Goal: Task Accomplishment & Management: Complete application form

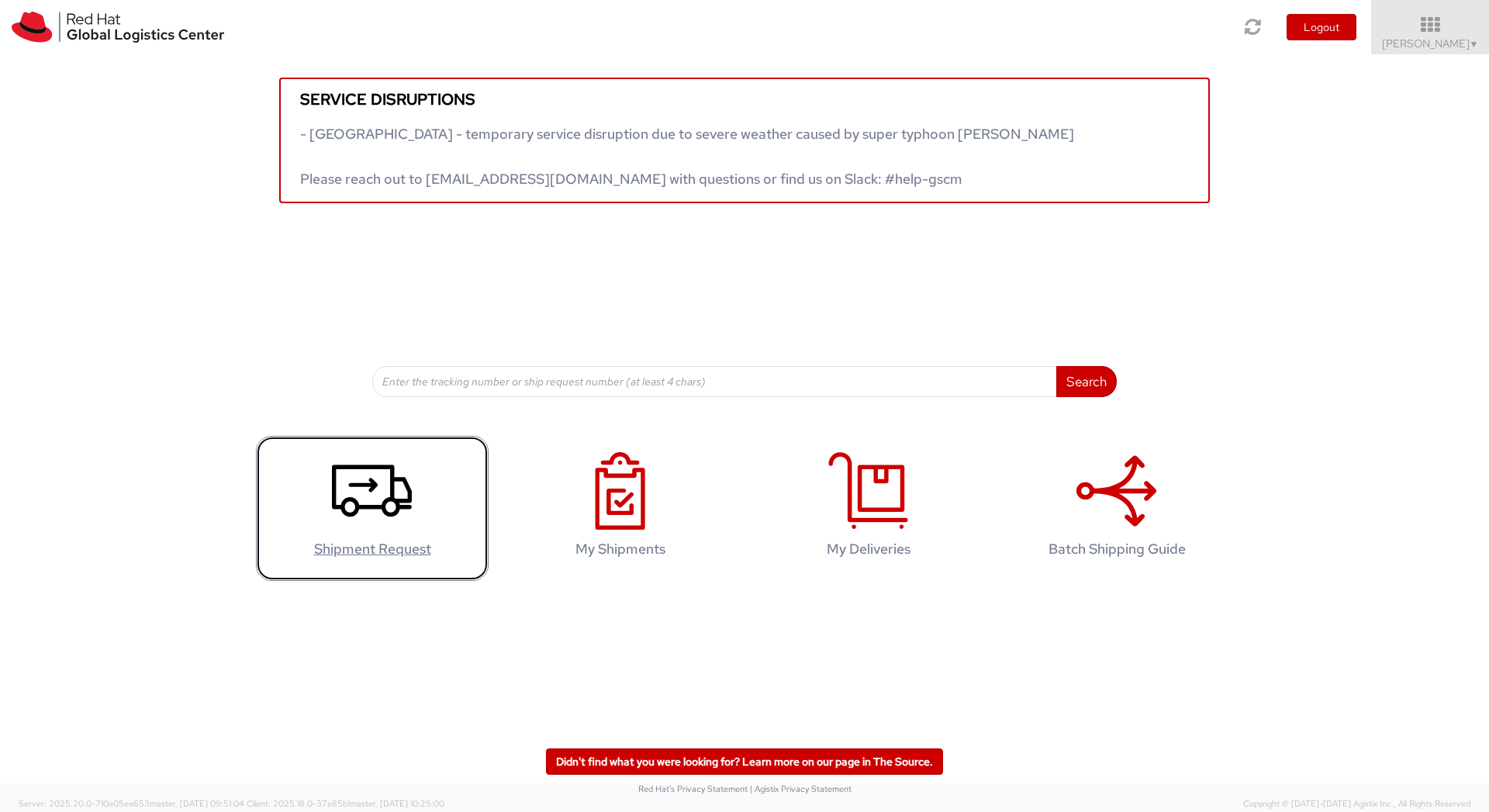
click at [365, 522] on icon at bounding box center [371, 491] width 80 height 78
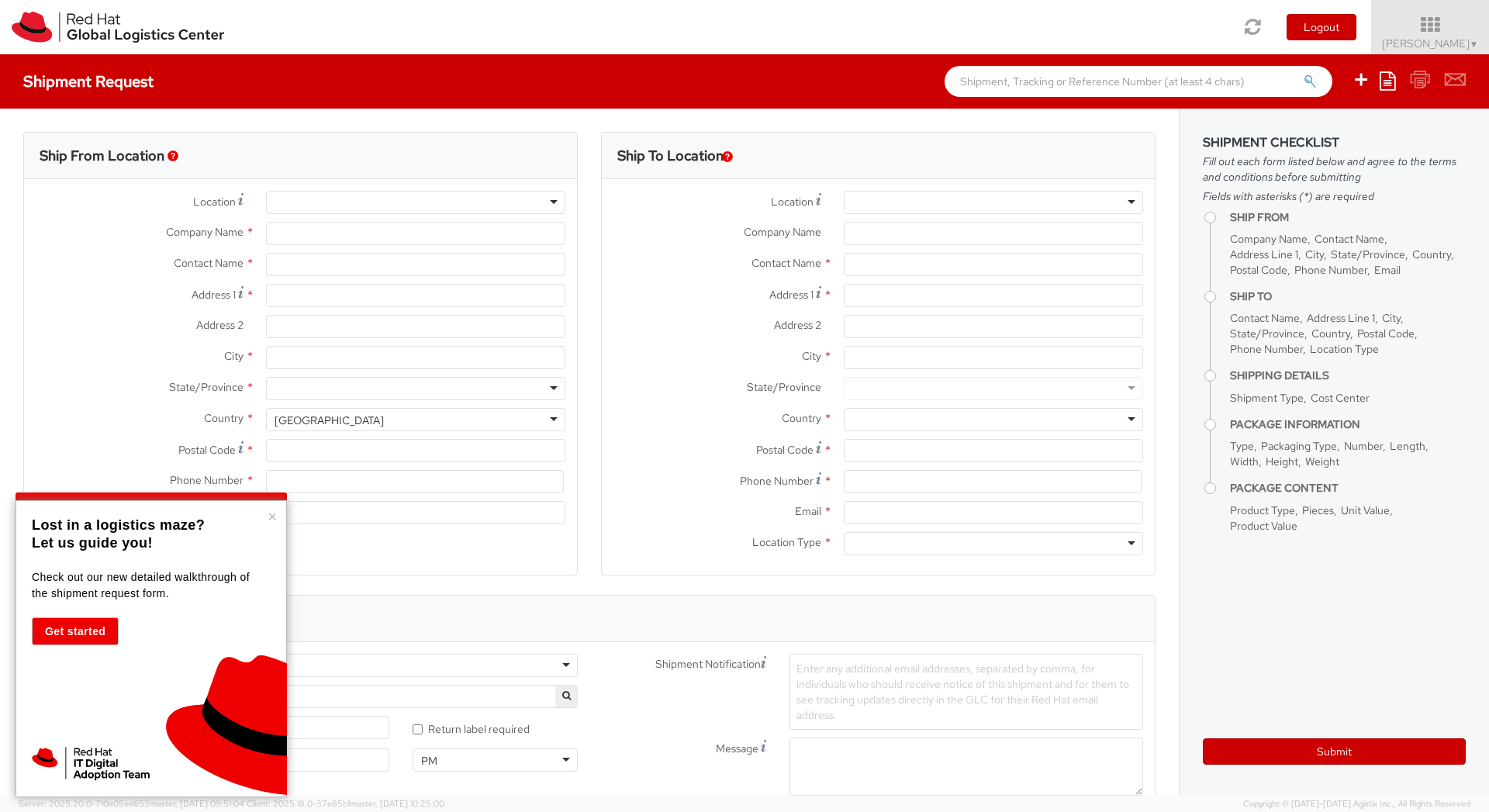
select select
select select "669"
click at [273, 511] on button "×" at bounding box center [272, 517] width 10 height 16
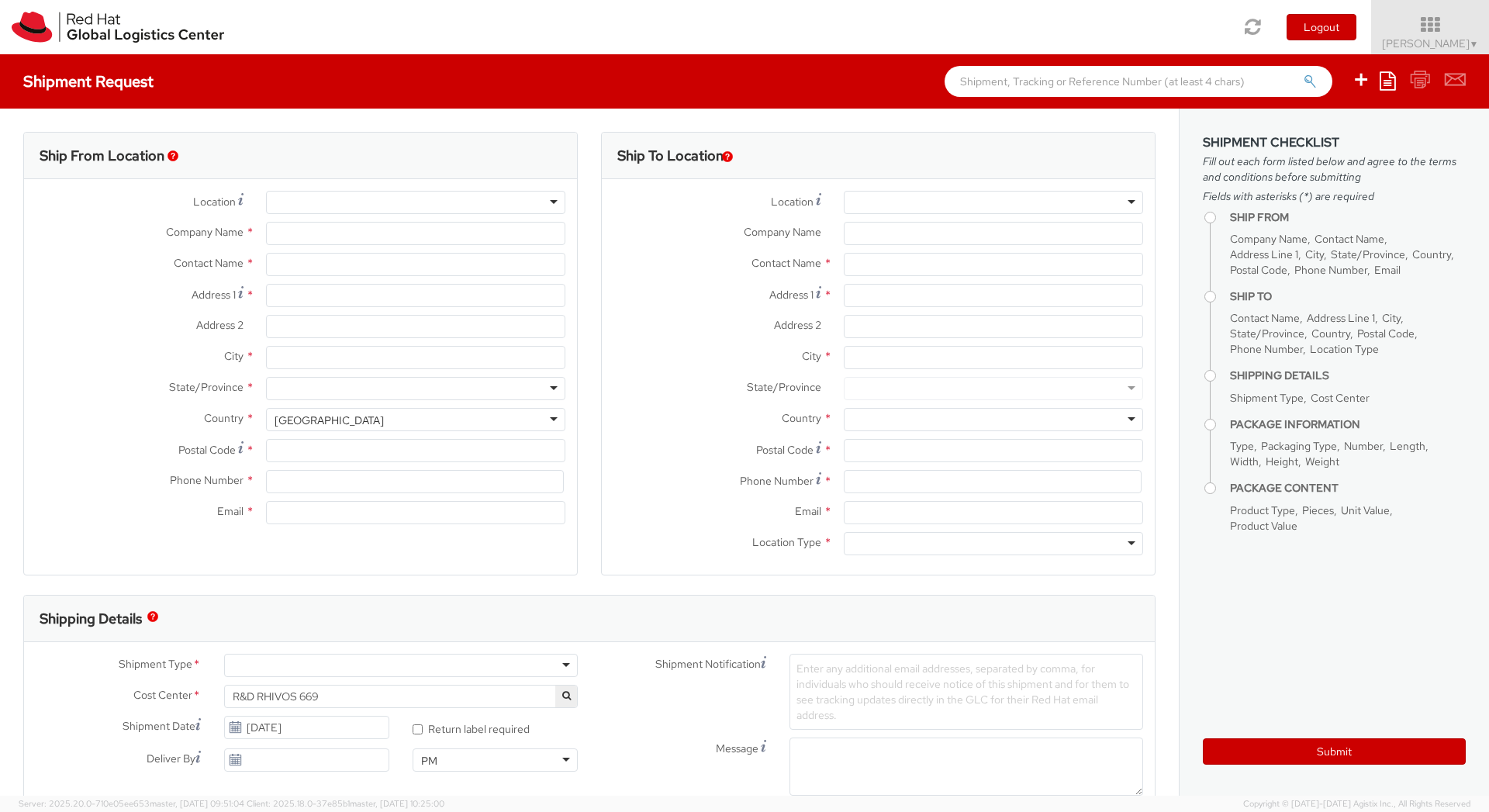
type input "Red Hat"
type input "[PERSON_NAME]"
type input "[EMAIL_ADDRESS][DOMAIN_NAME]"
click at [311, 301] on input "Address 1 *" at bounding box center [415, 295] width 299 height 23
click at [331, 295] on input "Calle Magnolia 35 2 C" at bounding box center [415, 295] width 299 height 23
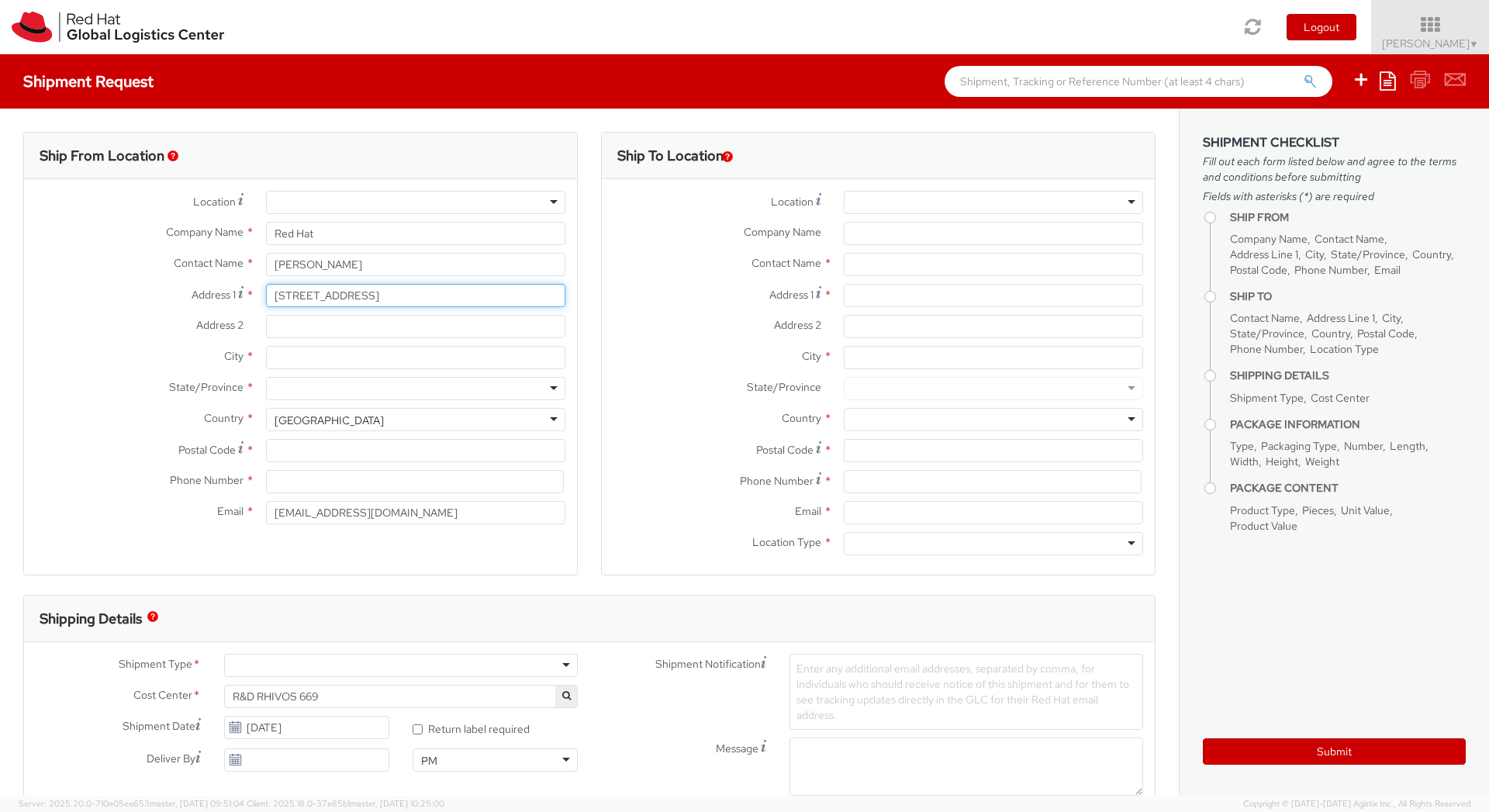
click at [331, 295] on input "Calle Magnolia 35 2 C" at bounding box center [415, 295] width 299 height 23
click at [299, 330] on input "Address 2 *" at bounding box center [415, 326] width 299 height 23
click at [356, 296] on input "Calle Magnolia 35 2 C" at bounding box center [415, 295] width 299 height 23
type input "[STREET_ADDRESS]"
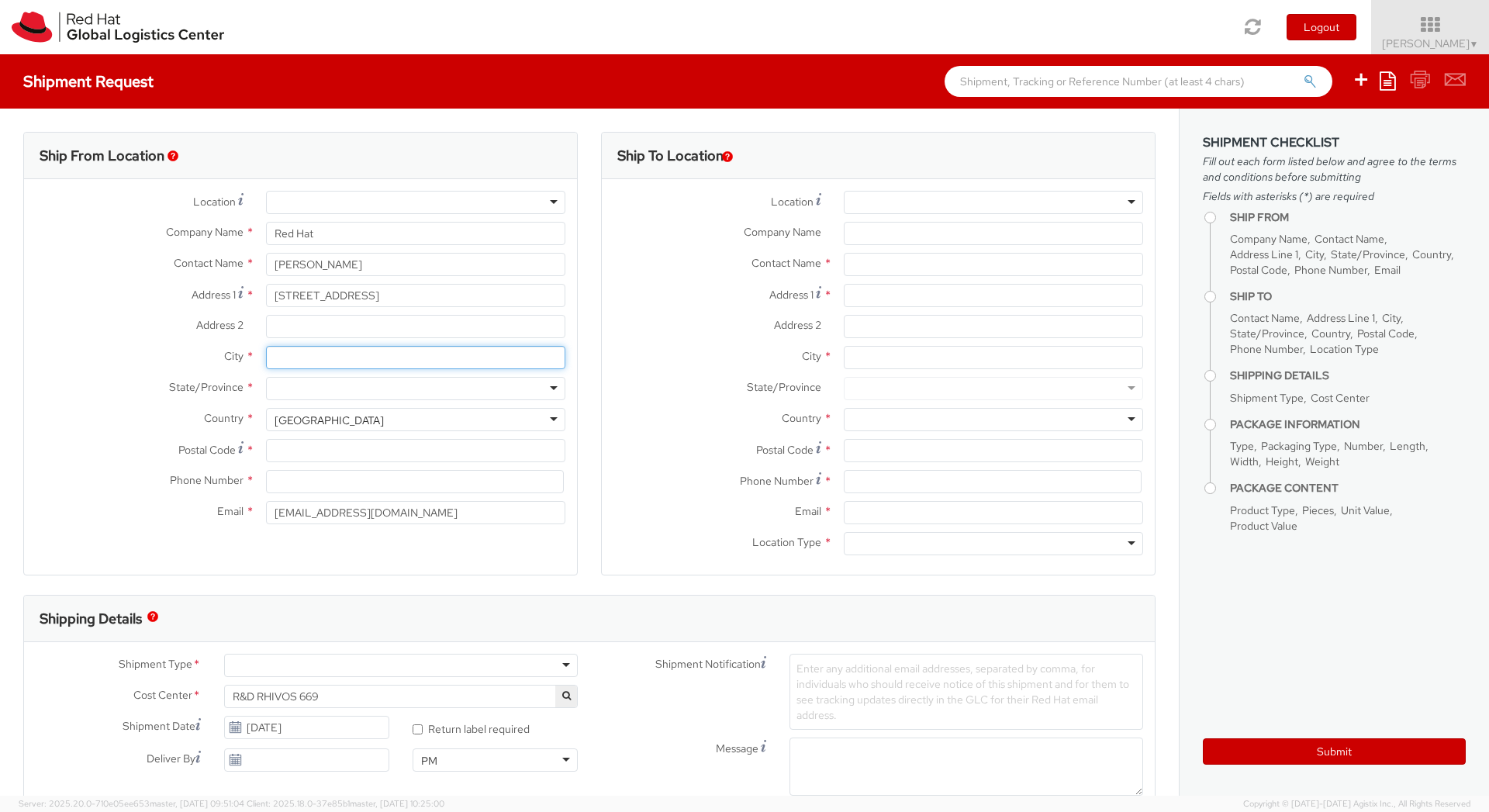
click at [299, 353] on input "City *" at bounding box center [415, 357] width 299 height 23
type input "[GEOGRAPHIC_DATA]"
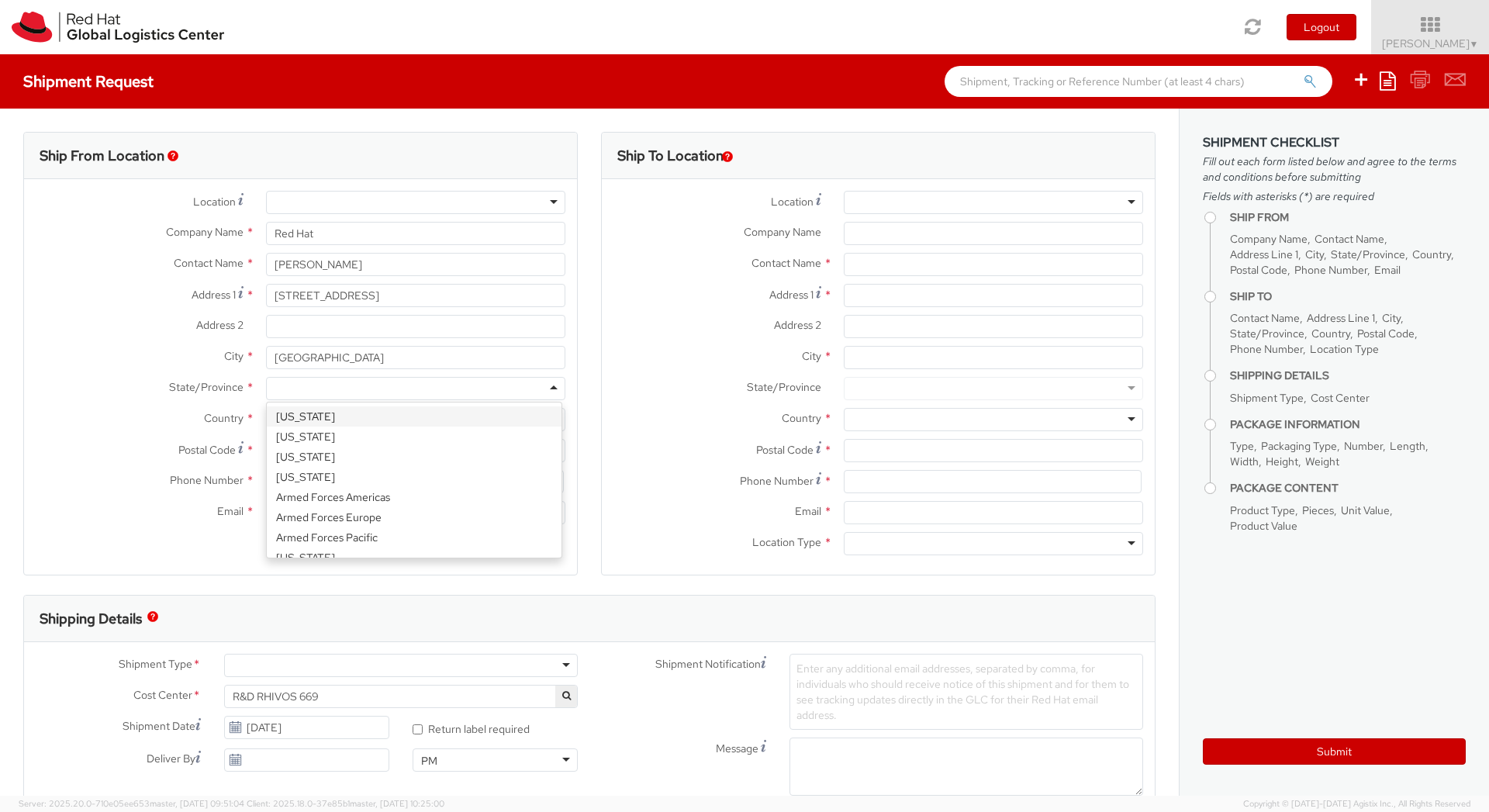
click at [312, 384] on div at bounding box center [415, 388] width 299 height 23
type input "C"
click at [219, 418] on span "Country" at bounding box center [223, 418] width 40 height 14
click at [296, 425] on div "United States" at bounding box center [329, 421] width 109 height 16
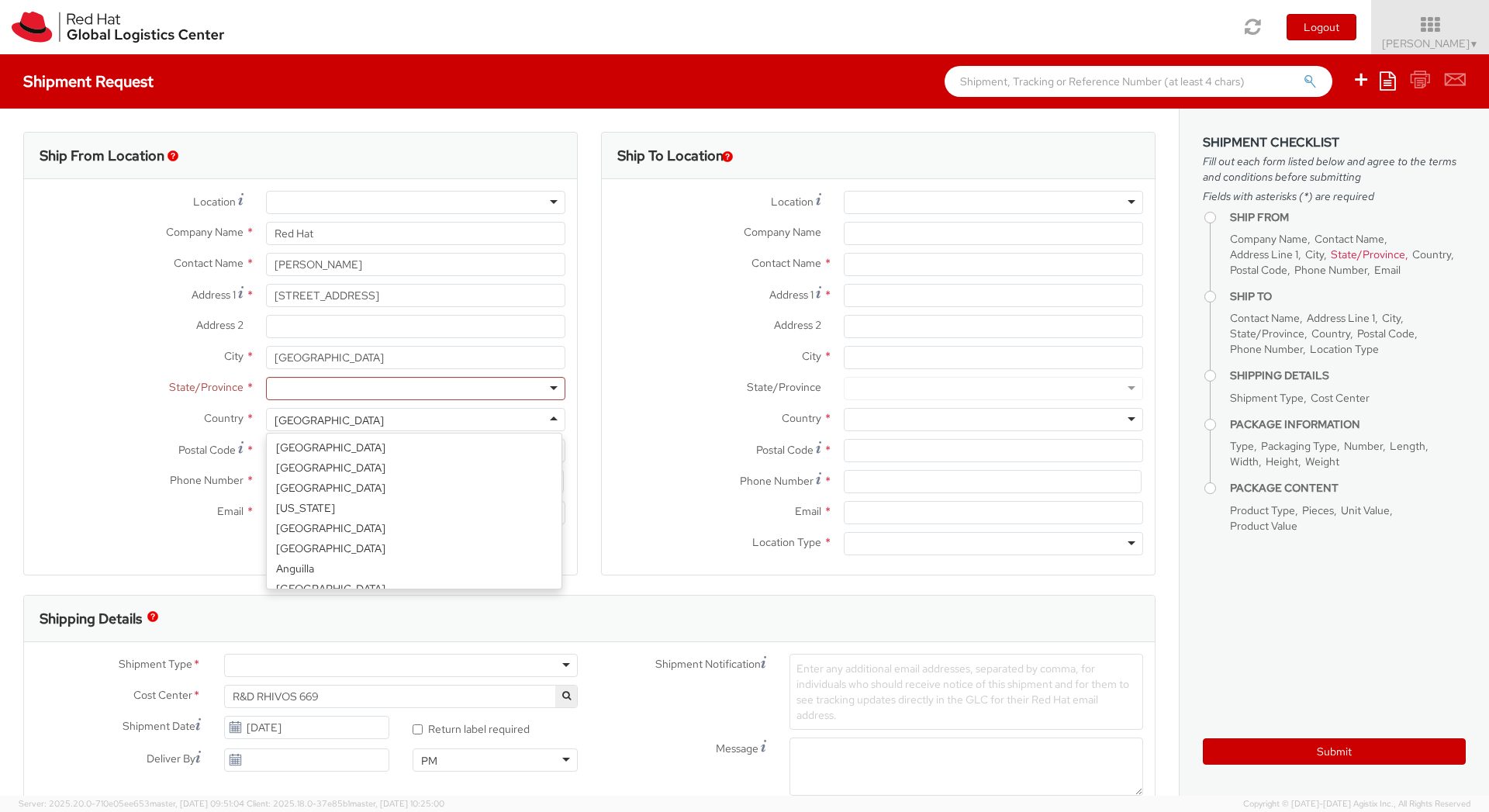
scroll to position [3907, 0]
type input "s"
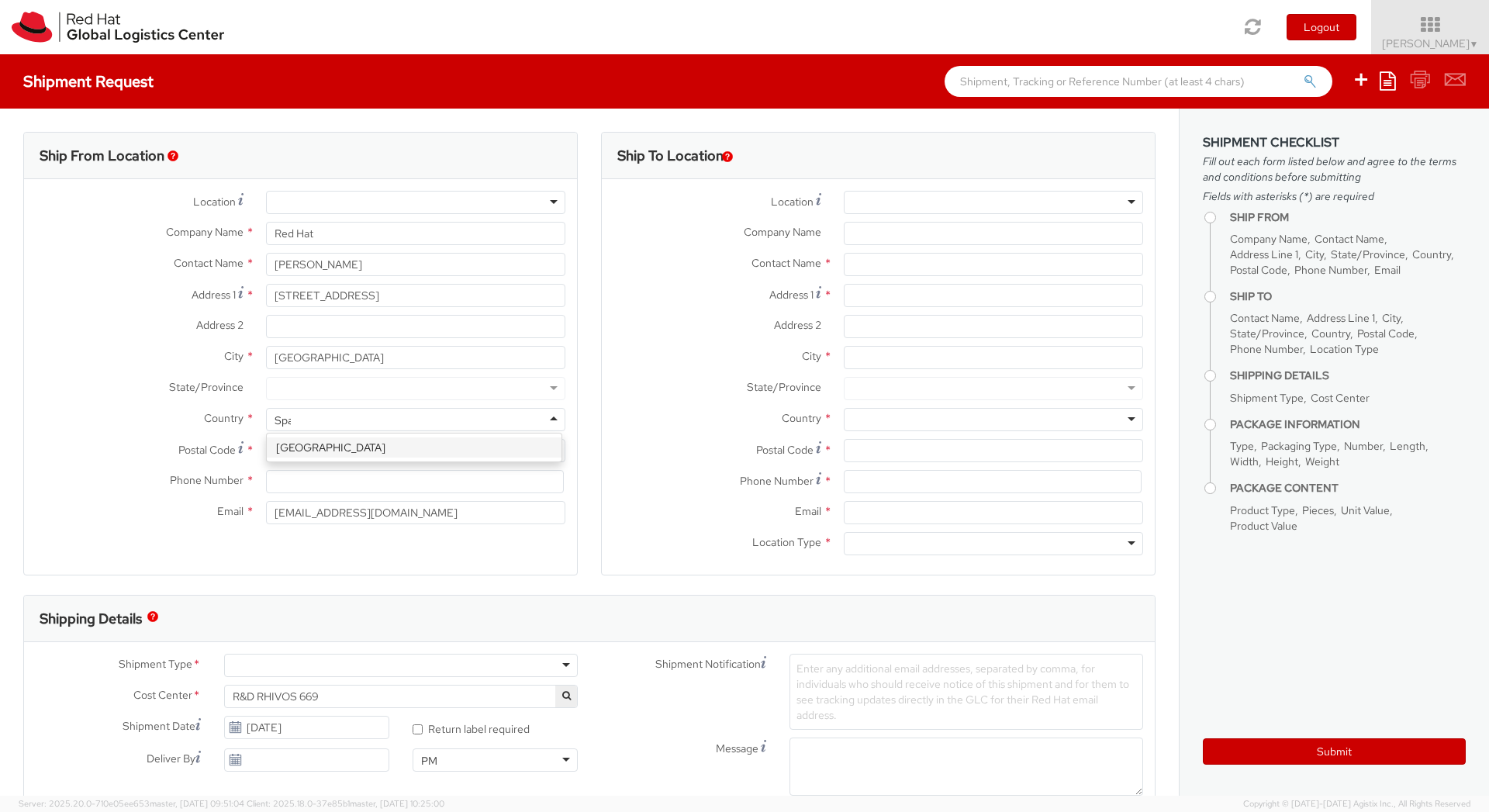
scroll to position [0, 0]
type input "Spai"
select select "CM"
select select "KGS"
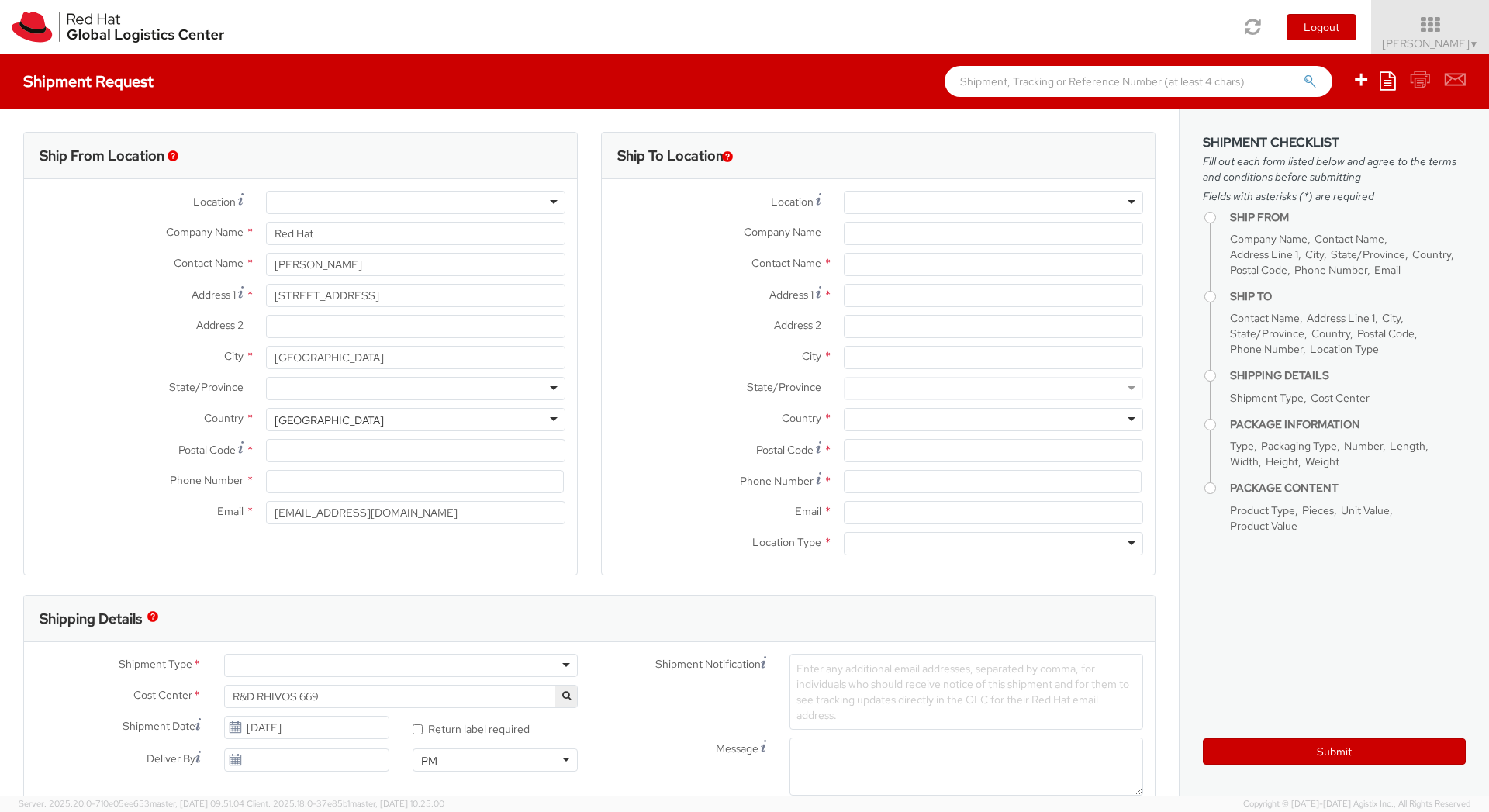
click at [297, 388] on div at bounding box center [415, 388] width 299 height 23
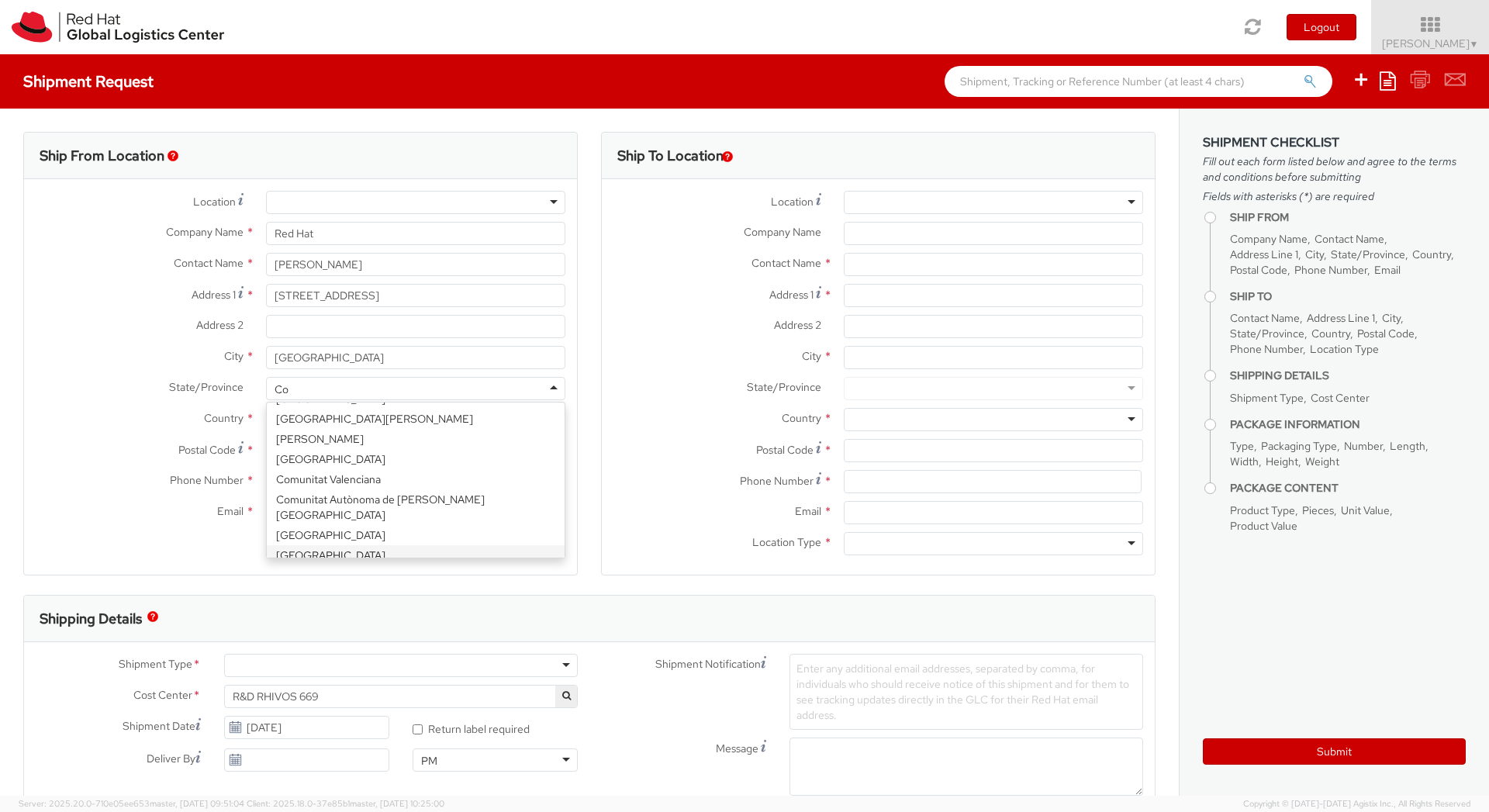
scroll to position [0, 0]
type input "C"
type input "Ga"
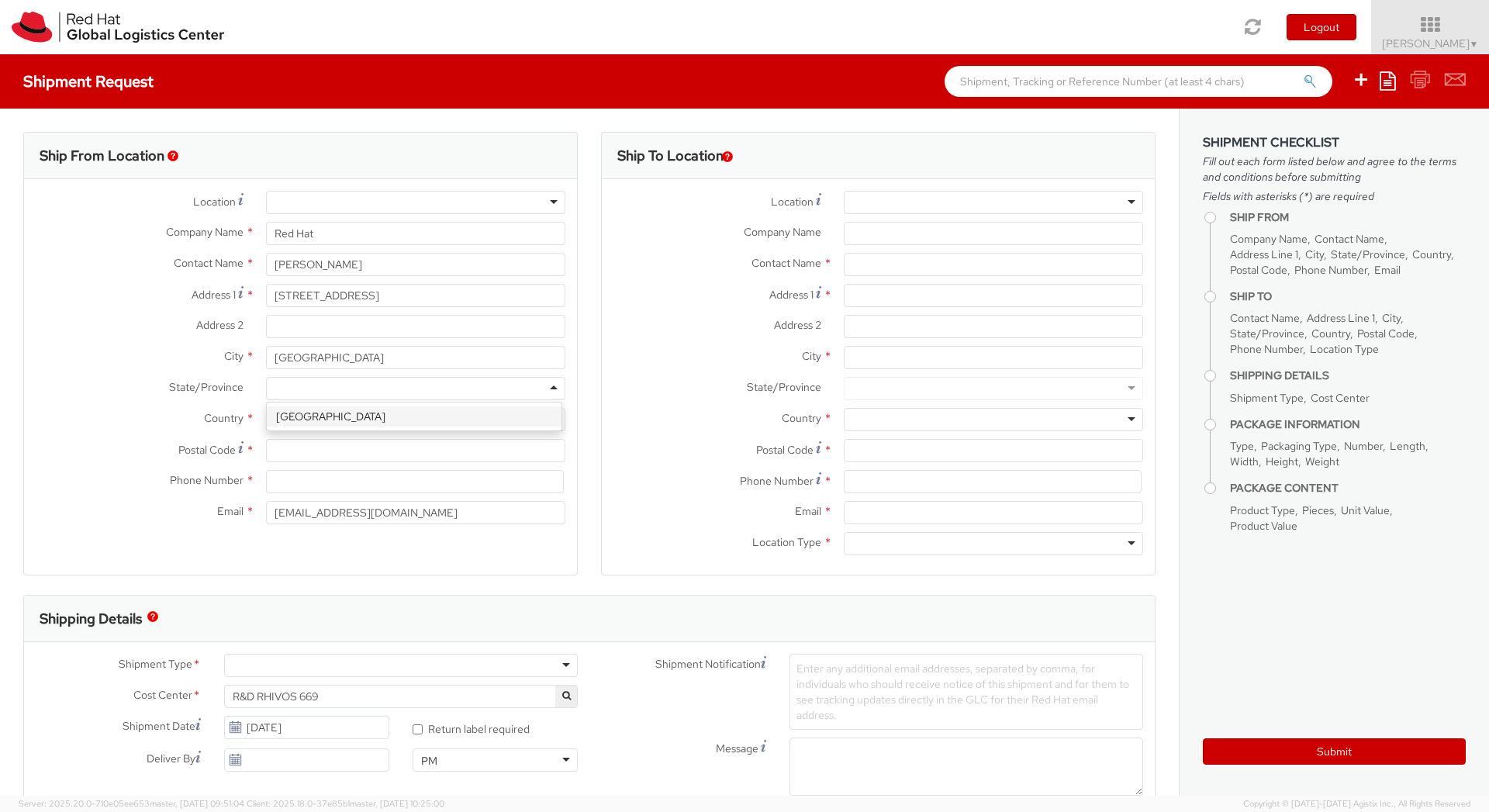
scroll to position [0, 0]
click at [399, 201] on div at bounding box center [415, 202] width 299 height 23
click at [151, 356] on label "City *" at bounding box center [138, 355] width 230 height 20
click at [266, 356] on input "[GEOGRAPHIC_DATA]" at bounding box center [415, 357] width 299 height 23
click at [247, 199] on label "Location *" at bounding box center [138, 201] width 230 height 21
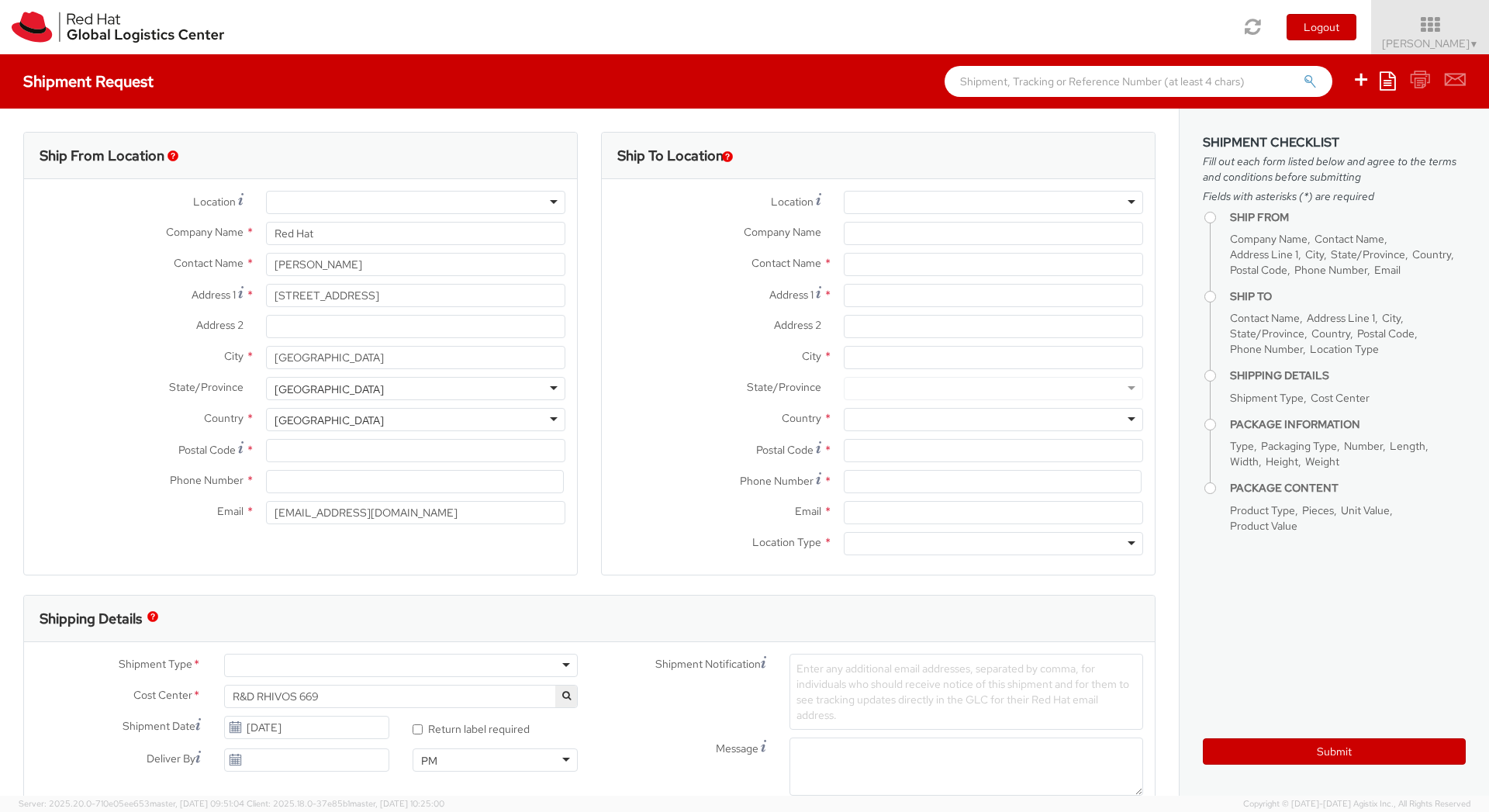
click at [320, 208] on div at bounding box center [415, 202] width 299 height 23
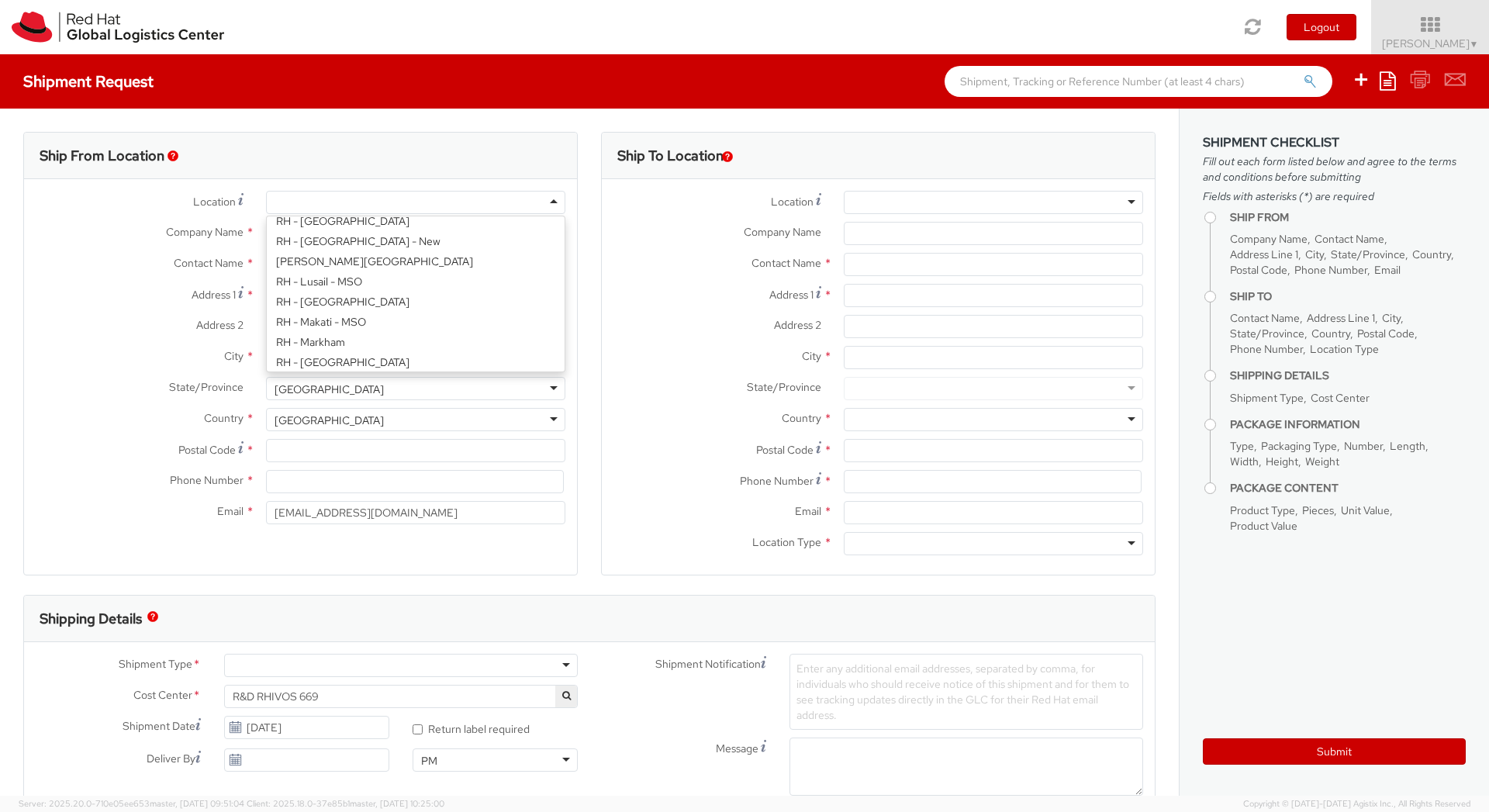
scroll to position [1456, 0]
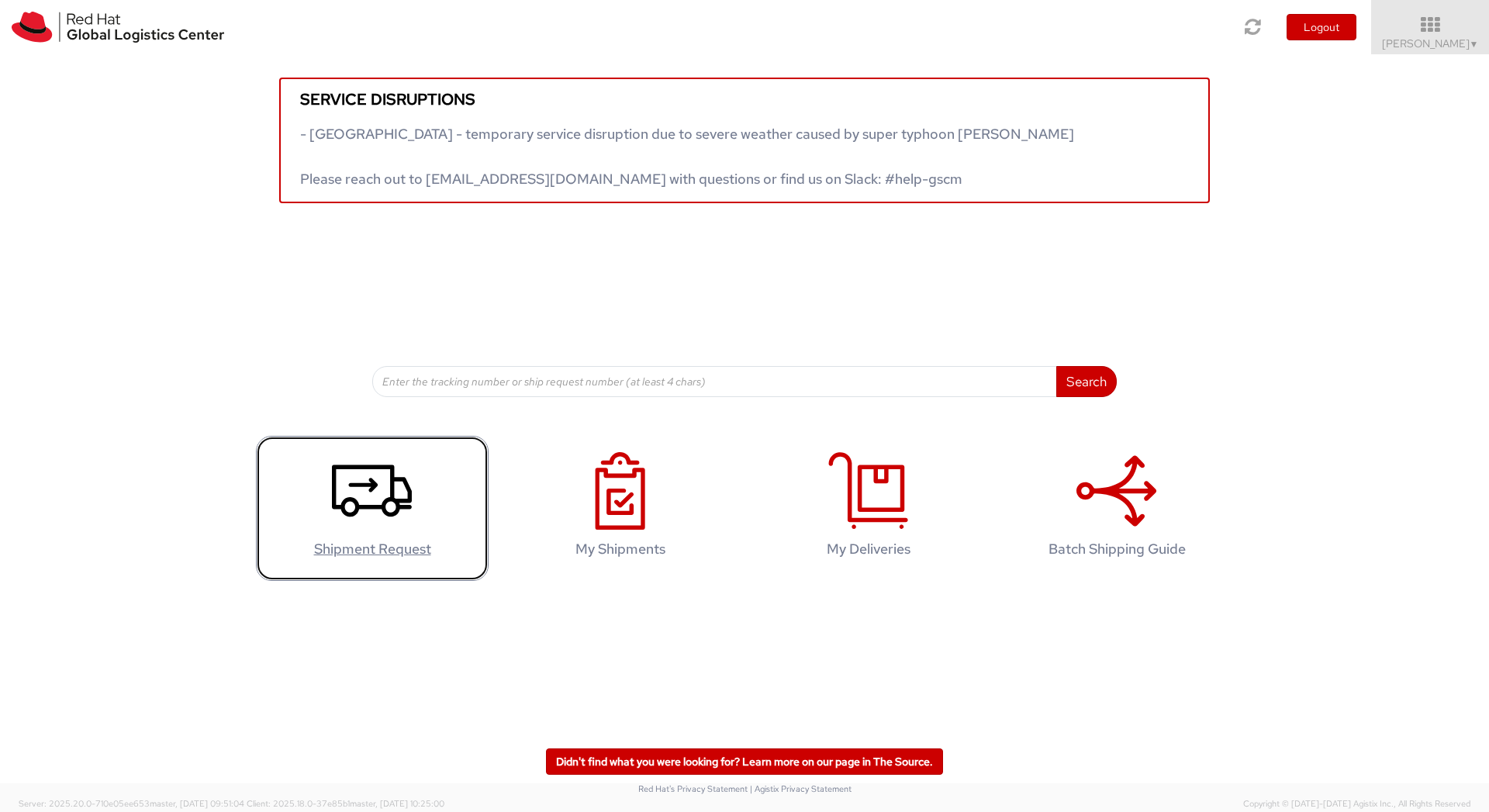
click at [361, 501] on icon at bounding box center [371, 491] width 80 height 78
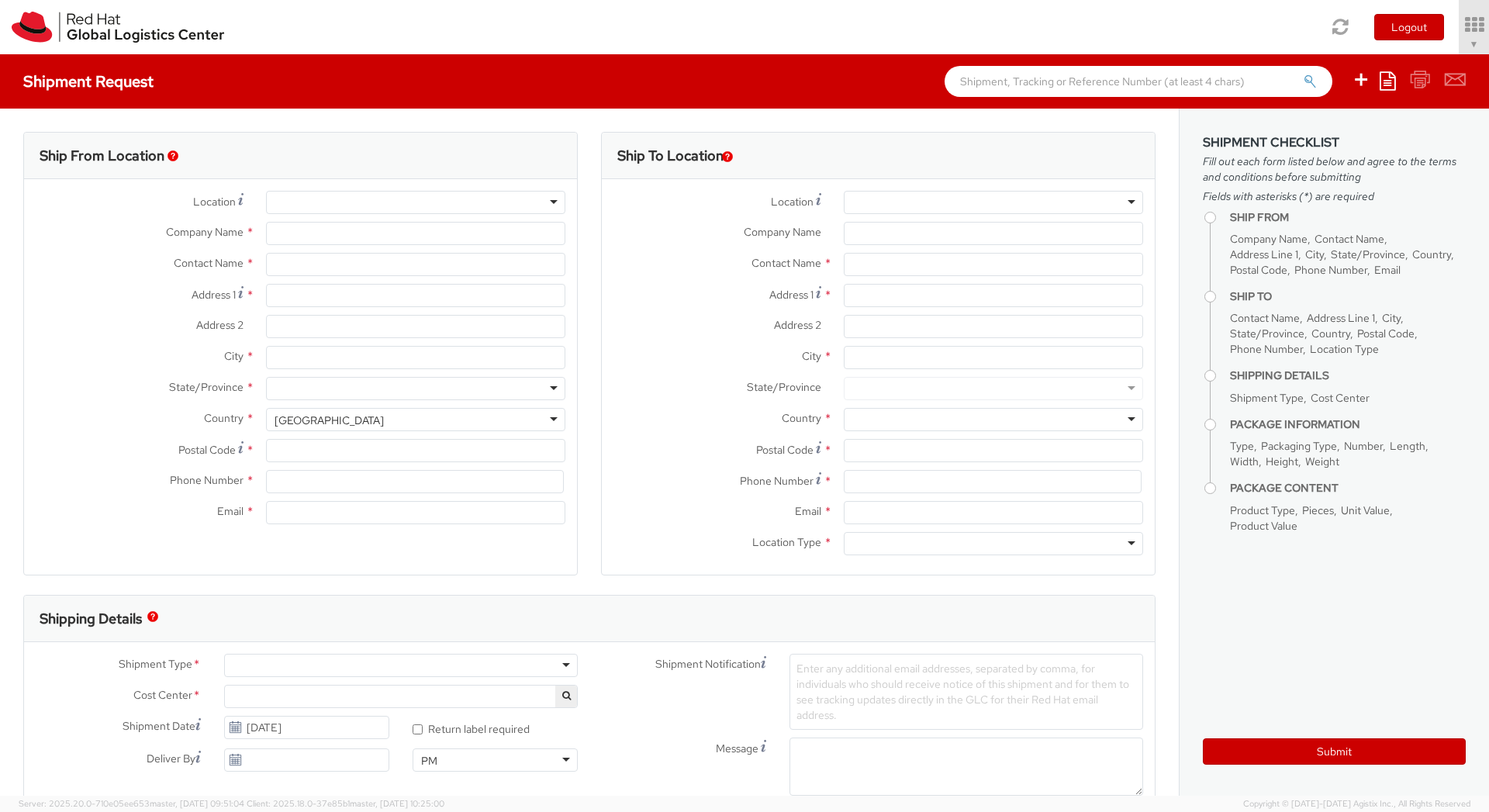
type input "Red Hat"
type input "Roberto Majadas"
type input "rmajadas@redhat.com"
select select "669"
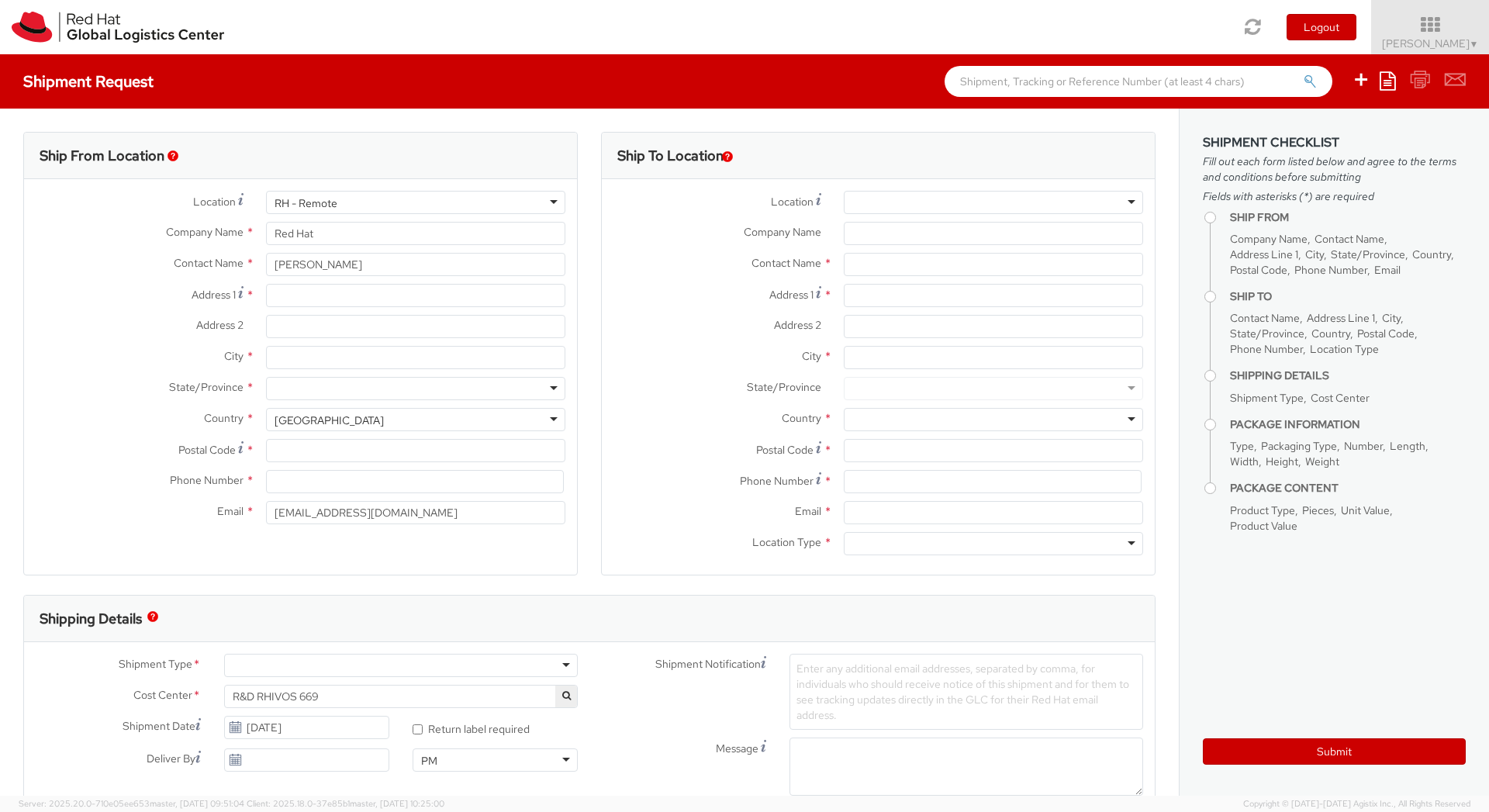
select select
click at [333, 302] on input "Address 1 *" at bounding box center [415, 295] width 299 height 23
type input "[STREET_ADDRESS]"
click at [337, 421] on div "United States" at bounding box center [329, 421] width 109 height 16
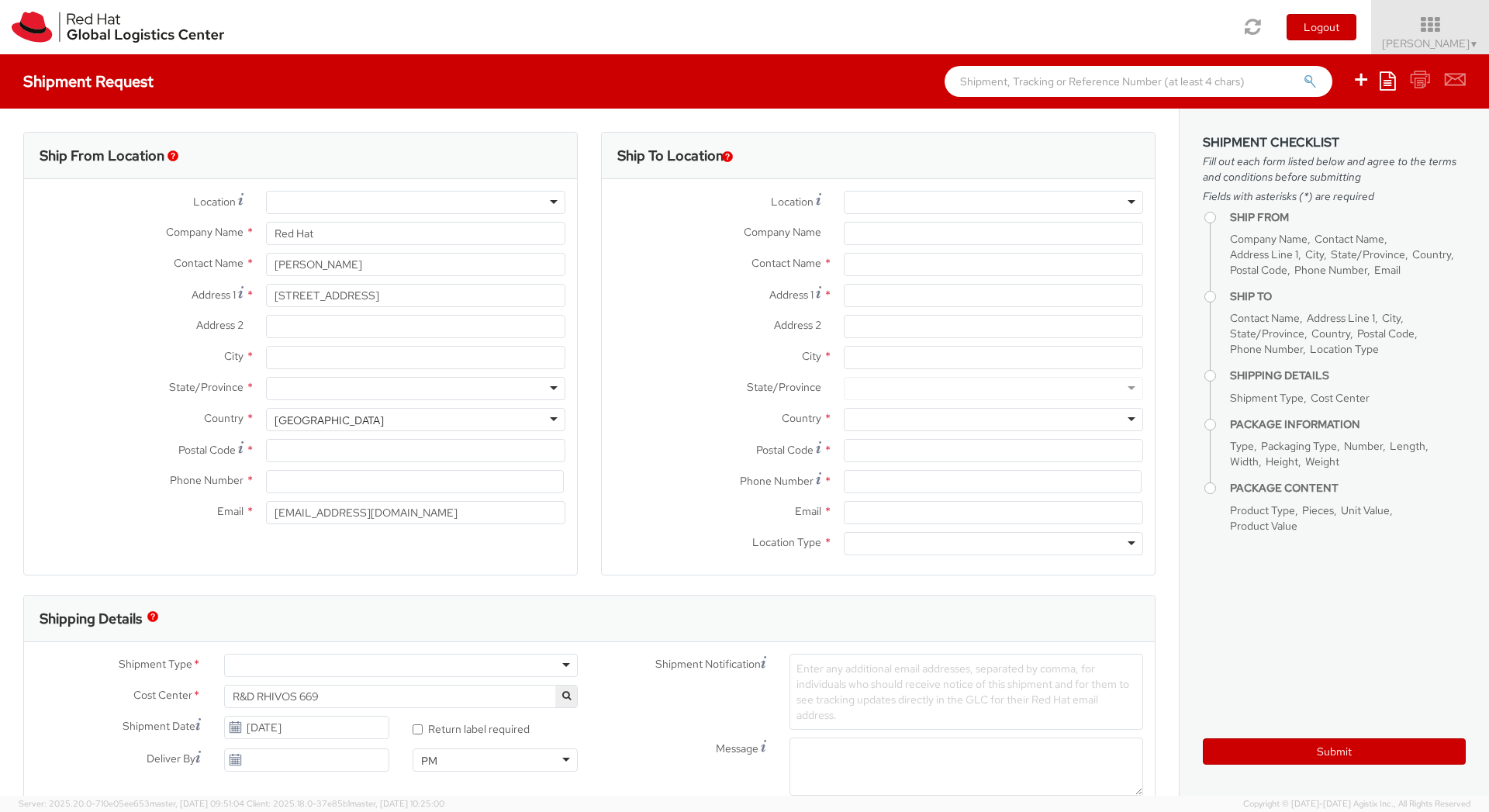
scroll to position [3907, 0]
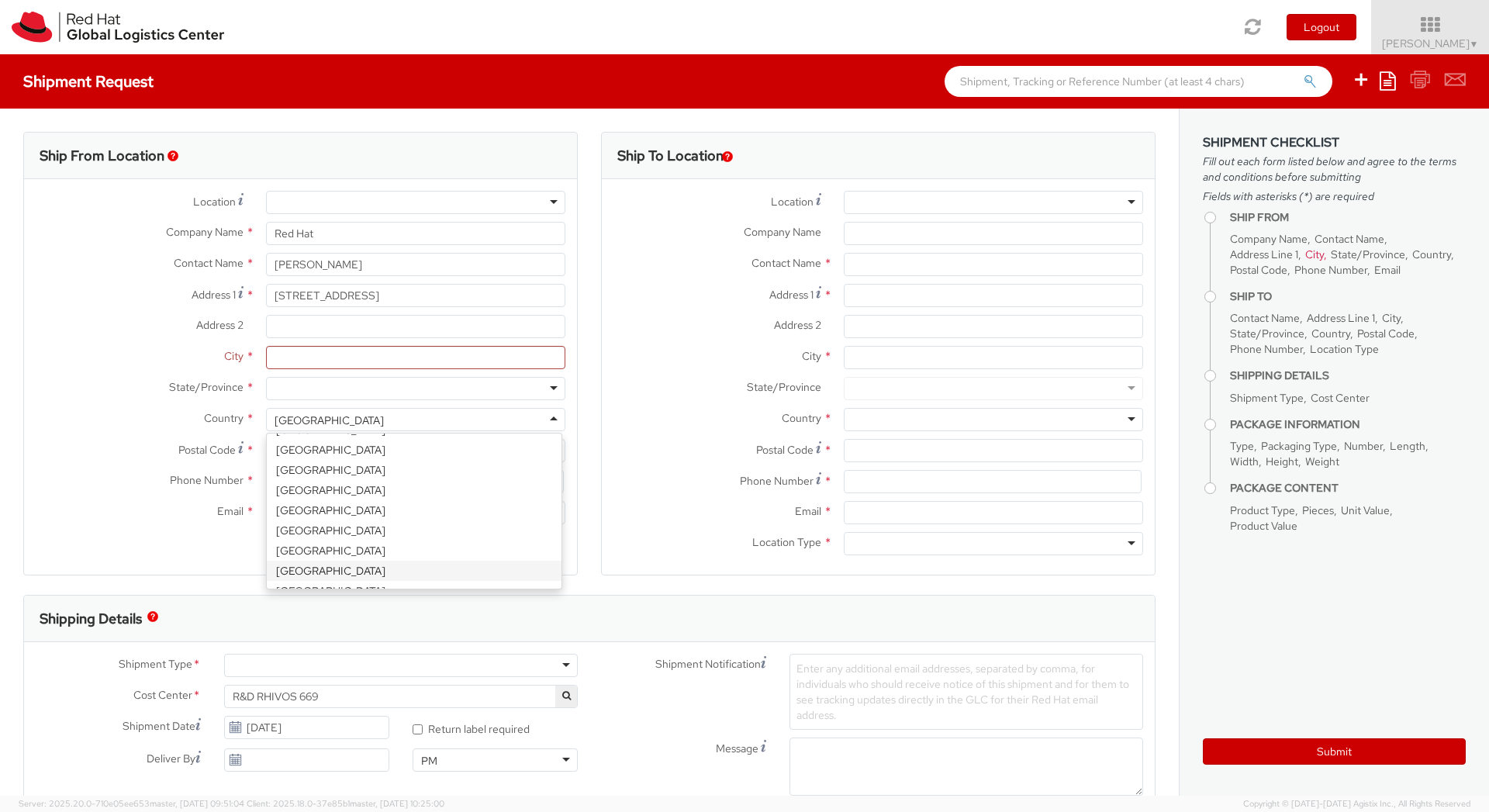
click at [337, 421] on div "United States" at bounding box center [329, 421] width 109 height 16
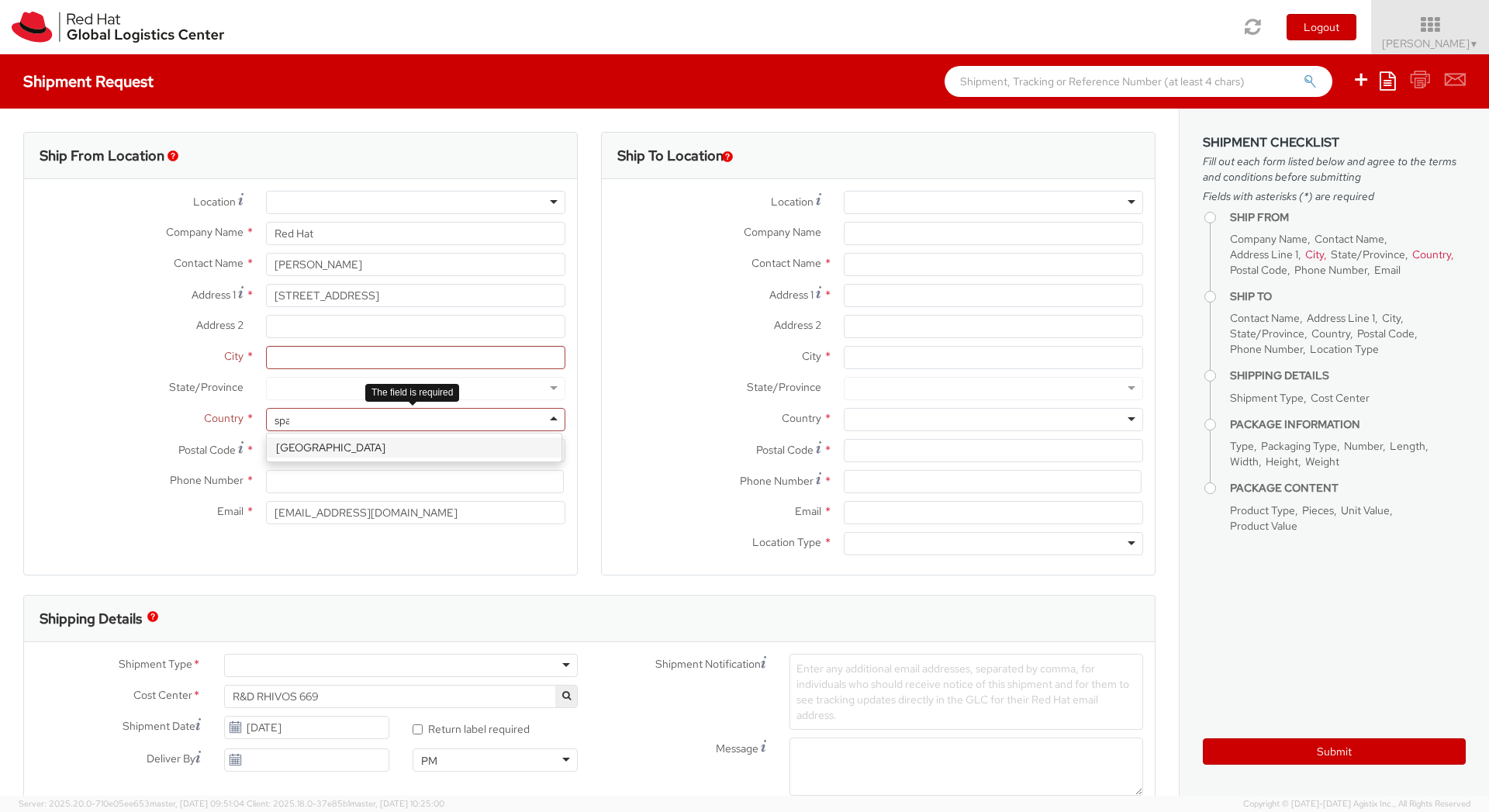
type input "spai"
select select "CM"
select select "KGS"
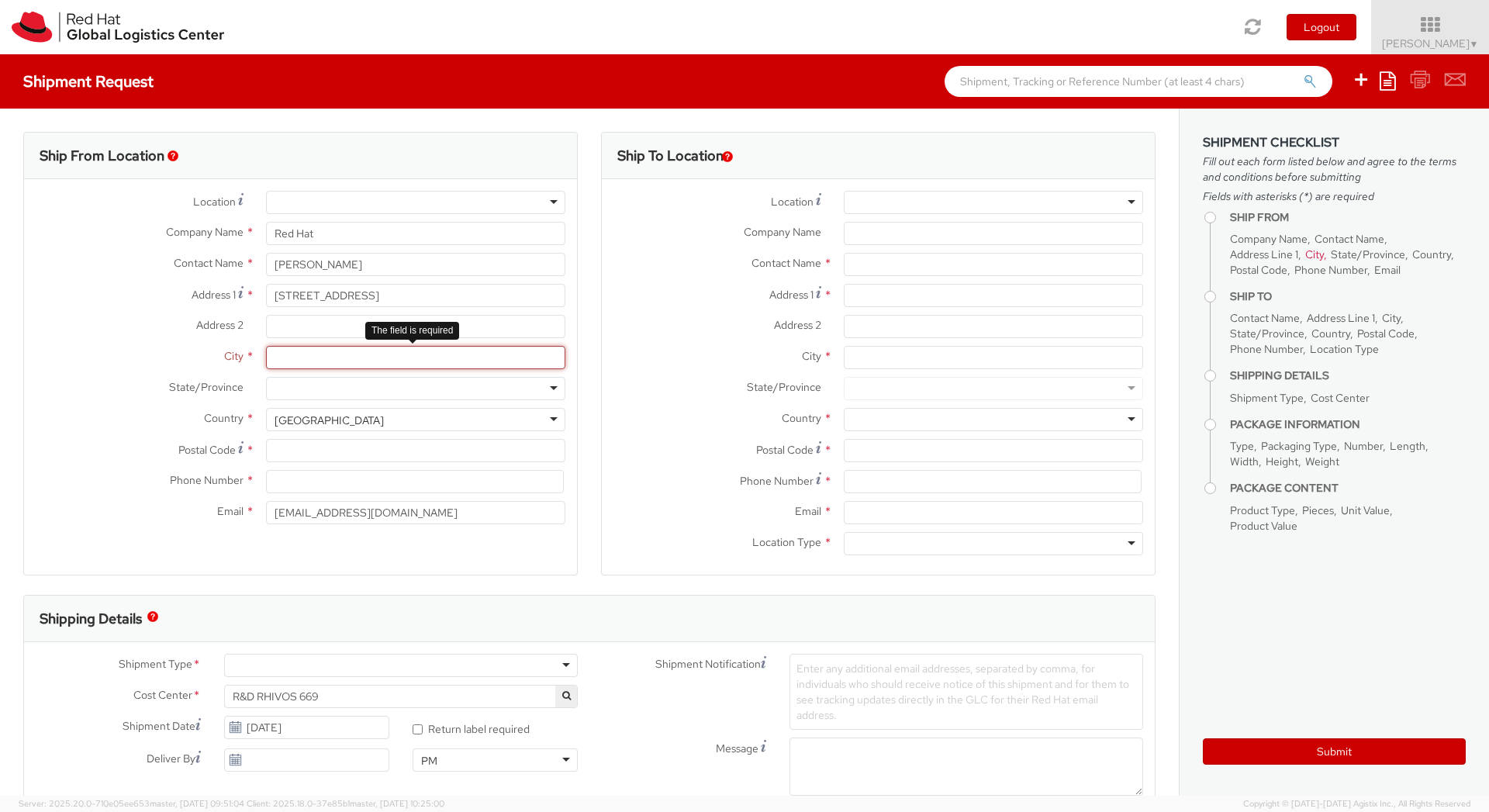
click at [316, 349] on input "City *" at bounding box center [415, 357] width 299 height 23
type input "[GEOGRAPHIC_DATA]"
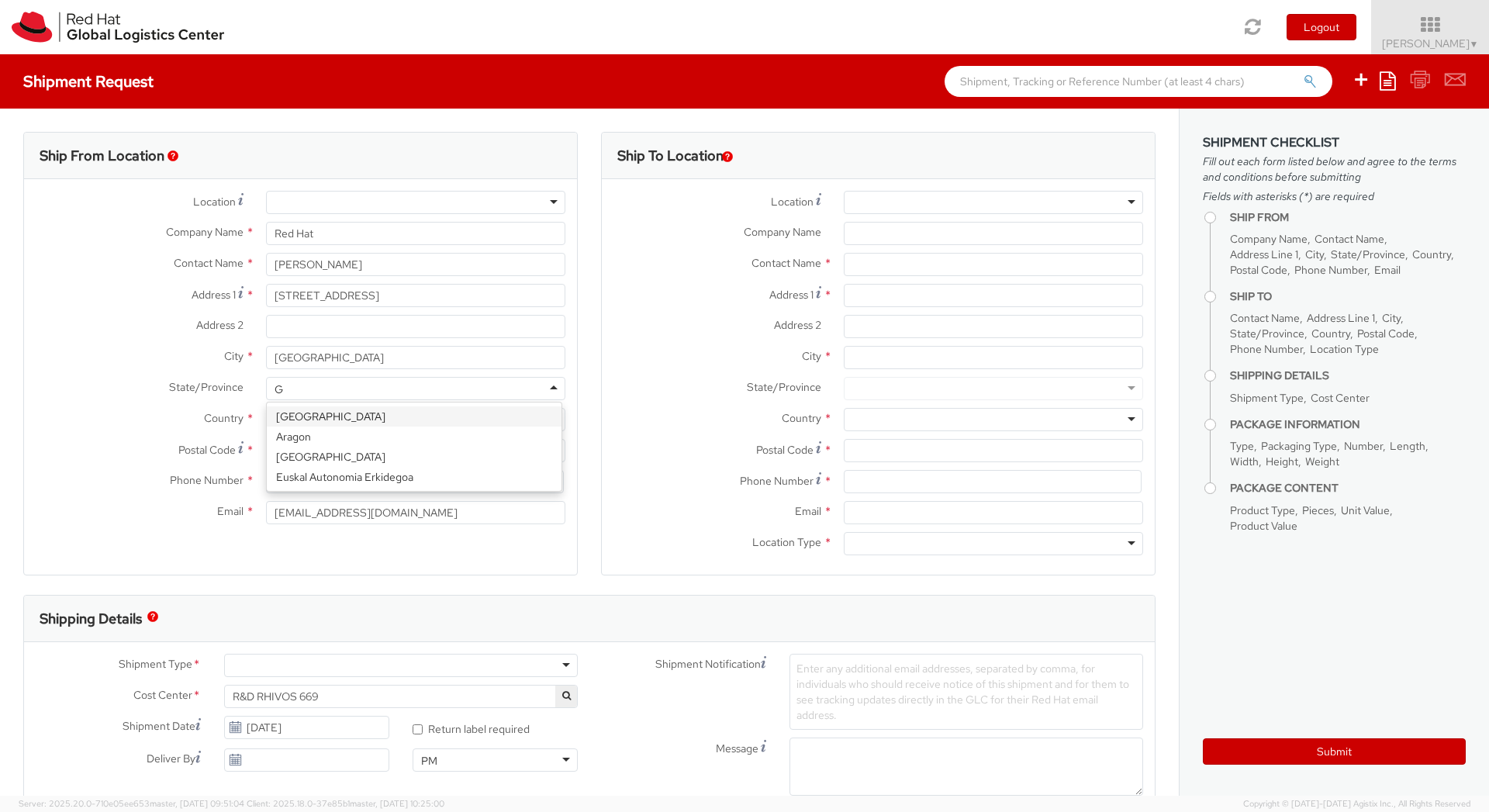
type input "Ga"
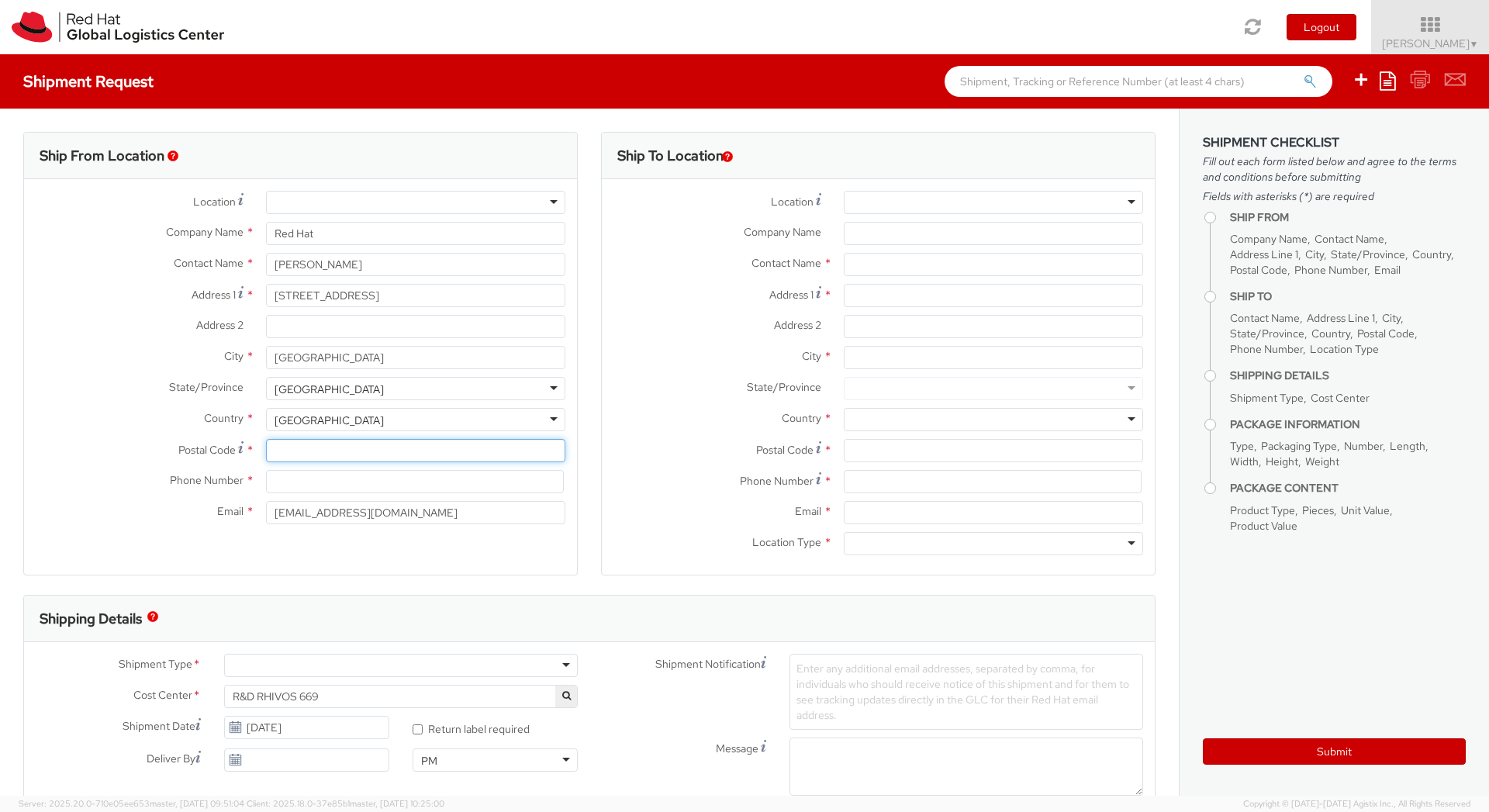
click at [301, 452] on input "Postal Code *" at bounding box center [415, 451] width 299 height 23
paste input "27003"
type input "27003"
click at [290, 491] on input at bounding box center [415, 481] width 298 height 23
type input "[PHONE_NUMBER]"
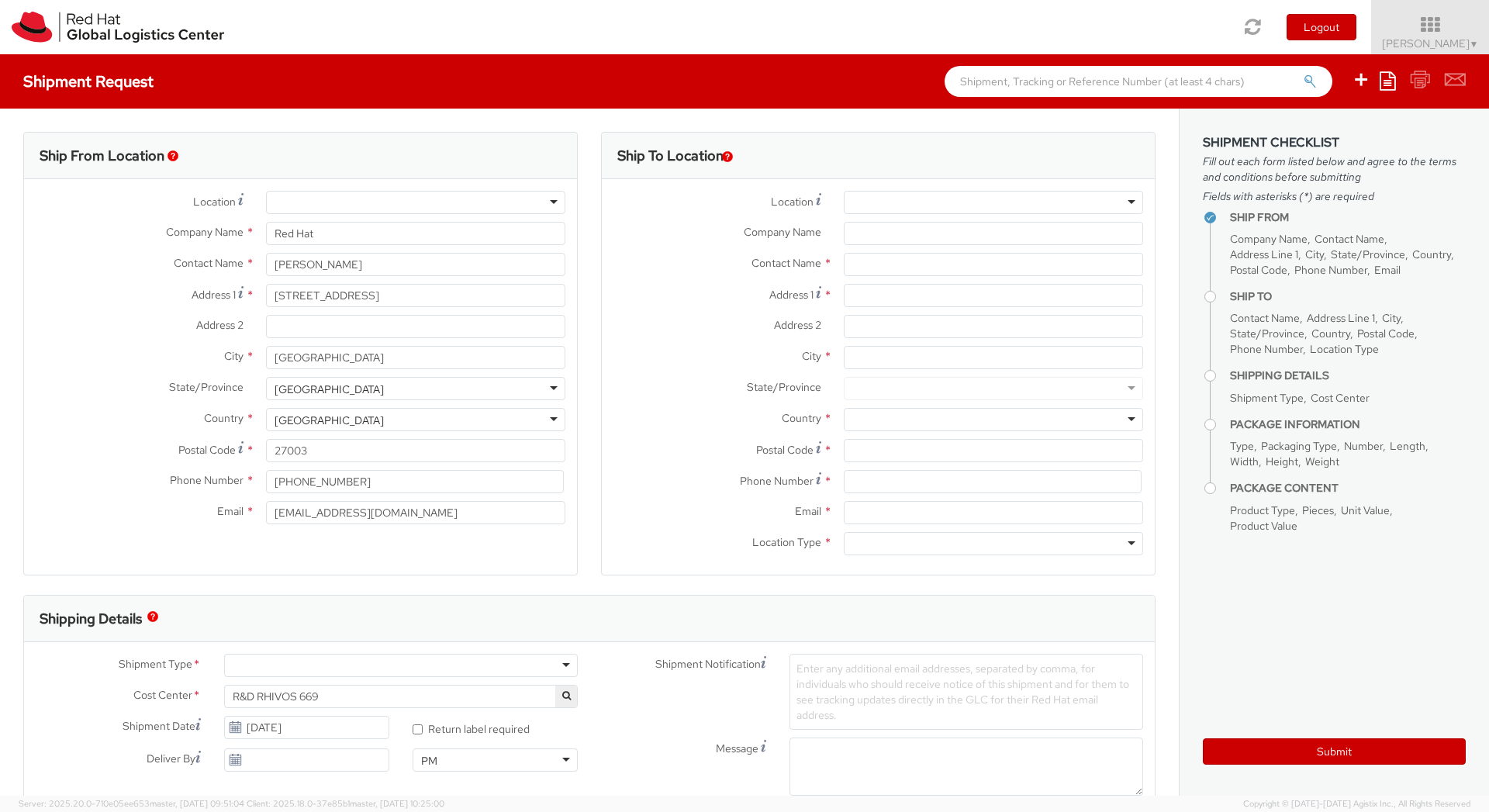
click at [271, 602] on div "Shipping Details" at bounding box center [589, 618] width 1131 height 47
click at [674, 331] on label "Address 2 *" at bounding box center [716, 324] width 230 height 20
click at [844, 331] on input "Address 2 *" at bounding box center [993, 326] width 299 height 23
click at [644, 33] on div "Toggle navigation Logout Roberto Majadas ▼ Home Shipment Request My Shipments M…" at bounding box center [744, 27] width 1489 height 55
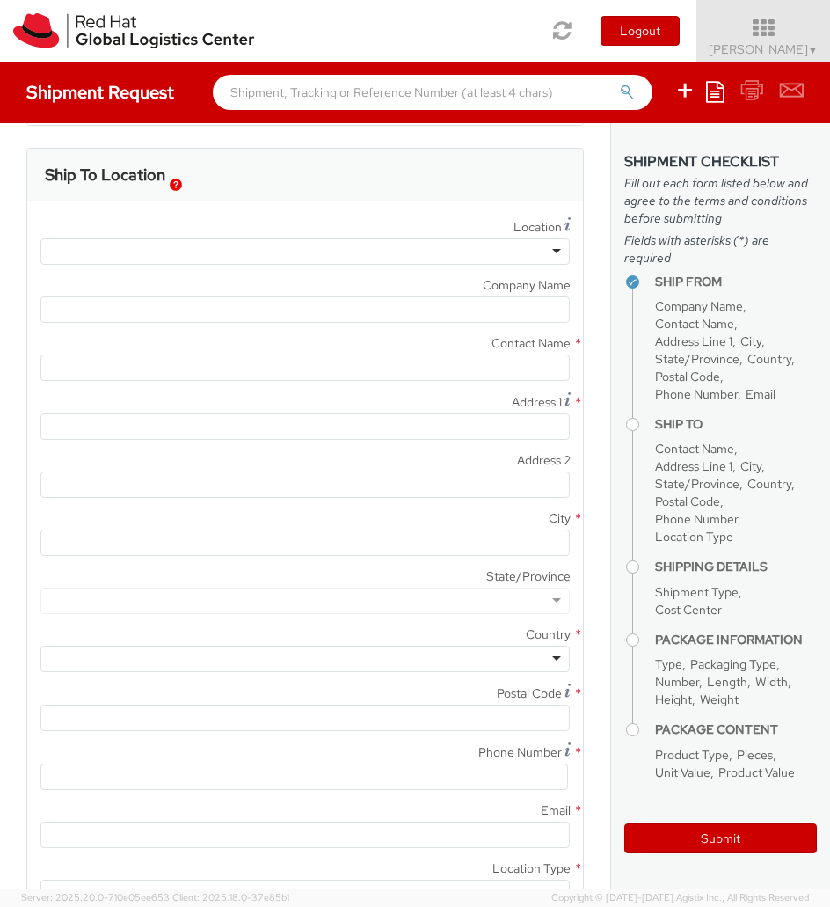
scroll to position [737, 0]
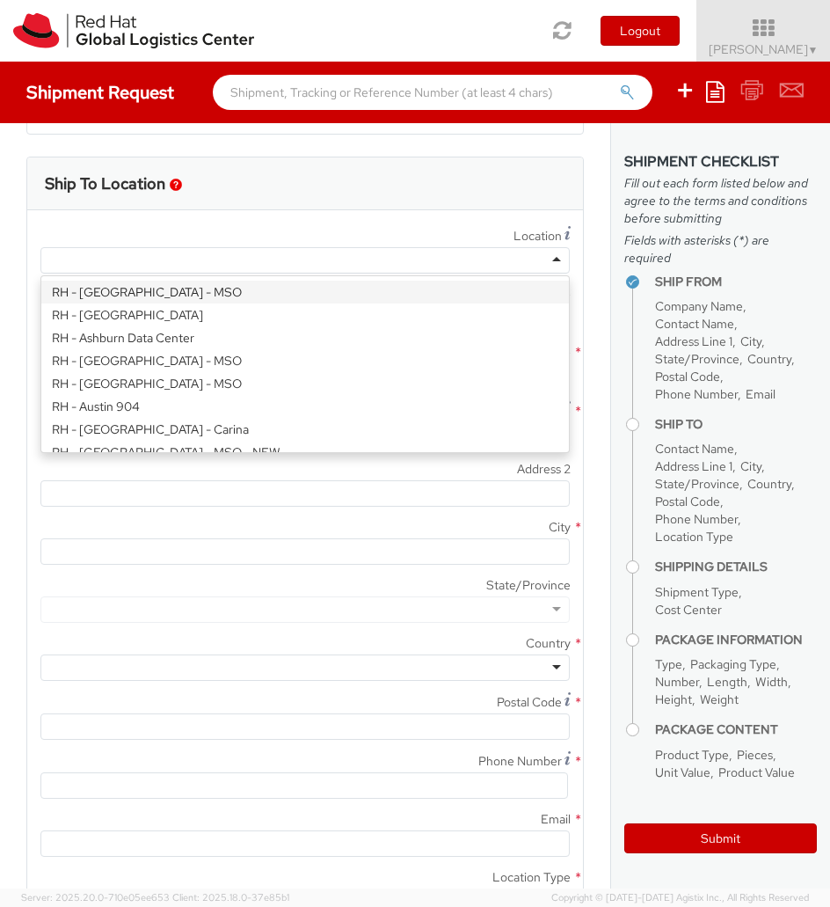
click at [530, 251] on div at bounding box center [304, 260] width 529 height 26
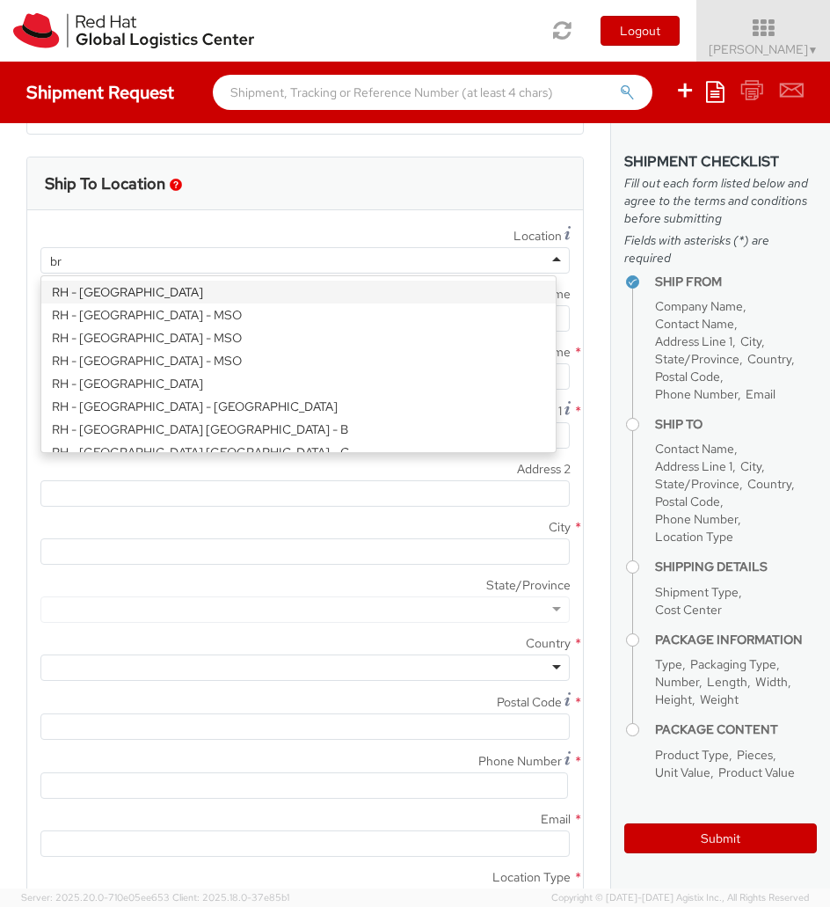
type input "brn"
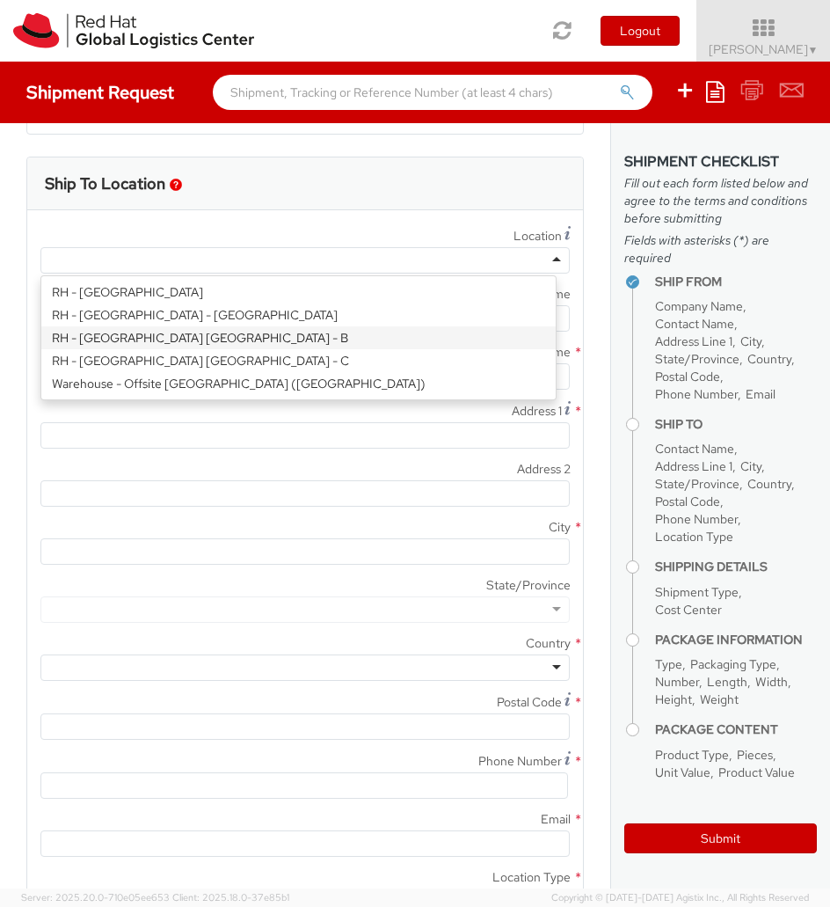
type input "Red Hat Czech s.r.o."
type input "Purkynova 647/111"
type input "[GEOGRAPHIC_DATA]"
type input "621 00"
type input "420 532 294 555"
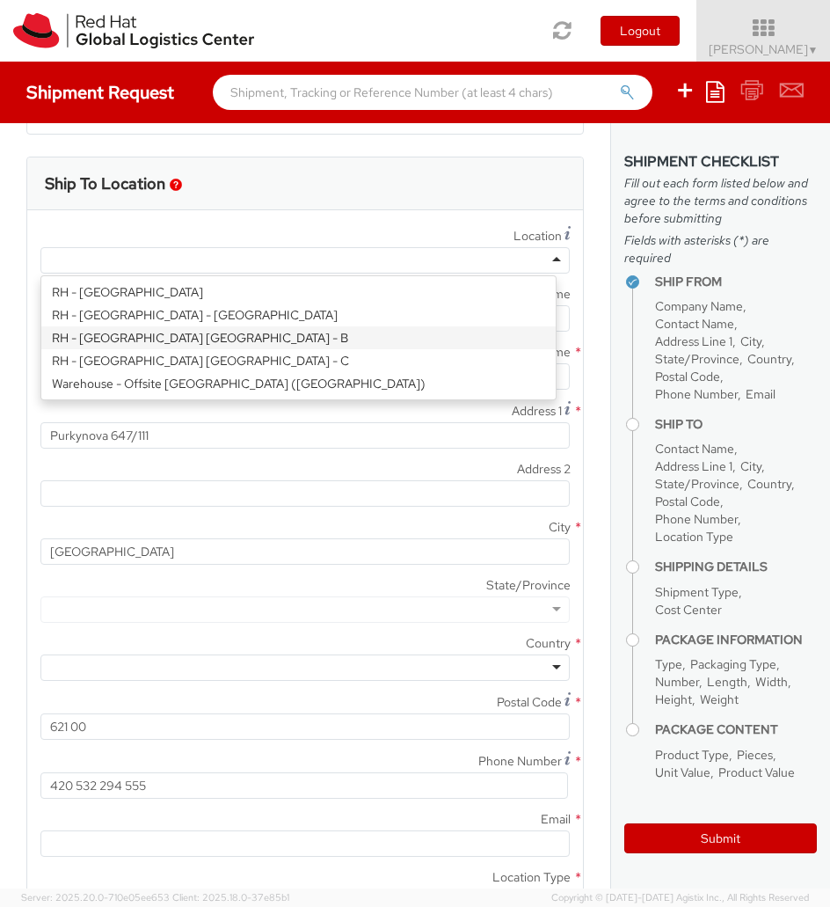
scroll to position [0, 0]
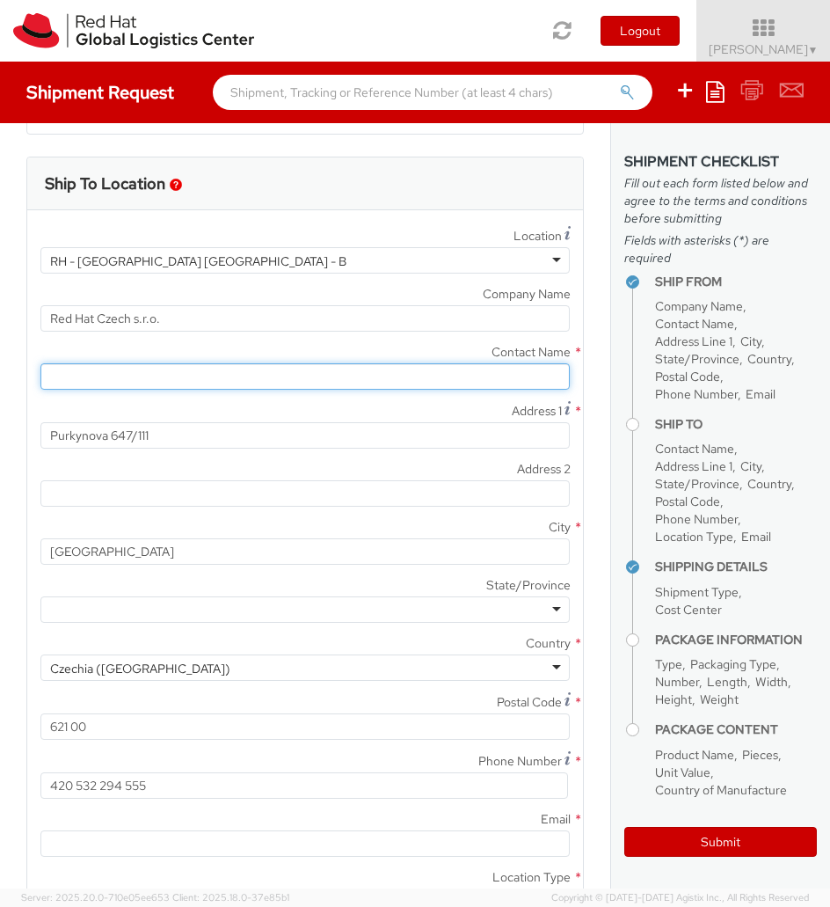
click at [105, 376] on input "text" at bounding box center [304, 376] width 529 height 26
paste input "Attn: Red Hat IT - Endpoint Systems"
type input "Attn: Red Hat IT - Endpoint Systems"
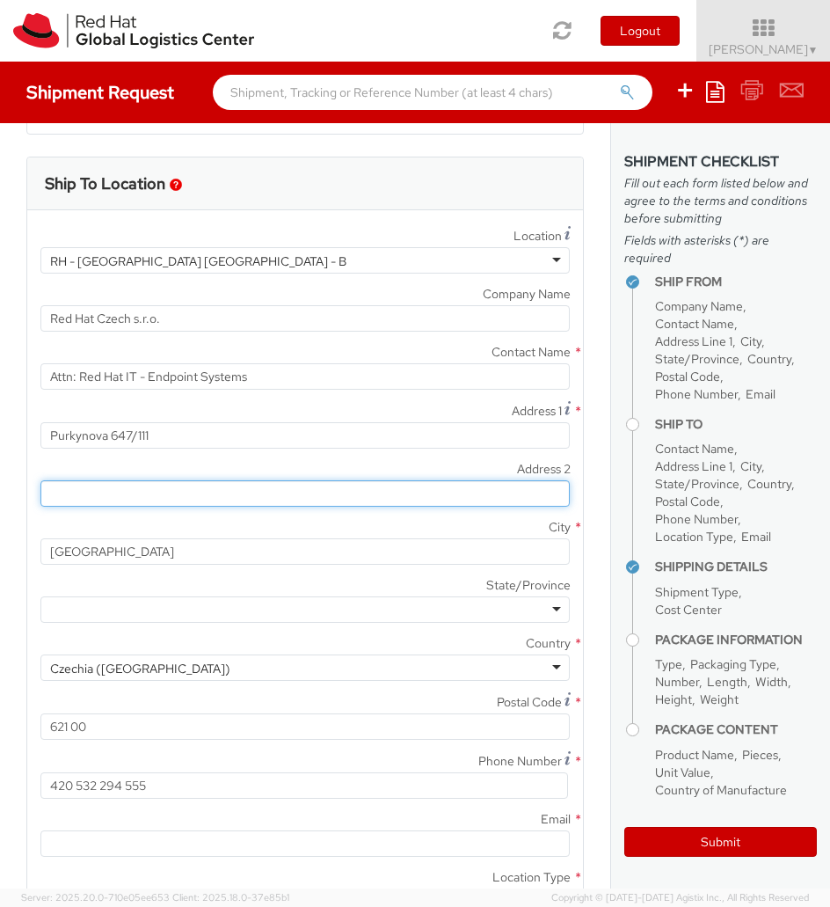
click at [171, 495] on input "Address 2 *" at bounding box center [304, 493] width 529 height 26
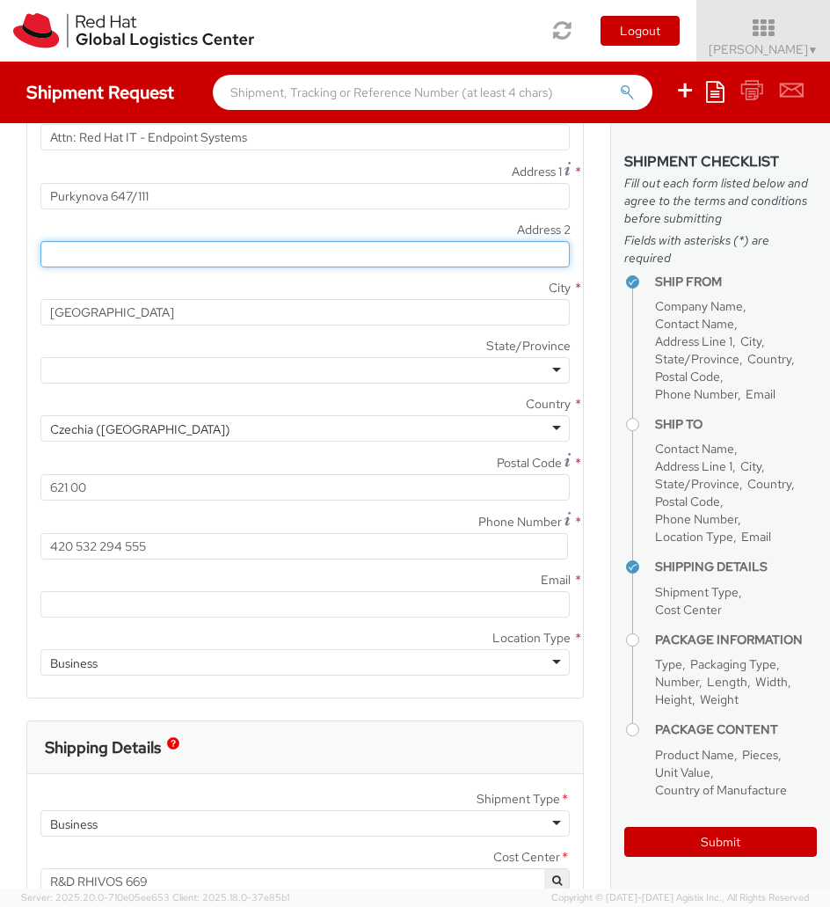
scroll to position [981, 0]
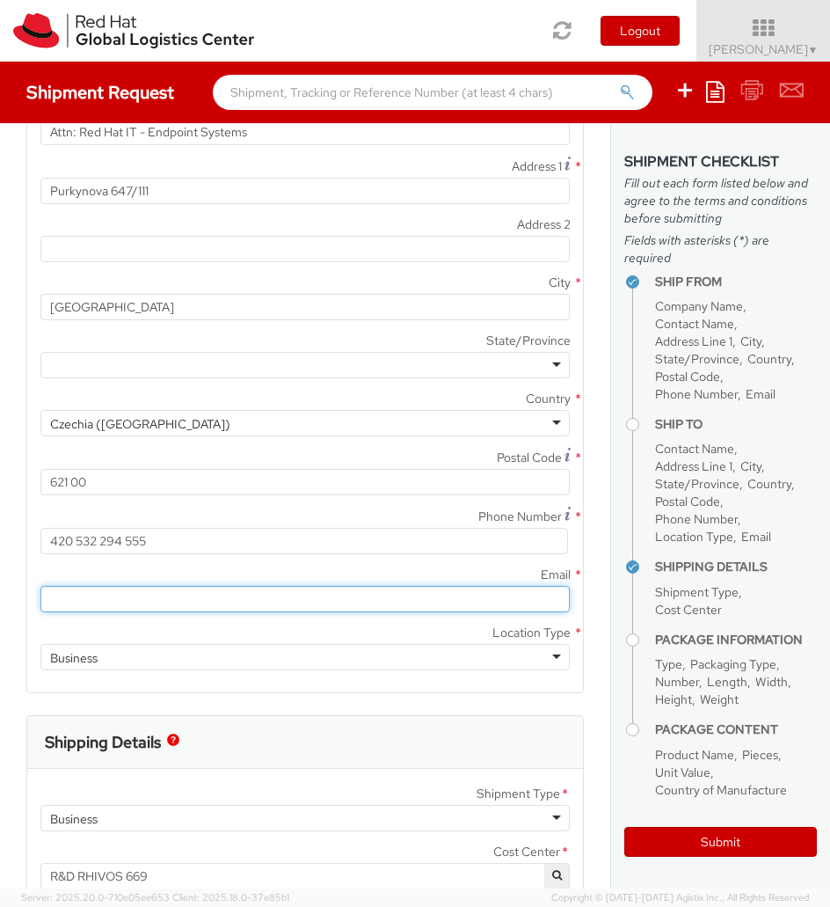
click at [174, 586] on input "Email *" at bounding box center [304, 599] width 529 height 26
paste input "[EMAIL_ADDRESS][DOMAIN_NAME]"
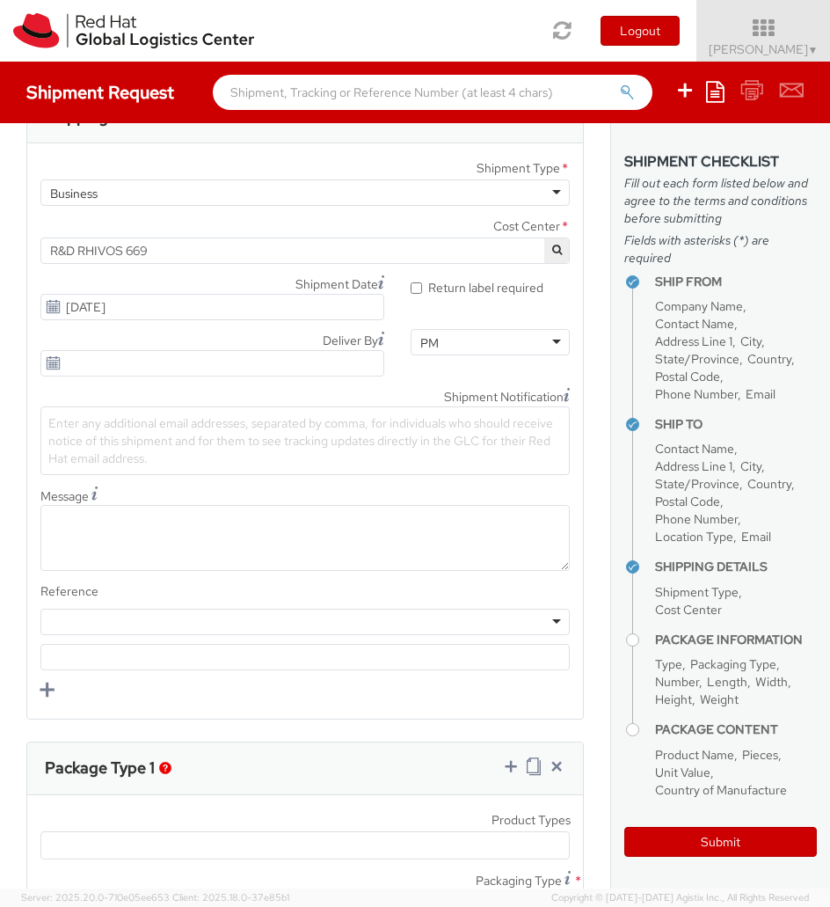
scroll to position [1608, 0]
type input "[EMAIL_ADDRESS][DOMAIN_NAME]"
click at [191, 254] on span "R&D RHIVOS 669" at bounding box center [305, 249] width 510 height 16
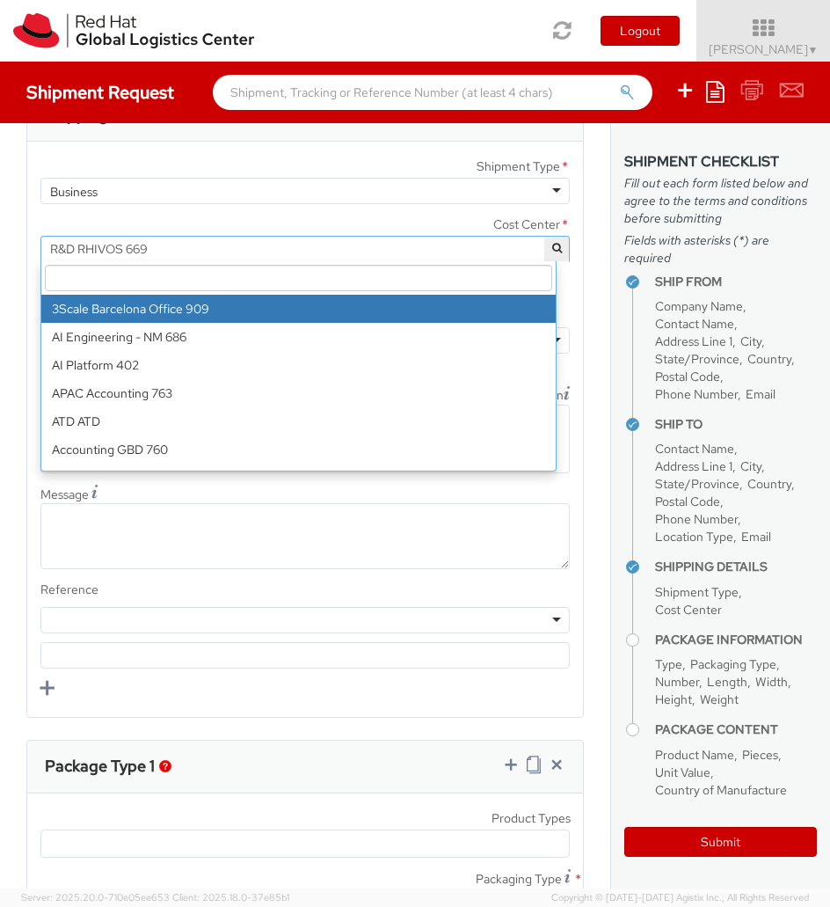
click at [131, 287] on input "search" at bounding box center [298, 278] width 507 height 26
paste input ""IT Fixed Assets and Contracts 850."
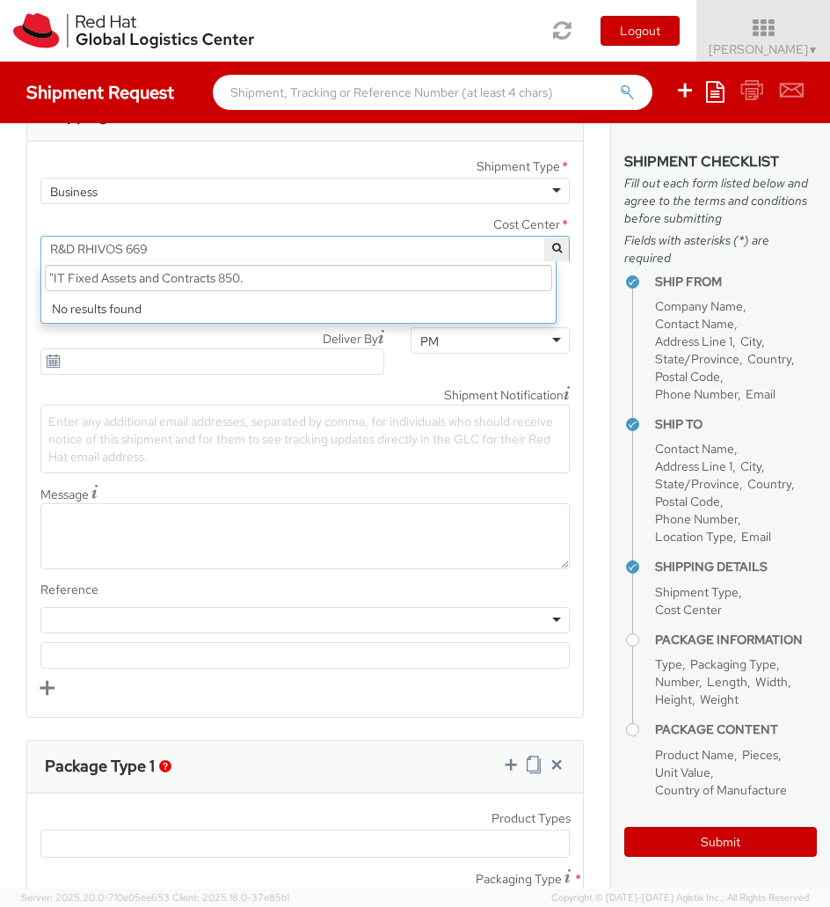
click at [55, 285] on input ""IT Fixed Assets and Contracts 850." at bounding box center [298, 278] width 507 height 26
click at [278, 280] on input "IT Fixed Assets and Contracts 850." at bounding box center [298, 278] width 507 height 26
type input "I"
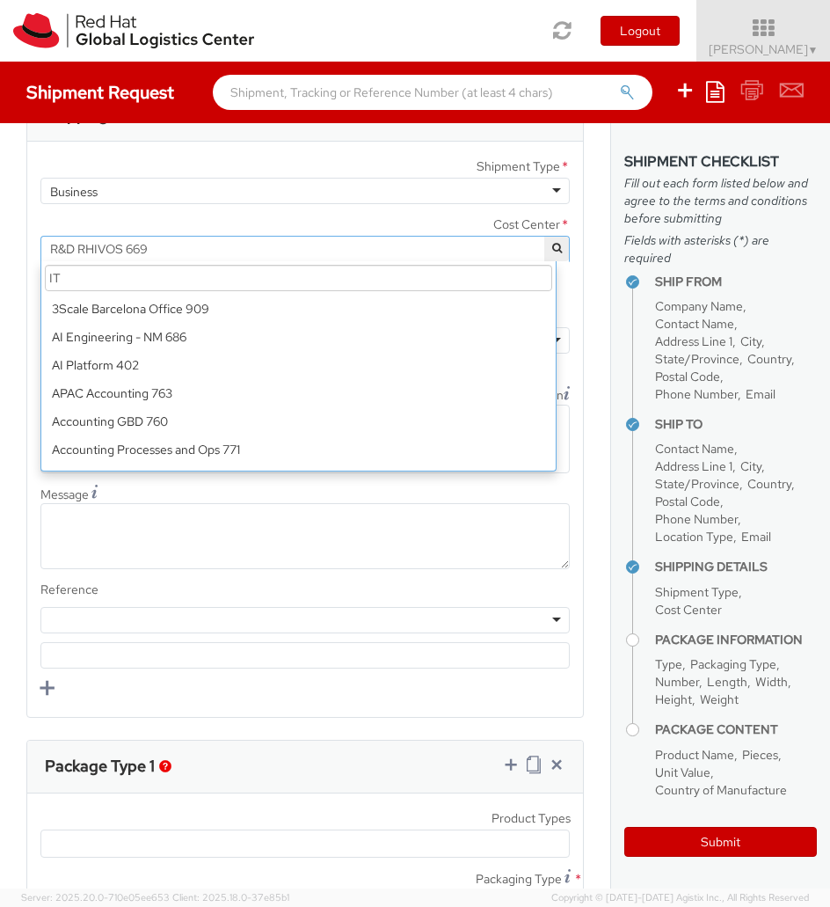
scroll to position [0, 0]
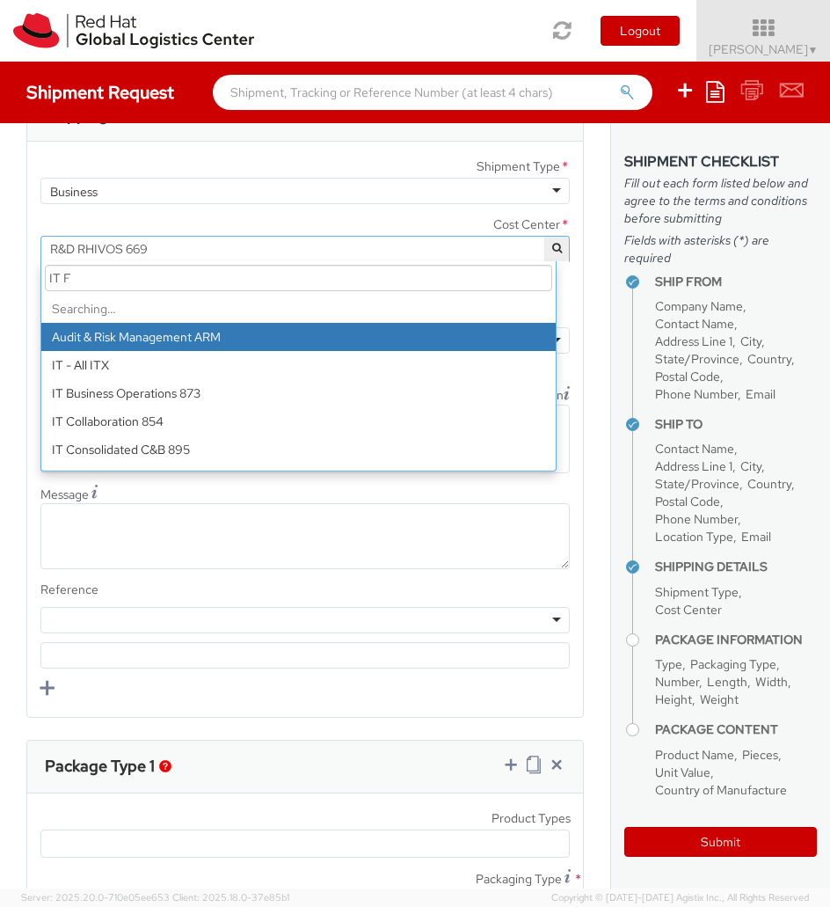
type input "IT Fi"
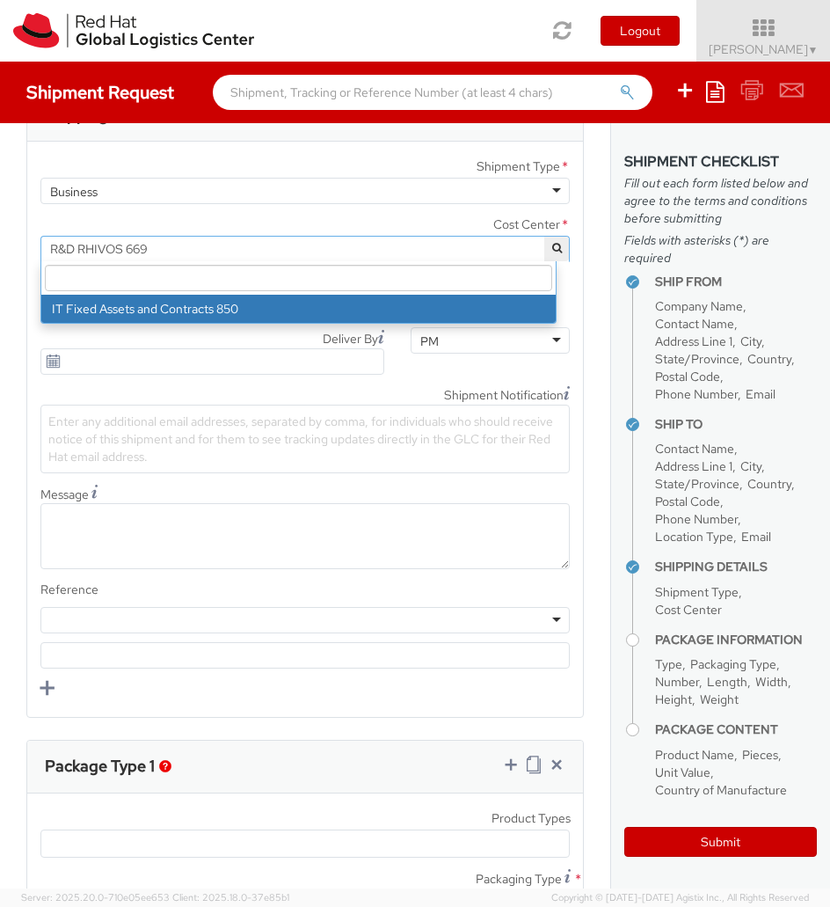
select select "850"
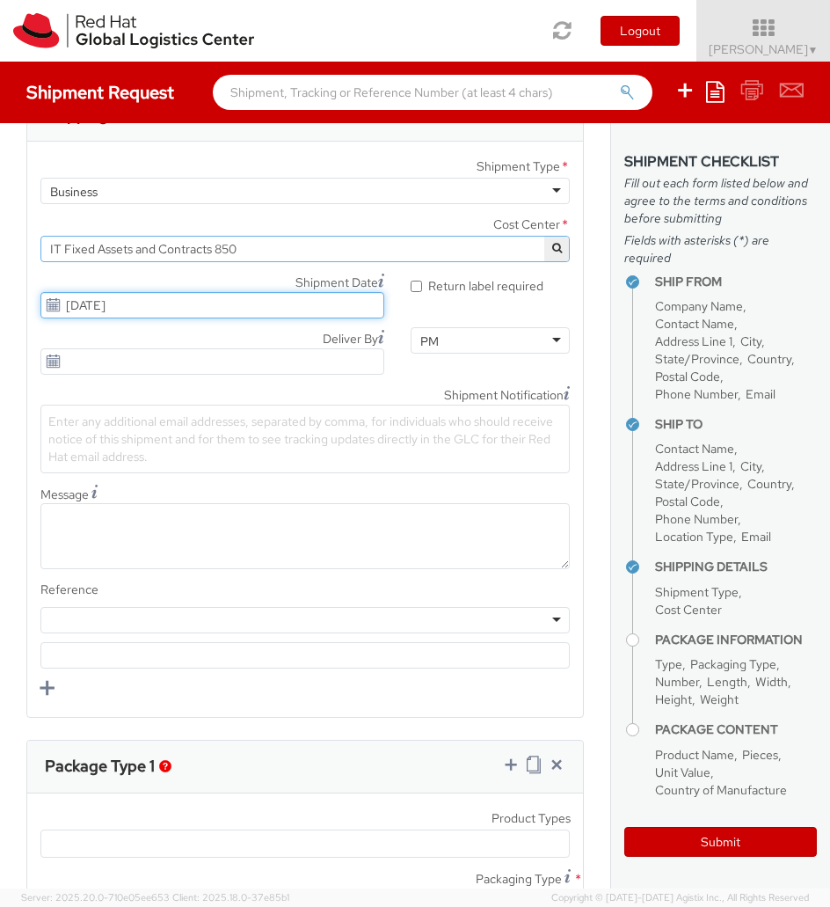
click at [106, 304] on input "10/01/2025" at bounding box center [212, 305] width 344 height 26
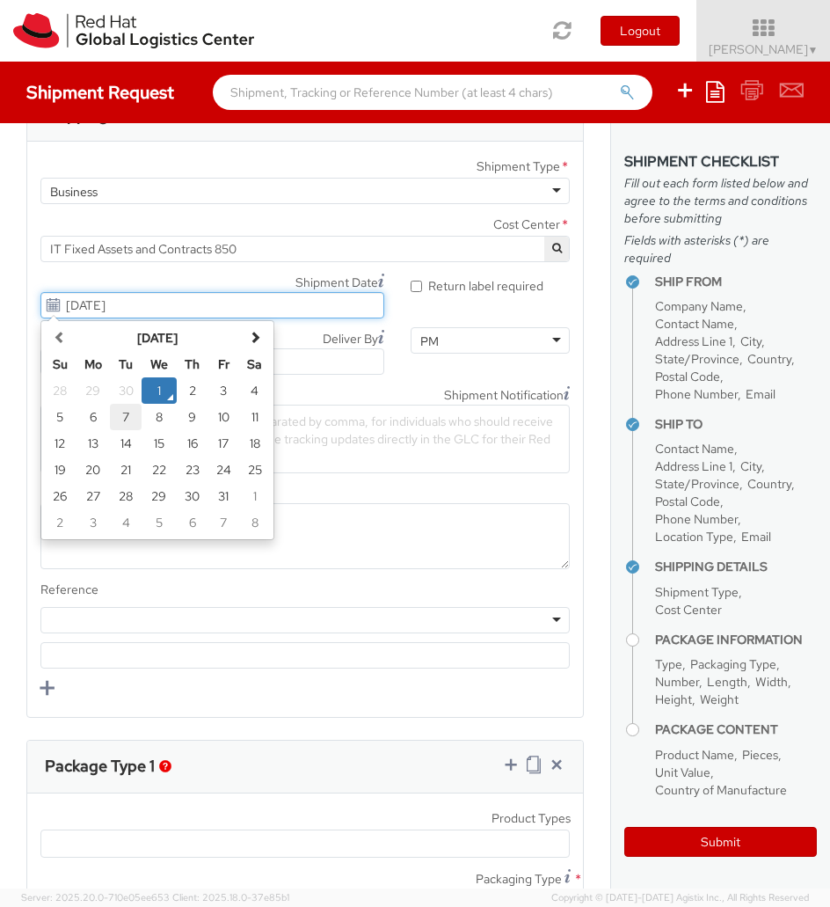
click at [118, 420] on td "7" at bounding box center [126, 417] width 32 height 26
type input "[DATE]"
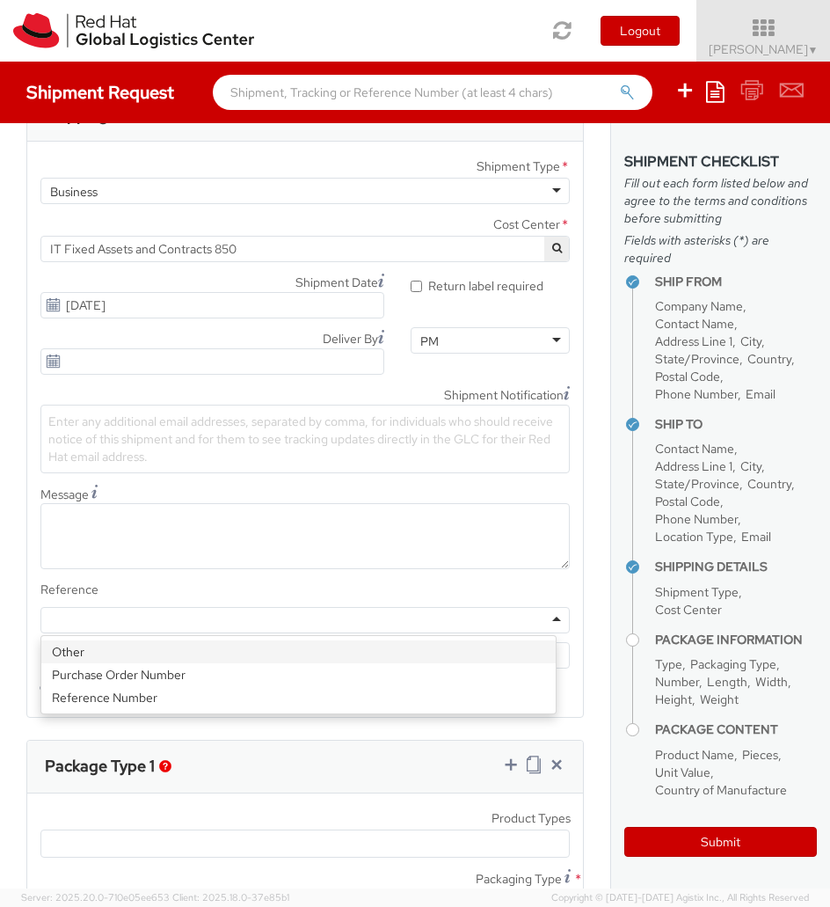
click at [545, 620] on div at bounding box center [304, 620] width 529 height 26
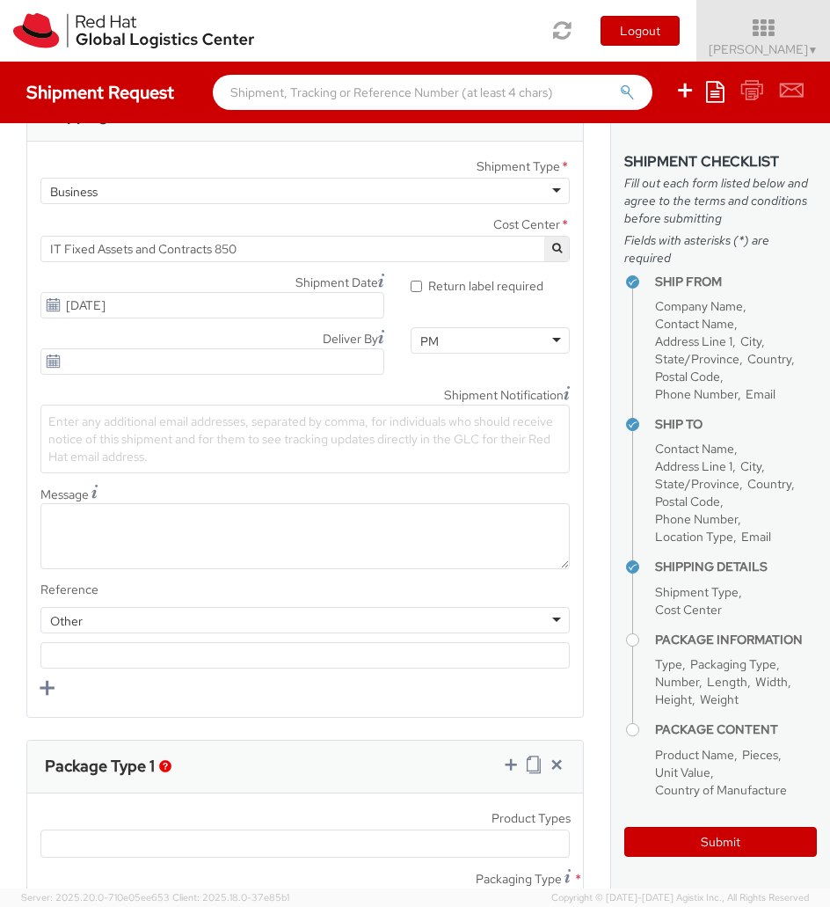
click at [144, 431] on span "Enter any additional email addresses, separated by comma, for individuals who s…" at bounding box center [300, 438] width 505 height 51
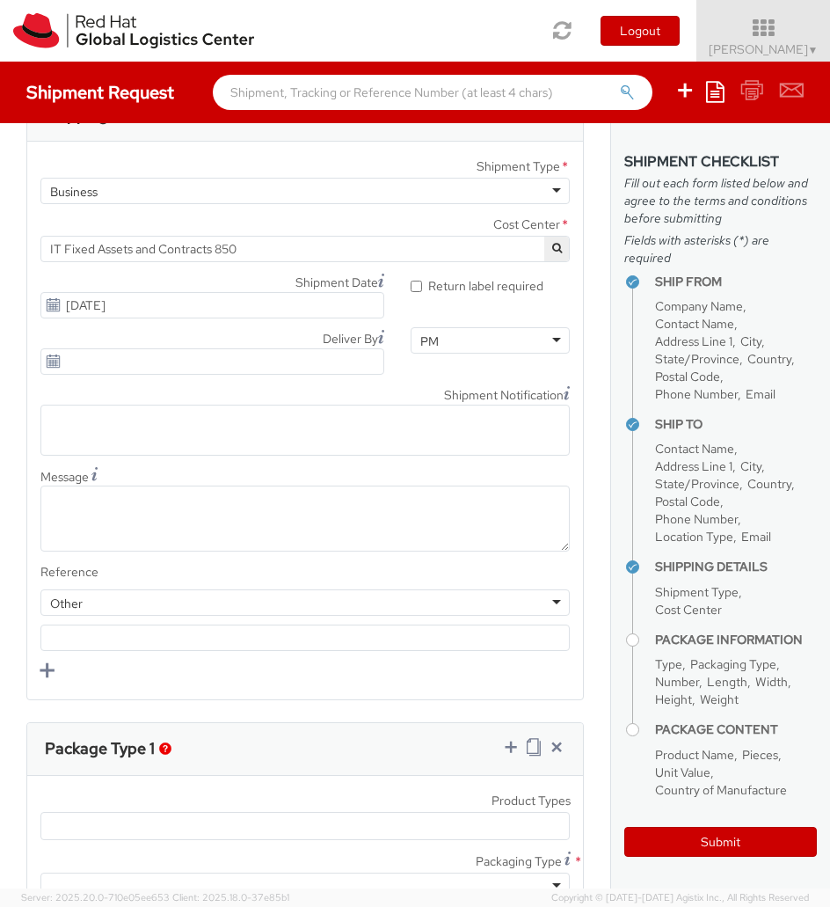
paste input "emea-eshub@redhat.com"
type input "e"
paste input "emea-eshub@redhat.com"
type input "emea-eshub@redhat.com"
type input "[EMAIL_ADDRESS][DOMAIN_NAME]"
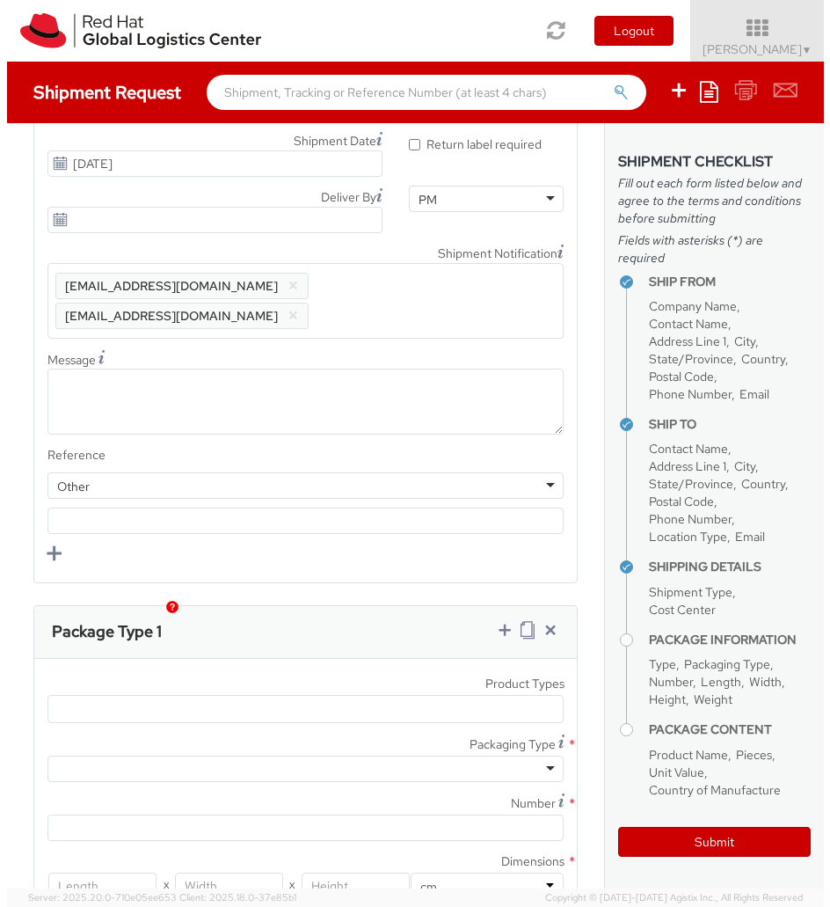
scroll to position [1747, 0]
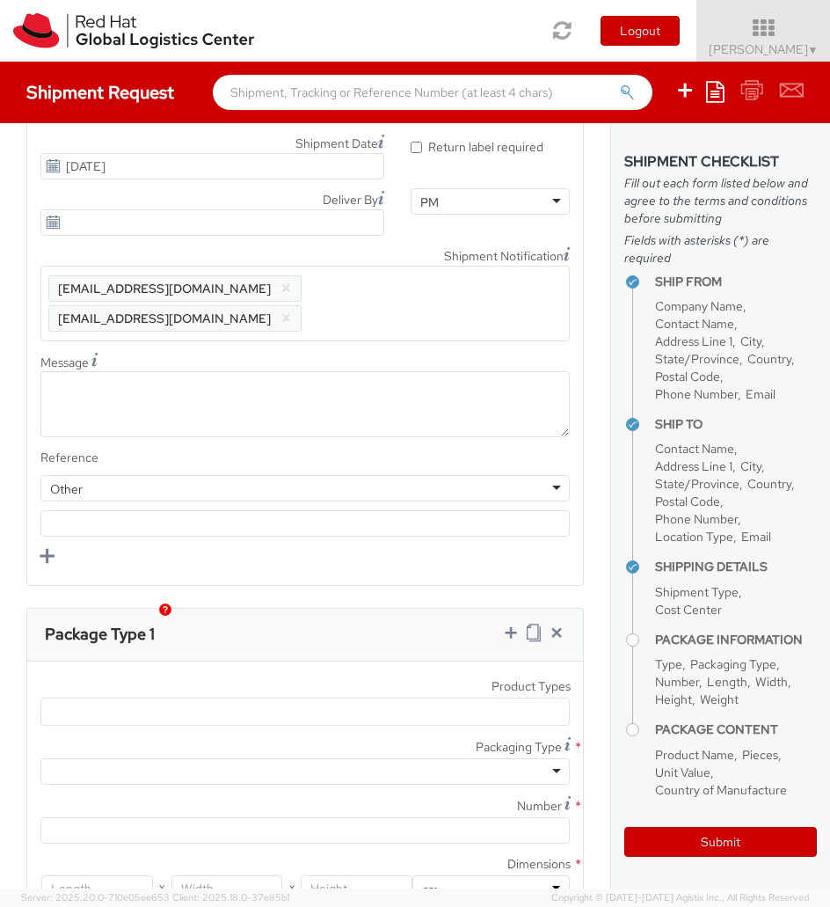
click at [424, 288] on span "Enter any additional email addresses, separated by comma, for individuals who s…" at bounding box center [304, 303] width 513 height 53
paste input "sbonazzo@redhat.com"
type input "sbonazzo@redhat.com"
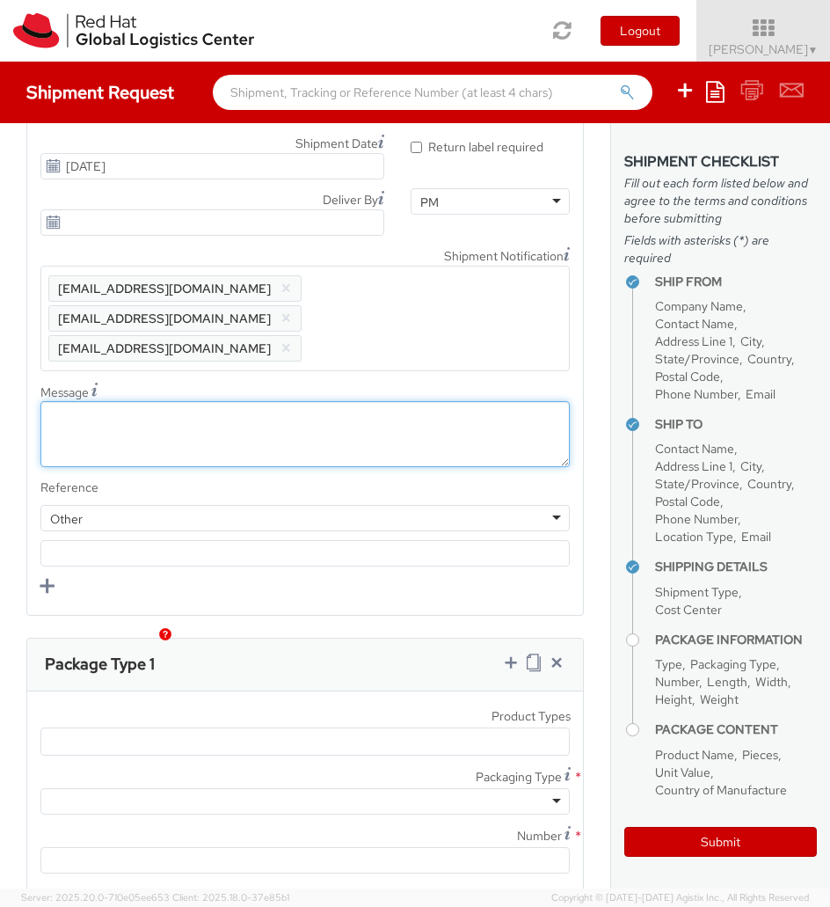
click at [178, 419] on textarea "Message" at bounding box center [304, 434] width 529 height 66
click at [178, 401] on textarea "Message" at bounding box center [304, 434] width 529 height 66
type textarea "Afternoon"
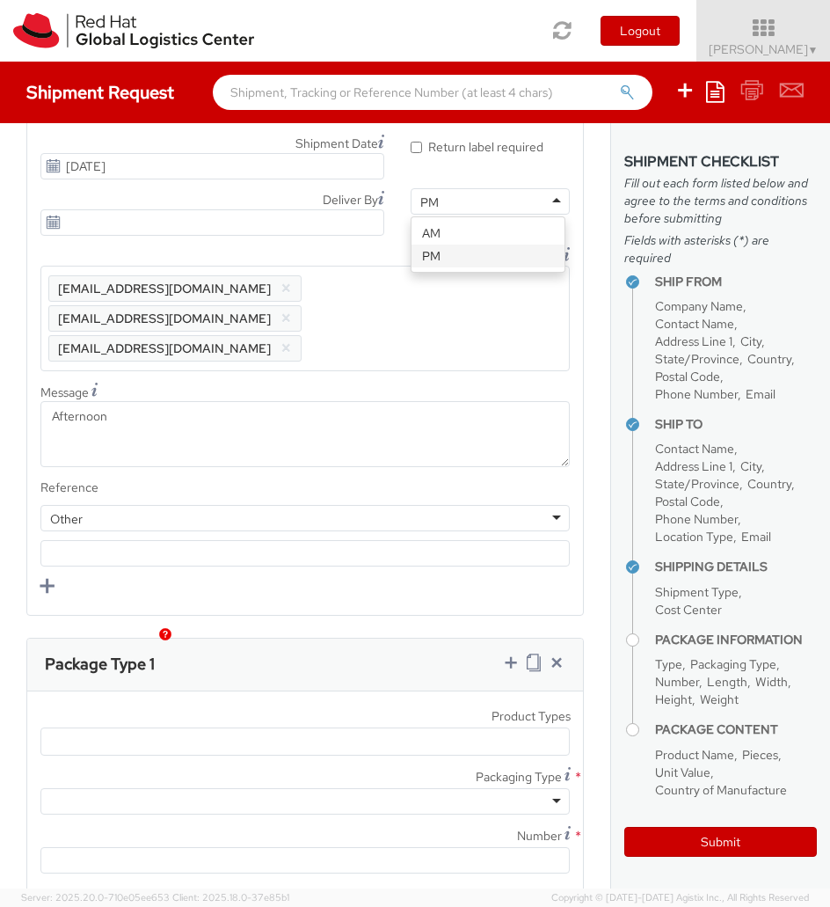
click at [484, 209] on div "PM" at bounding box center [490, 201] width 159 height 26
click at [488, 173] on div "Shipment Type * Business Business Business Cost Center * R&D RHIVOS 669 IT Fixe…" at bounding box center [305, 130] width 556 height 229
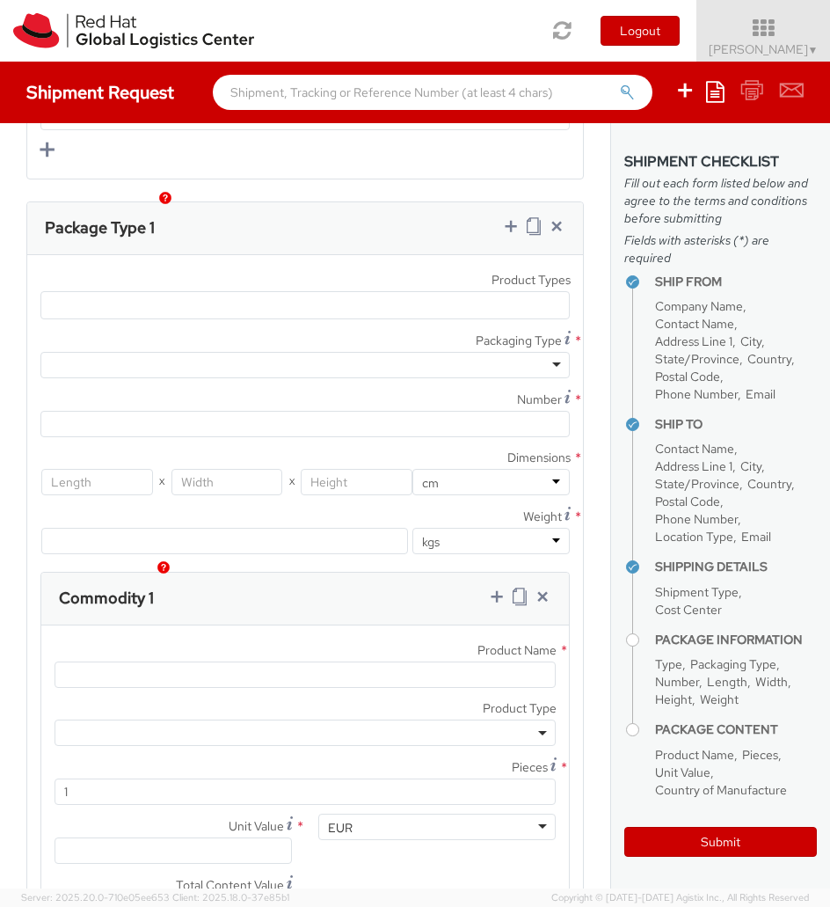
scroll to position [2187, 0]
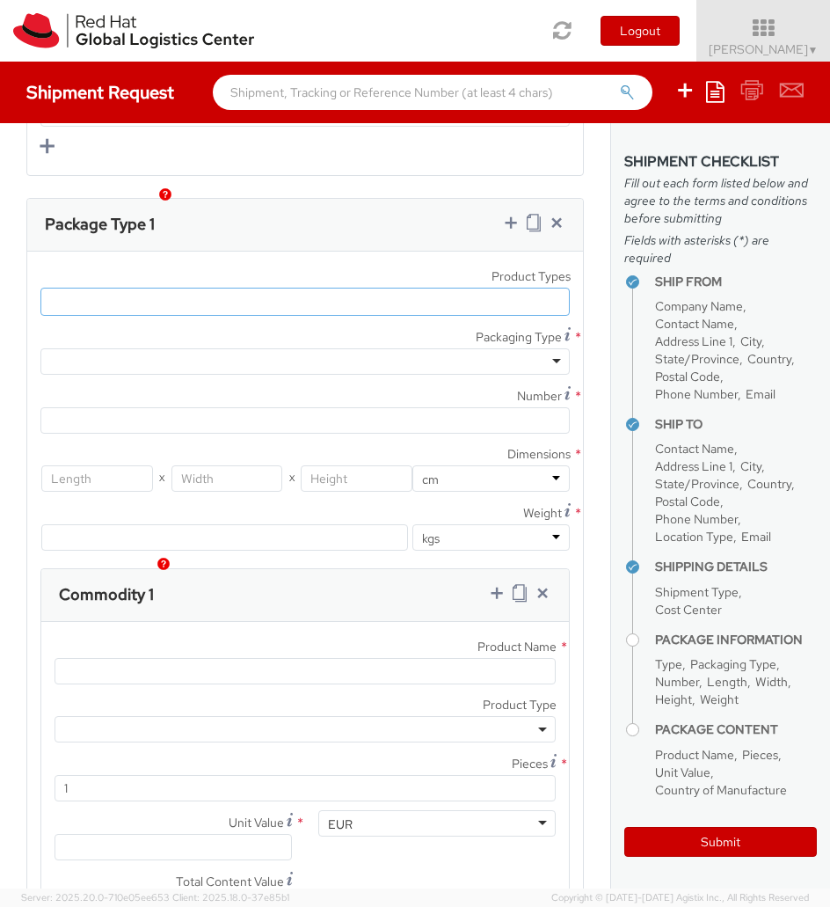
click at [511, 288] on ul at bounding box center [305, 301] width 528 height 26
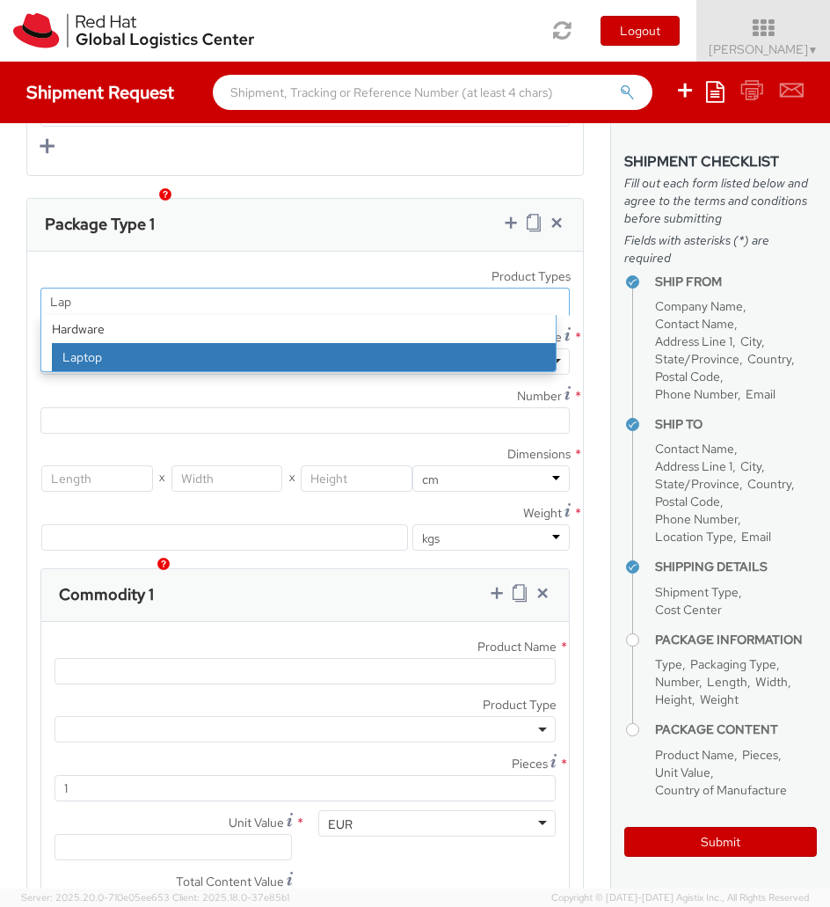
type input "Lap"
select select "LAPTOP"
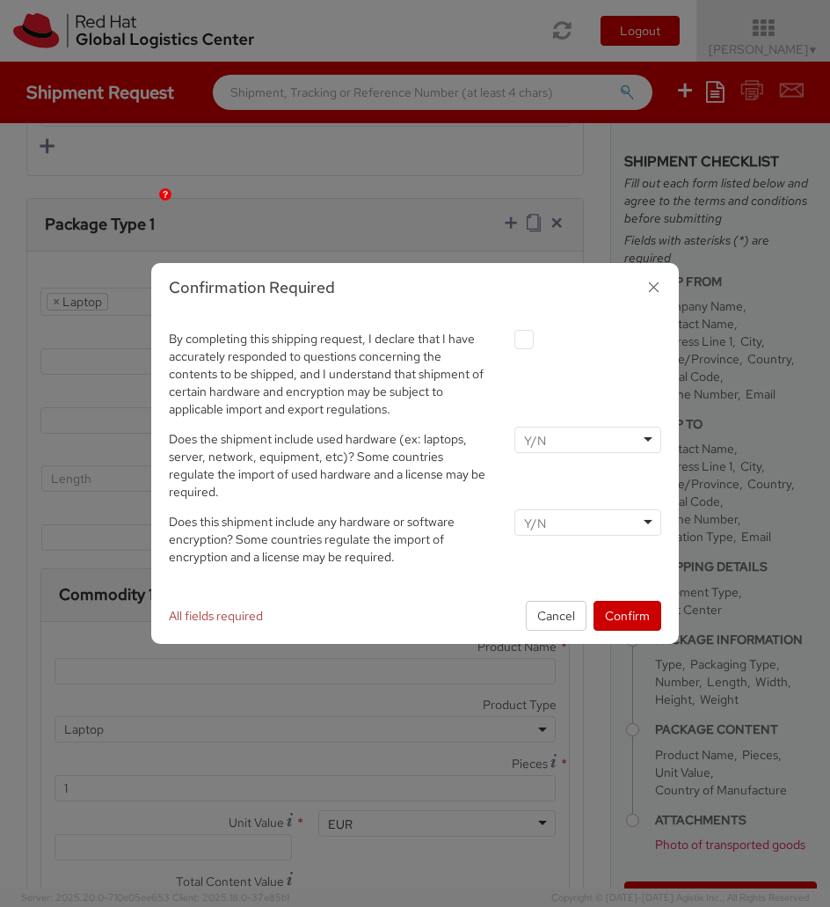
click at [516, 336] on label at bounding box center [523, 339] width 19 height 19
click at [509, 336] on input "checkbox" at bounding box center [503, 339] width 11 height 11
checkbox input "true"
click at [574, 447] on div at bounding box center [587, 439] width 147 height 26
click at [579, 527] on div at bounding box center [587, 522] width 147 height 26
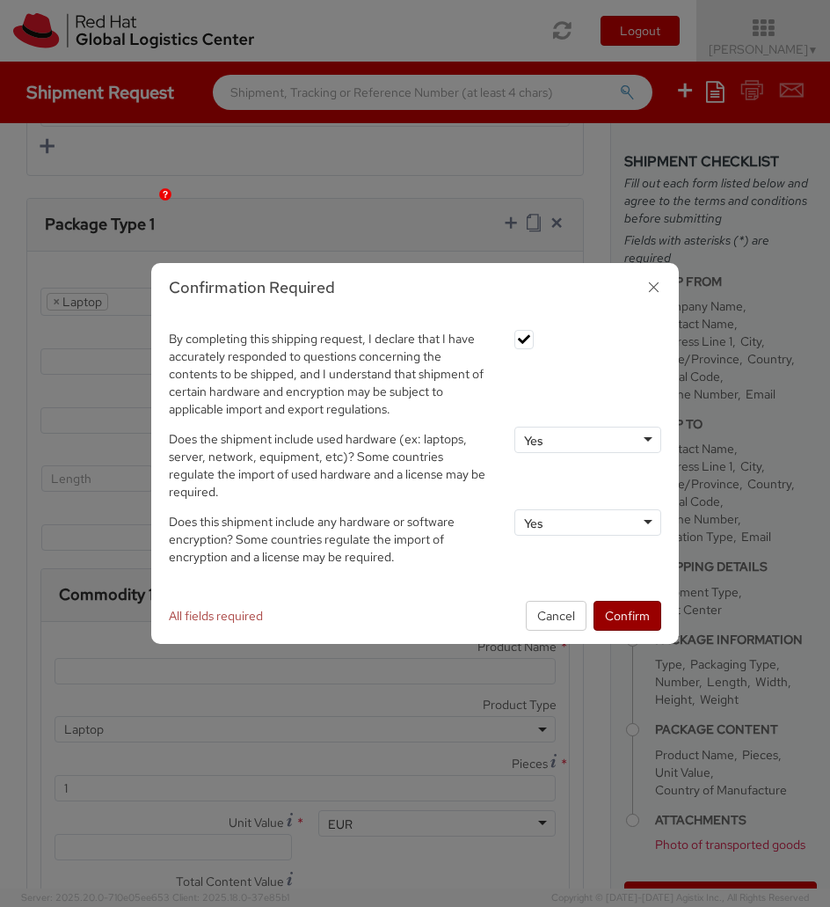
click at [621, 623] on button "Confirm" at bounding box center [627, 616] width 68 height 30
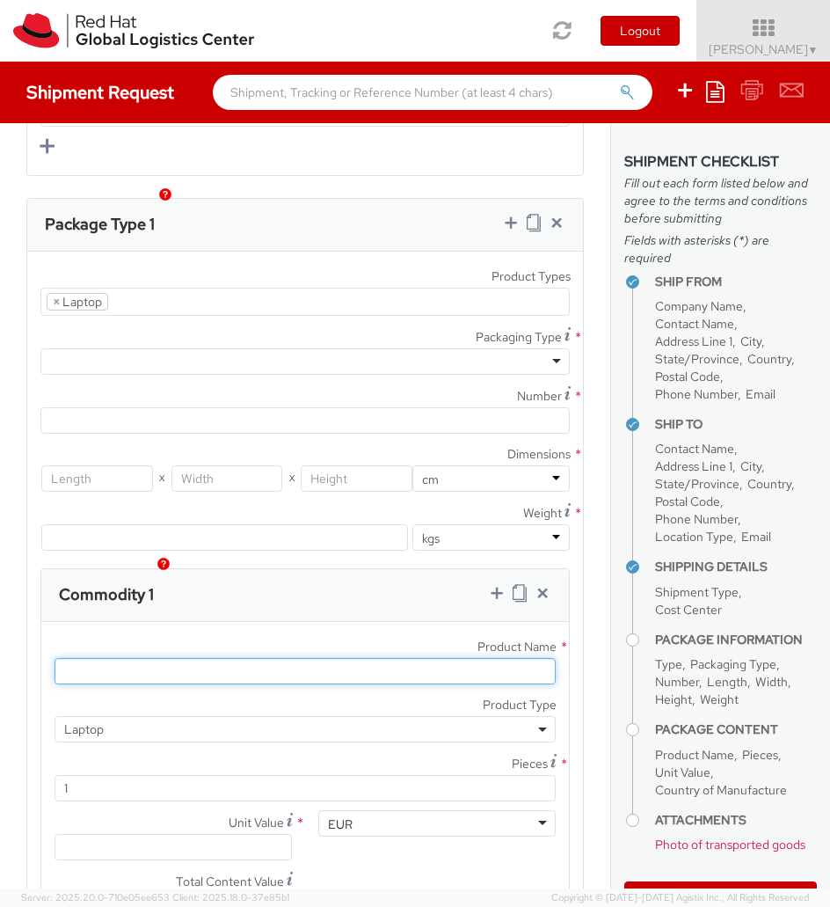
click at [474, 658] on input "Product Name *" at bounding box center [305, 671] width 501 height 26
click at [272, 658] on input "Product Name *" at bounding box center [305, 671] width 501 height 26
type input "l"
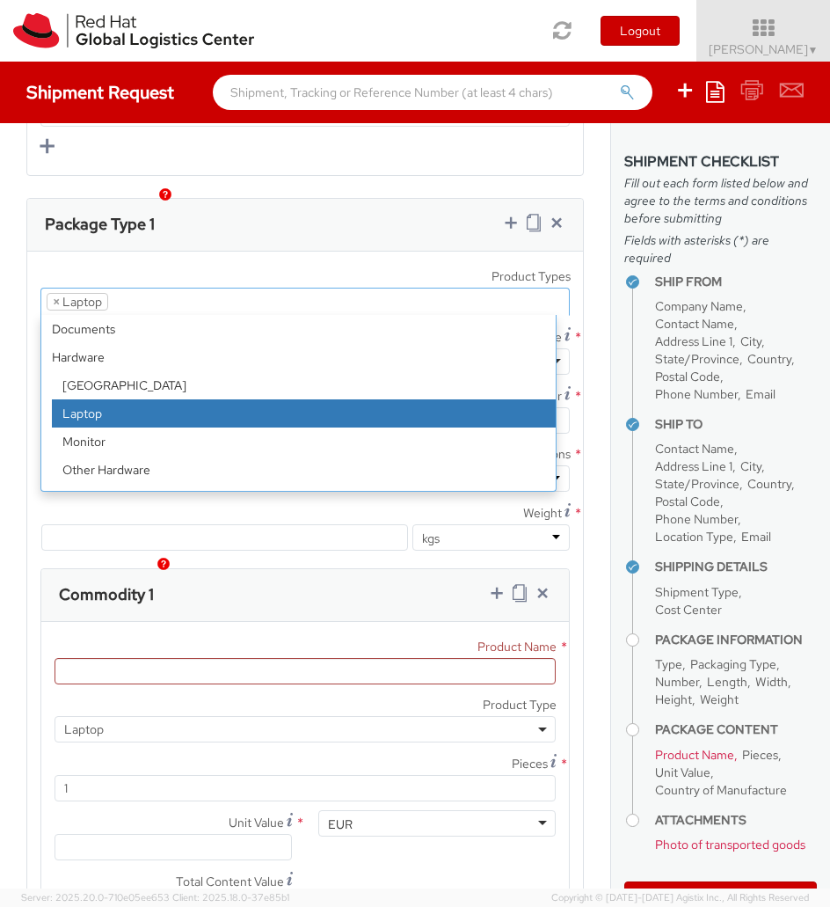
click at [169, 288] on ul "× Laptop" at bounding box center [305, 301] width 528 height 26
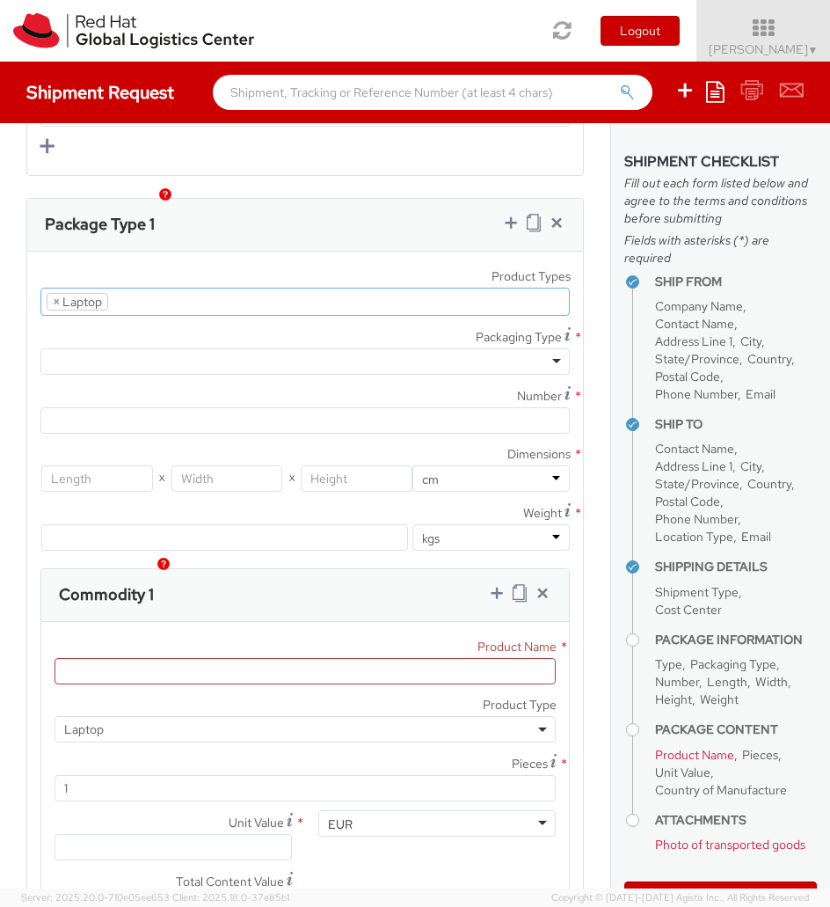
click at [169, 288] on ul "× Laptop" at bounding box center [305, 301] width 528 height 26
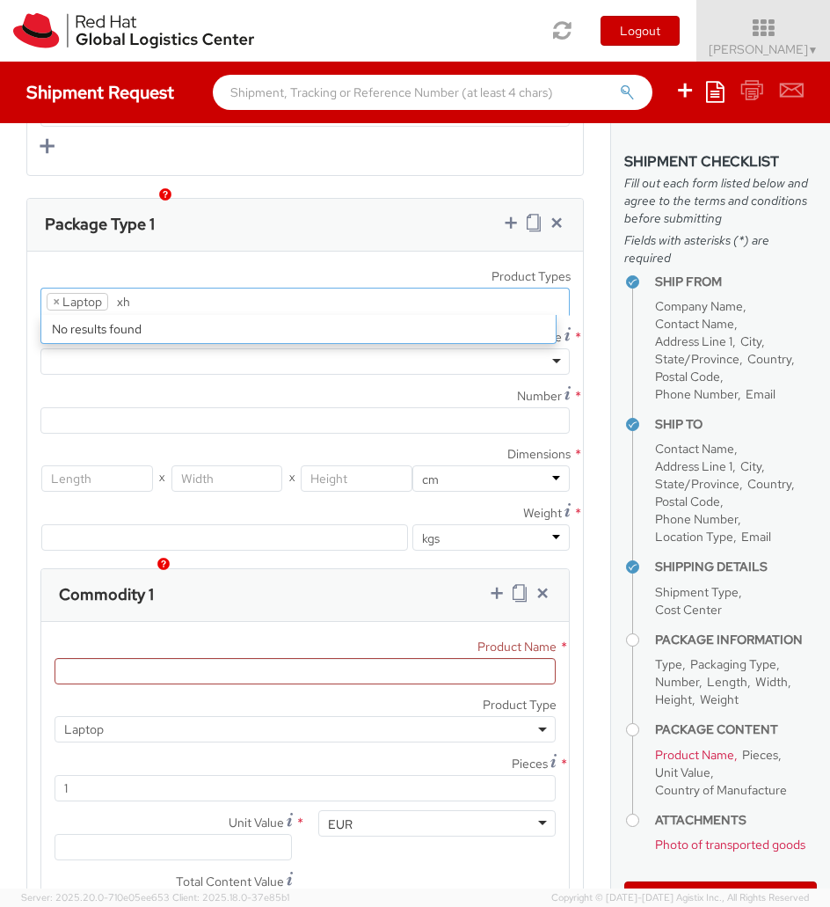
type input "x"
type input "C"
type input "c"
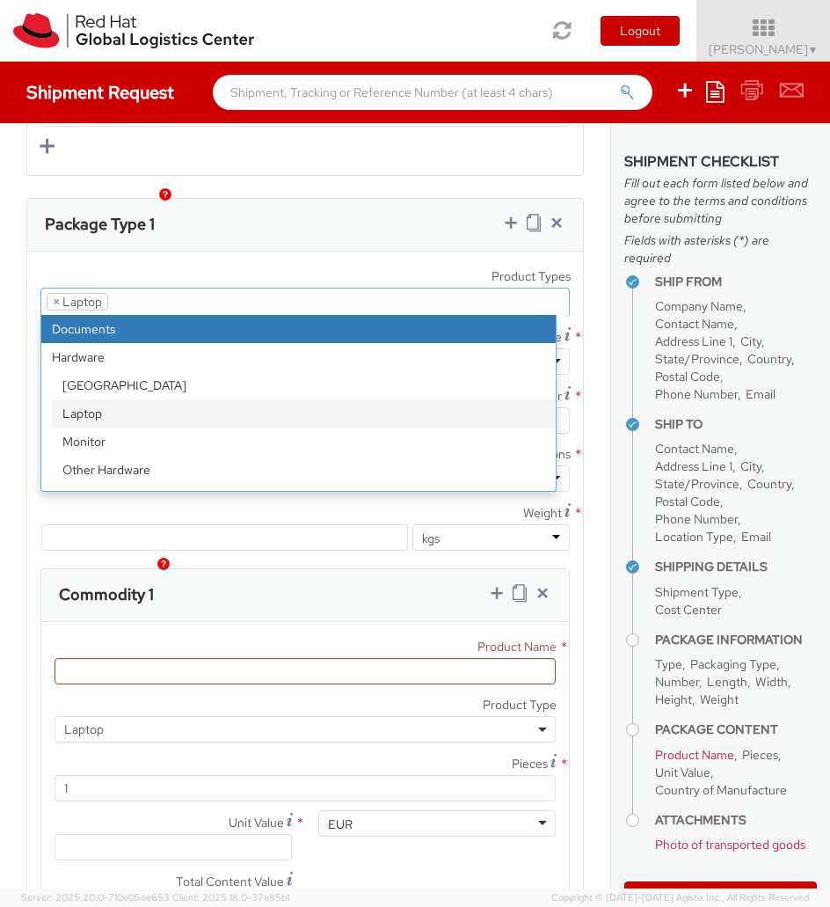
click at [215, 251] on div "Product Types * Documents Docking Station Laptop Monitor Other Hardware Server …" at bounding box center [305, 674] width 556 height 847
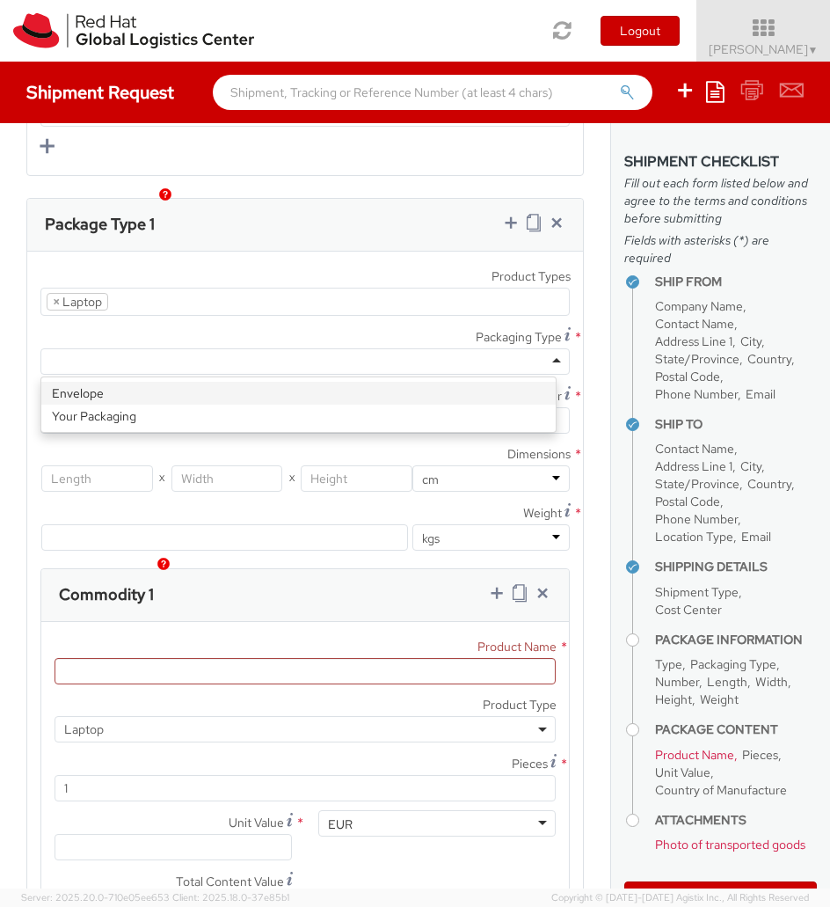
click at [185, 348] on div at bounding box center [304, 361] width 529 height 26
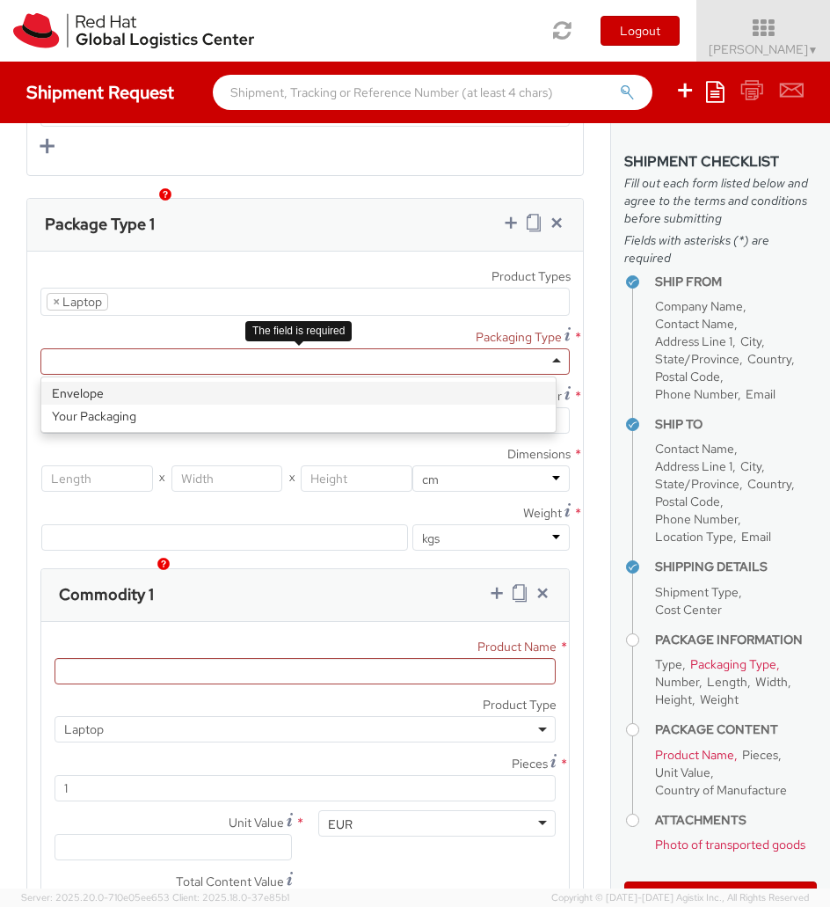
click at [405, 348] on div at bounding box center [304, 361] width 529 height 26
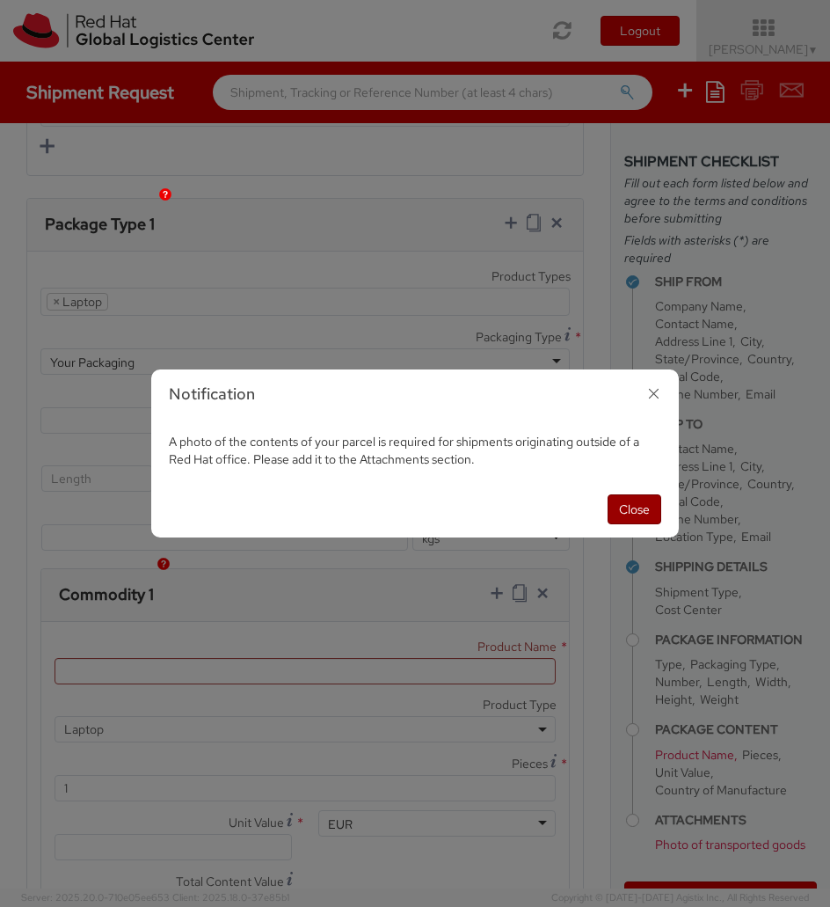
click at [651, 508] on button "Close" at bounding box center [635, 509] width 54 height 30
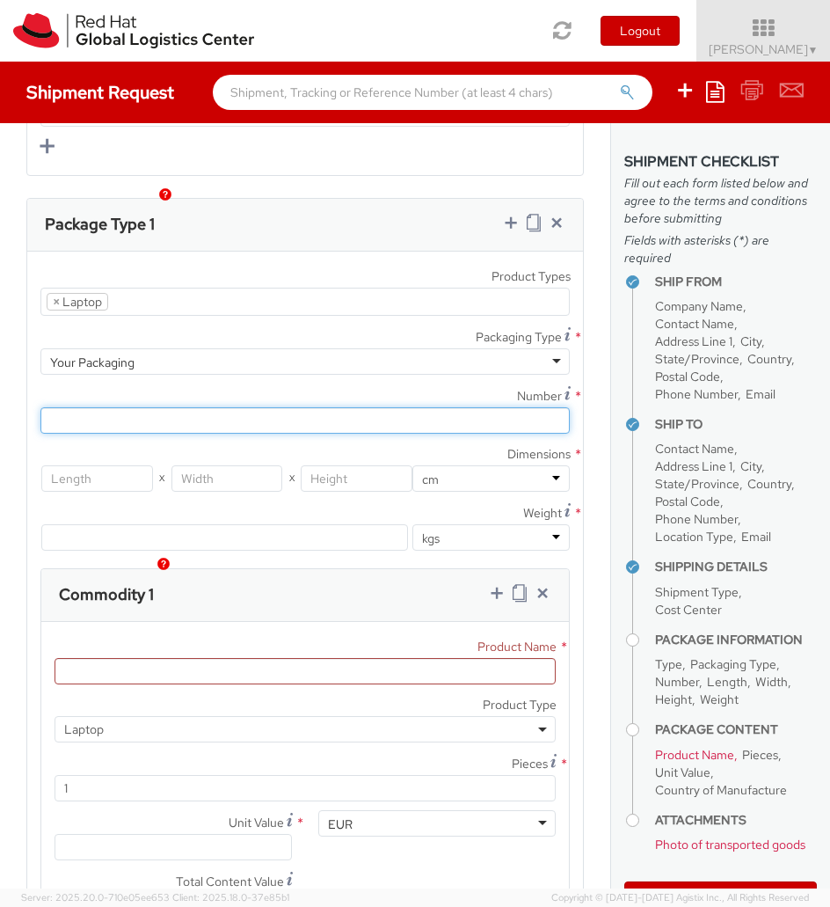
click at [48, 407] on input "Number *" at bounding box center [304, 420] width 529 height 26
type input "1"
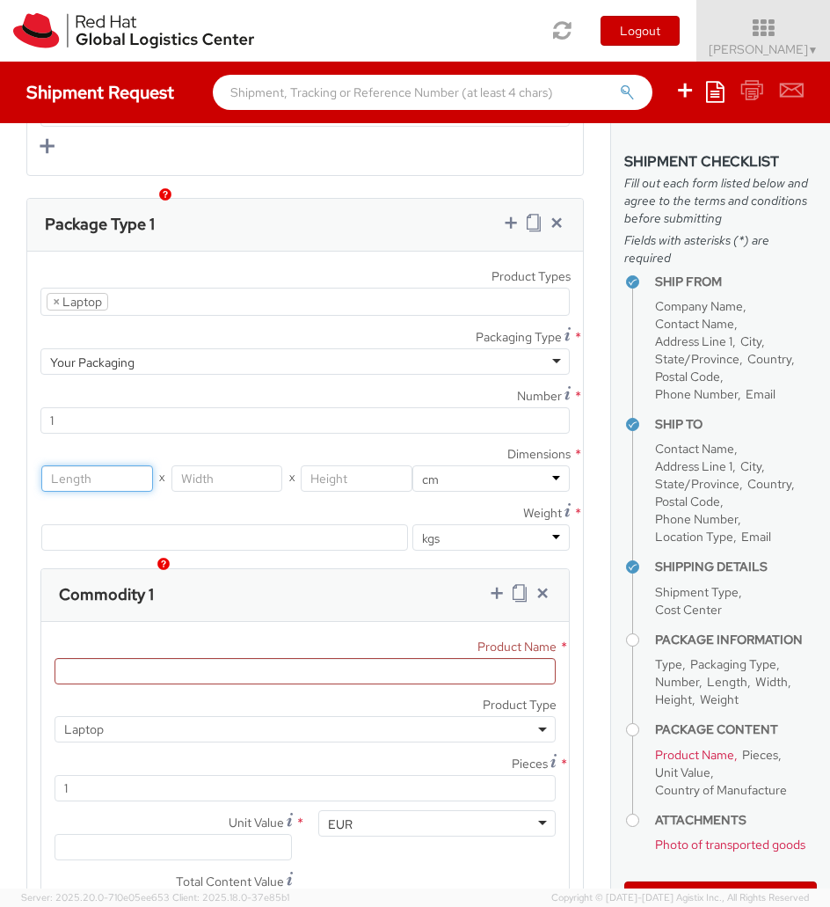
click at [140, 465] on input "number" at bounding box center [97, 478] width 112 height 26
type input "33"
click at [209, 465] on input "number" at bounding box center [227, 478] width 112 height 26
type input "52"
click at [348, 465] on input "number" at bounding box center [357, 478] width 112 height 26
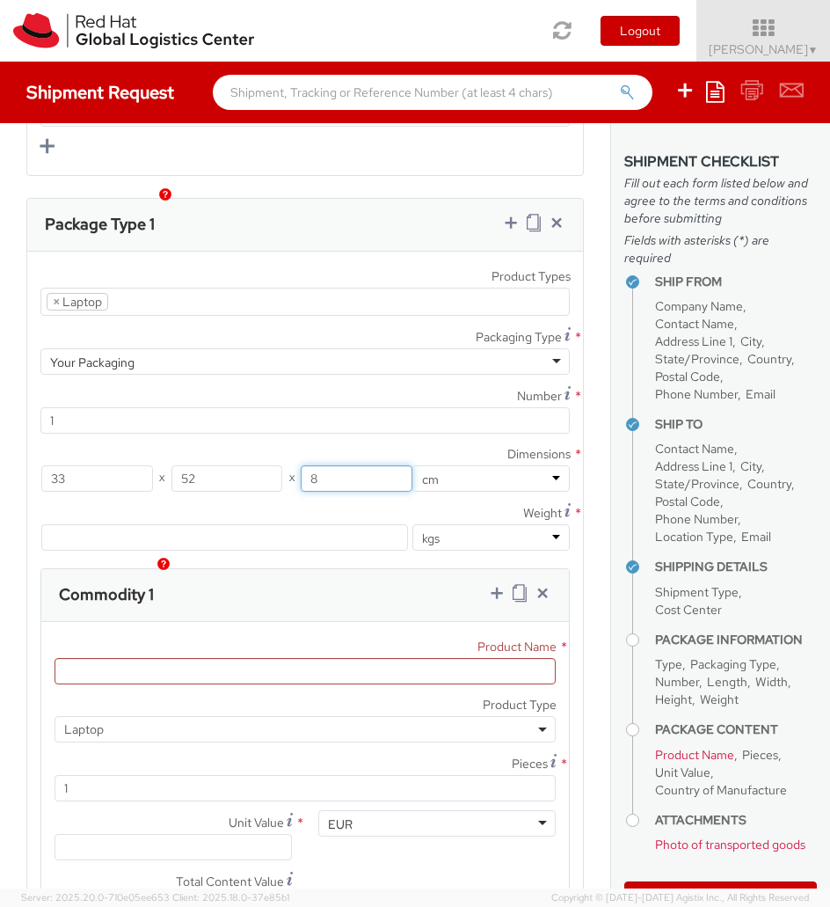
type input "8"
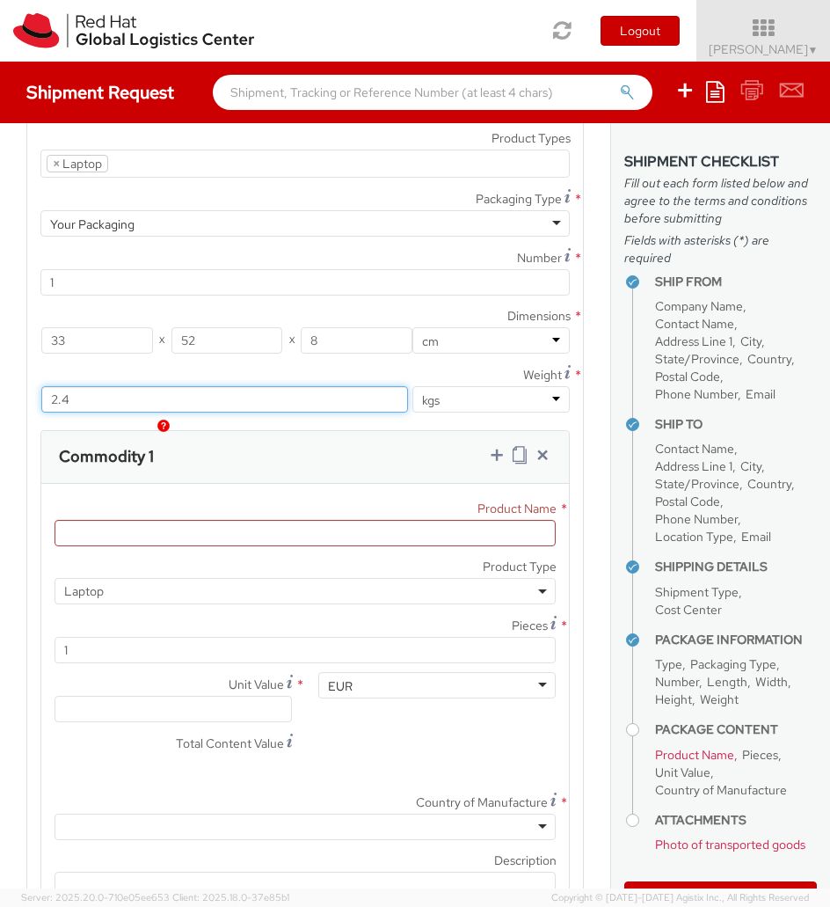
scroll to position [2328, 0]
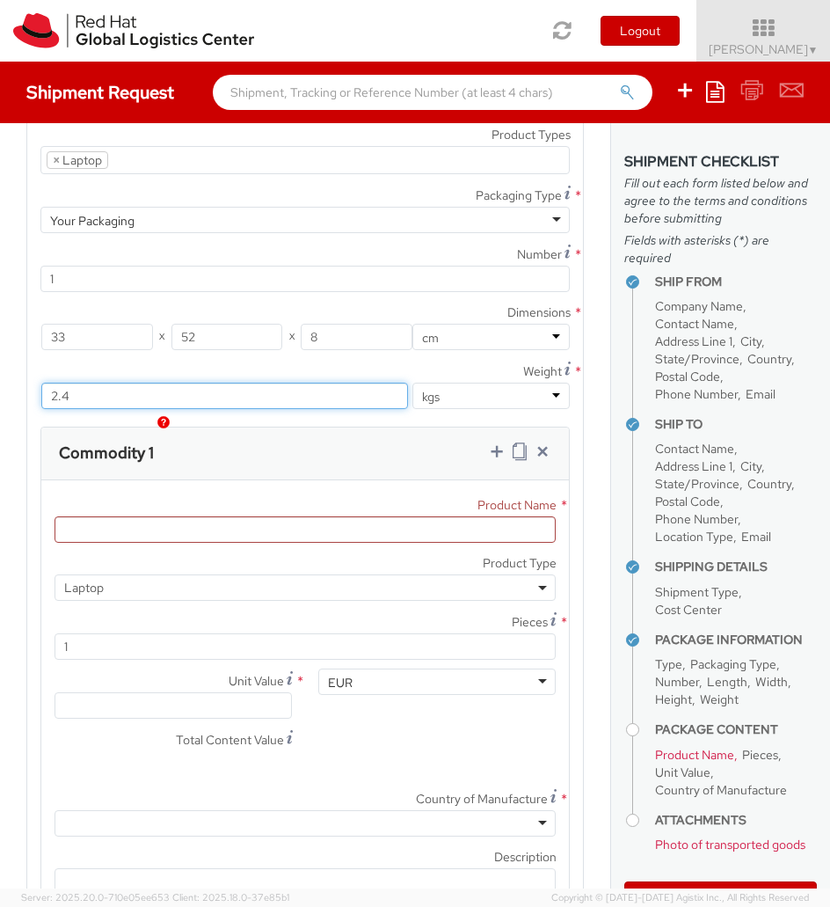
type input "2.4"
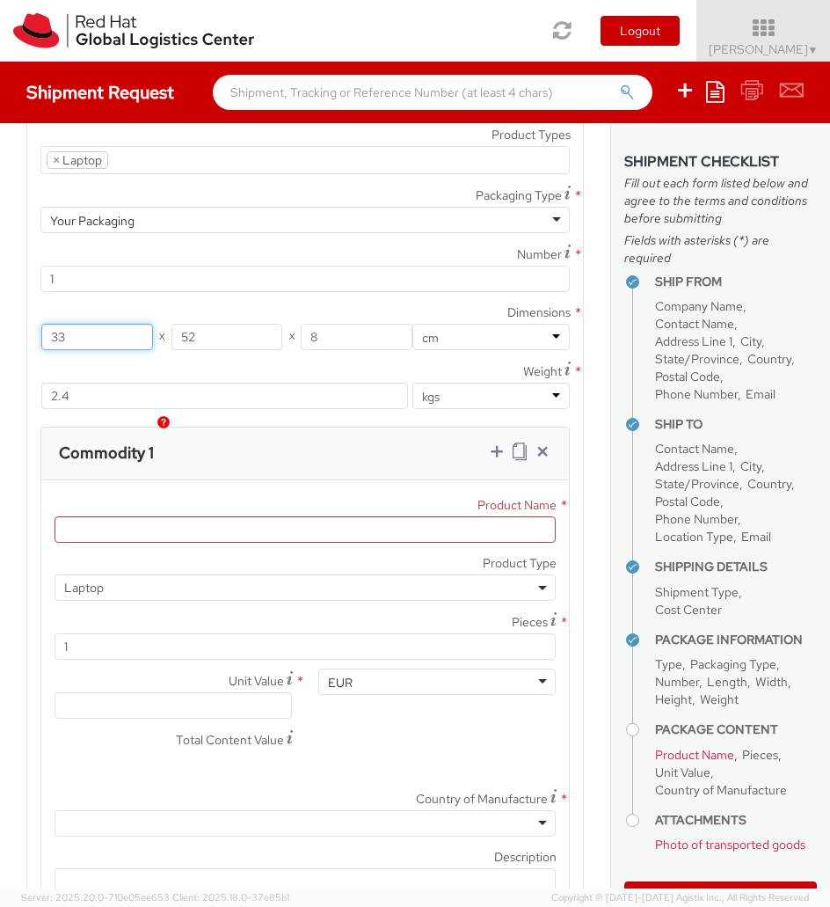
click at [86, 324] on input "33" at bounding box center [97, 337] width 112 height 26
click at [101, 324] on input "33" at bounding box center [97, 337] width 112 height 26
type input "3352"
click at [101, 324] on input "3352" at bounding box center [97, 337] width 112 height 26
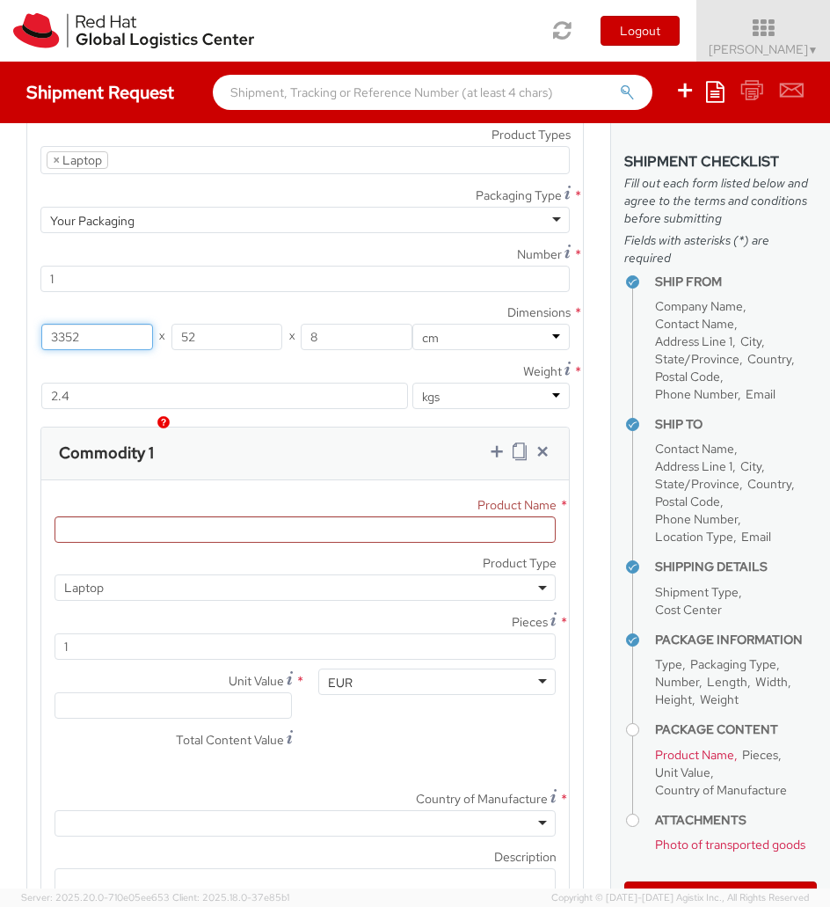
click at [101, 324] on input "3352" at bounding box center [97, 337] width 112 height 26
type input "52"
click at [229, 324] on input "52" at bounding box center [227, 337] width 112 height 26
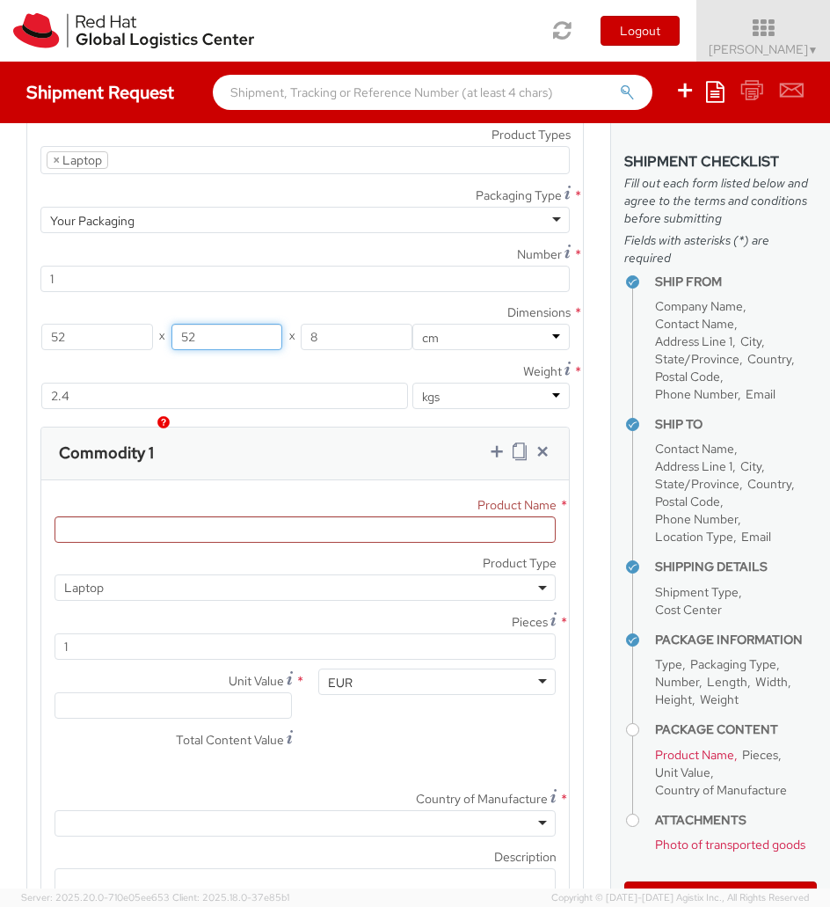
type input "5"
type input "33"
click at [315, 301] on label "Dimensions *" at bounding box center [305, 312] width 556 height 23
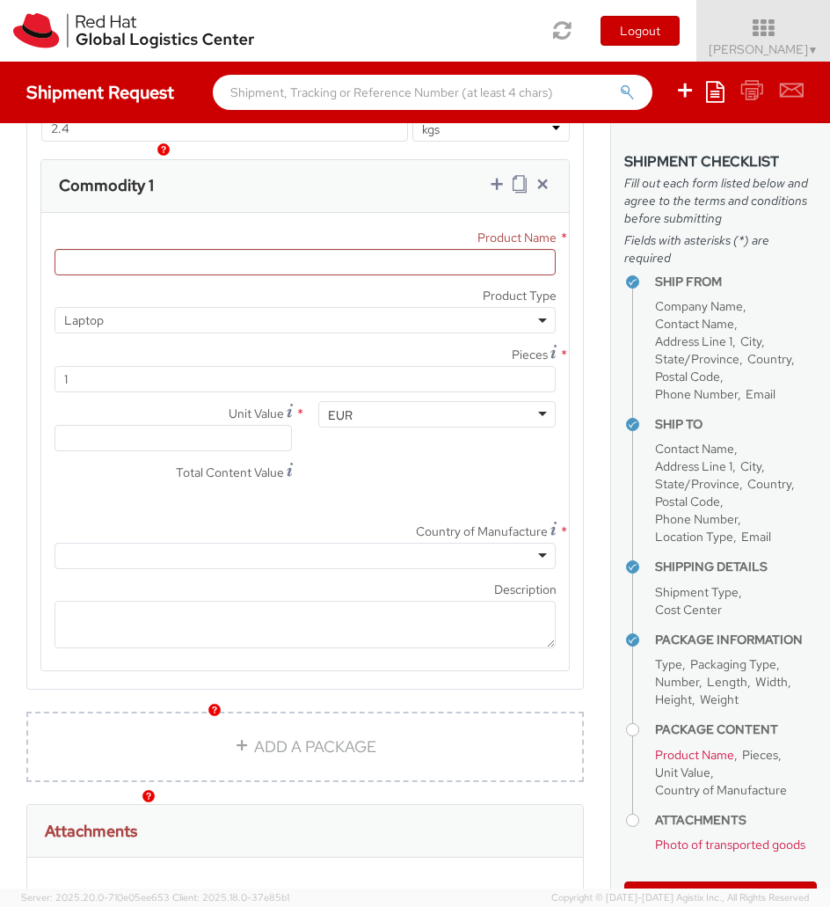
scroll to position [2601, 0]
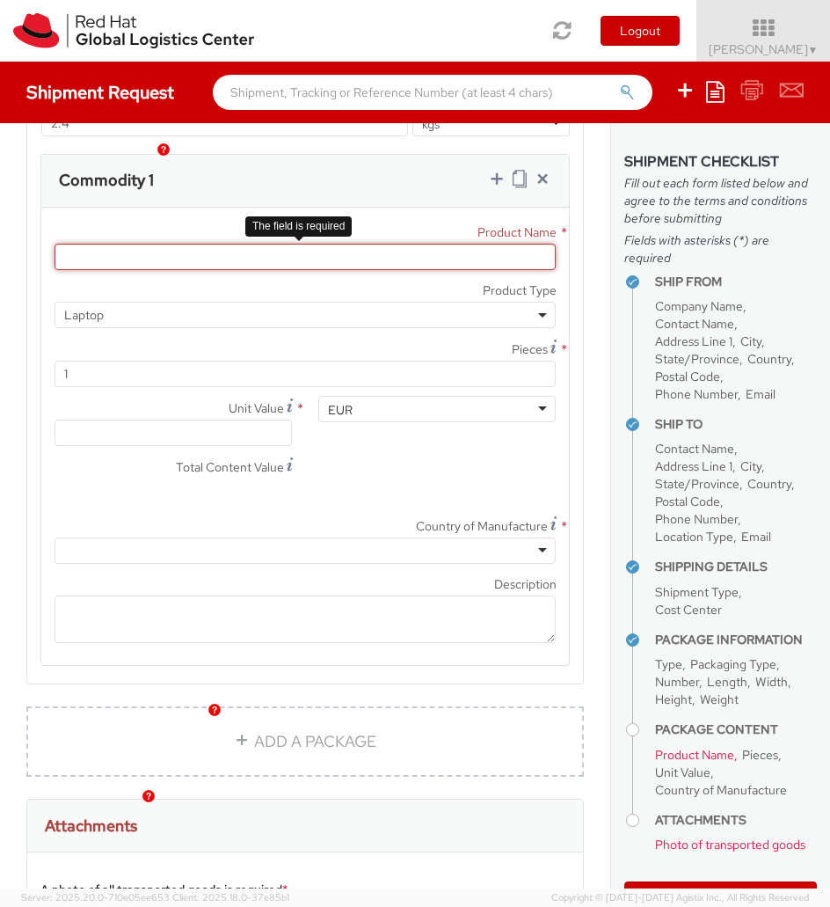
click at [122, 244] on input "Product Name *" at bounding box center [305, 257] width 501 height 26
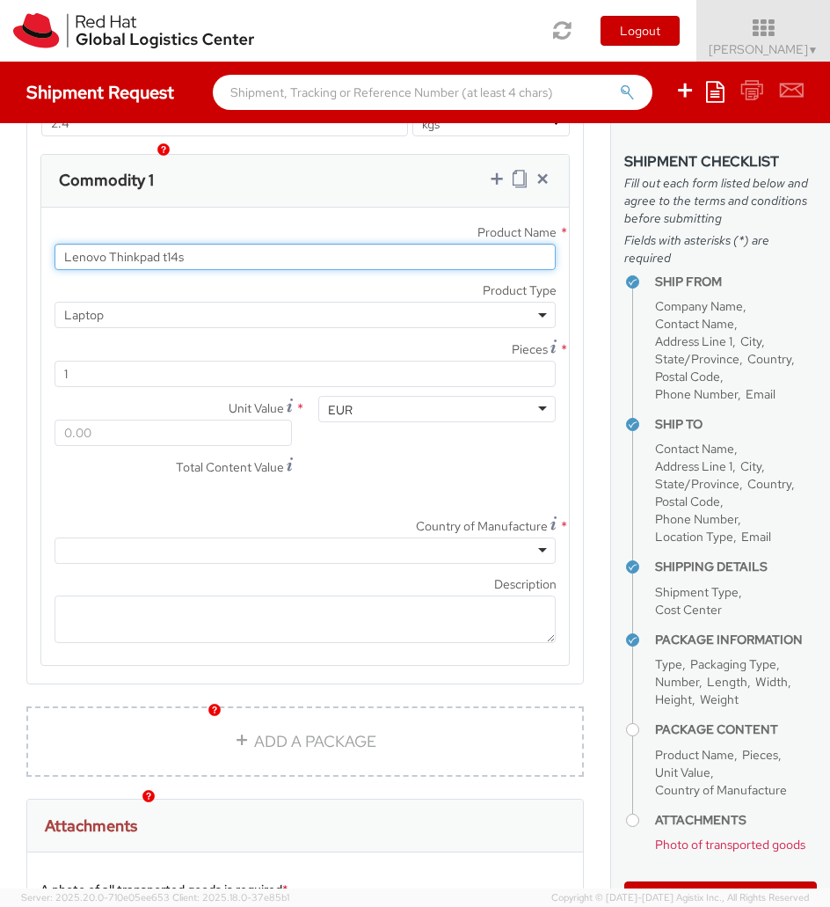
type input "Lenovo Thinkpad t14s"
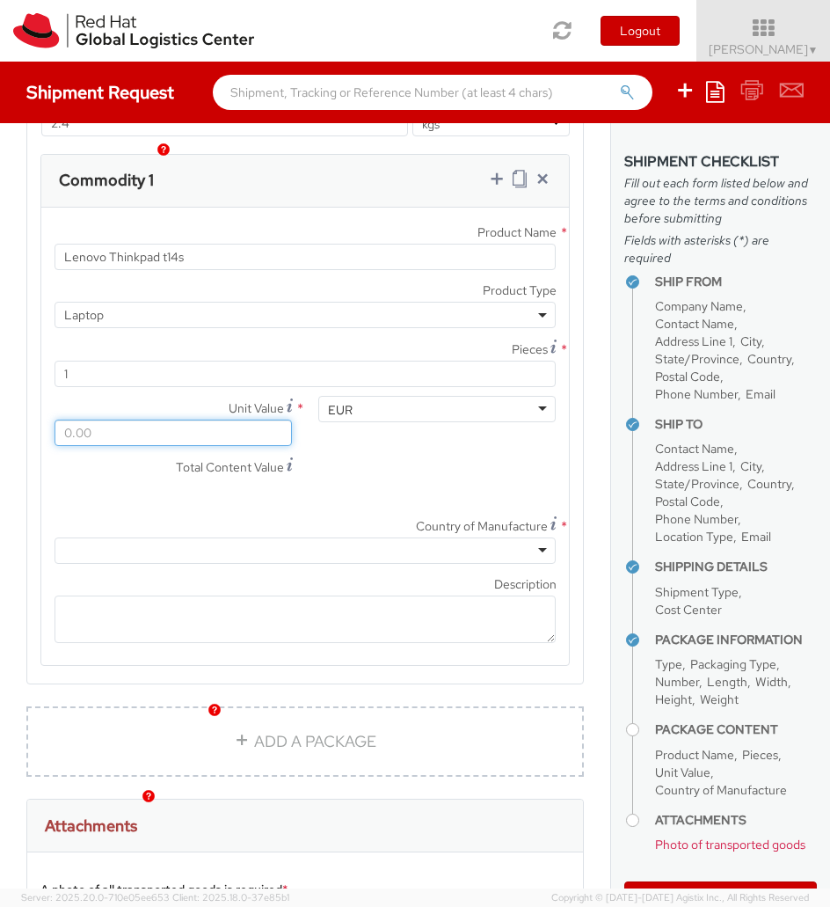
click at [142, 419] on input "Unit Value *" at bounding box center [173, 432] width 237 height 26
type input "5.00"
type input "50.00"
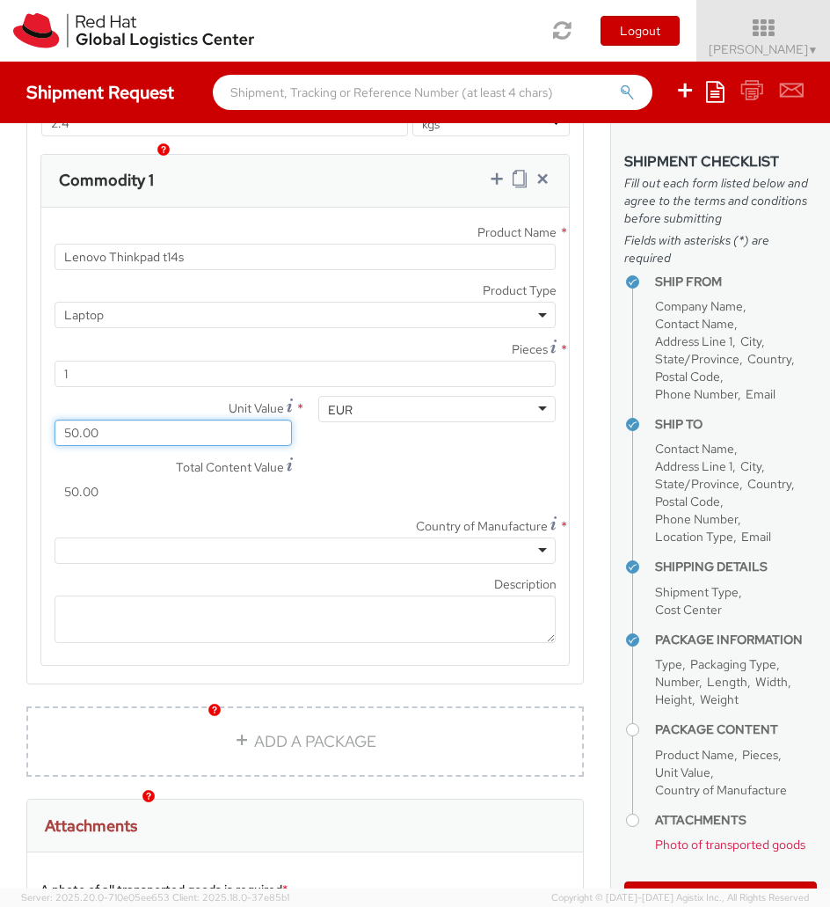
type input "500.00"
type input "5,000.00"
type input "500.00"
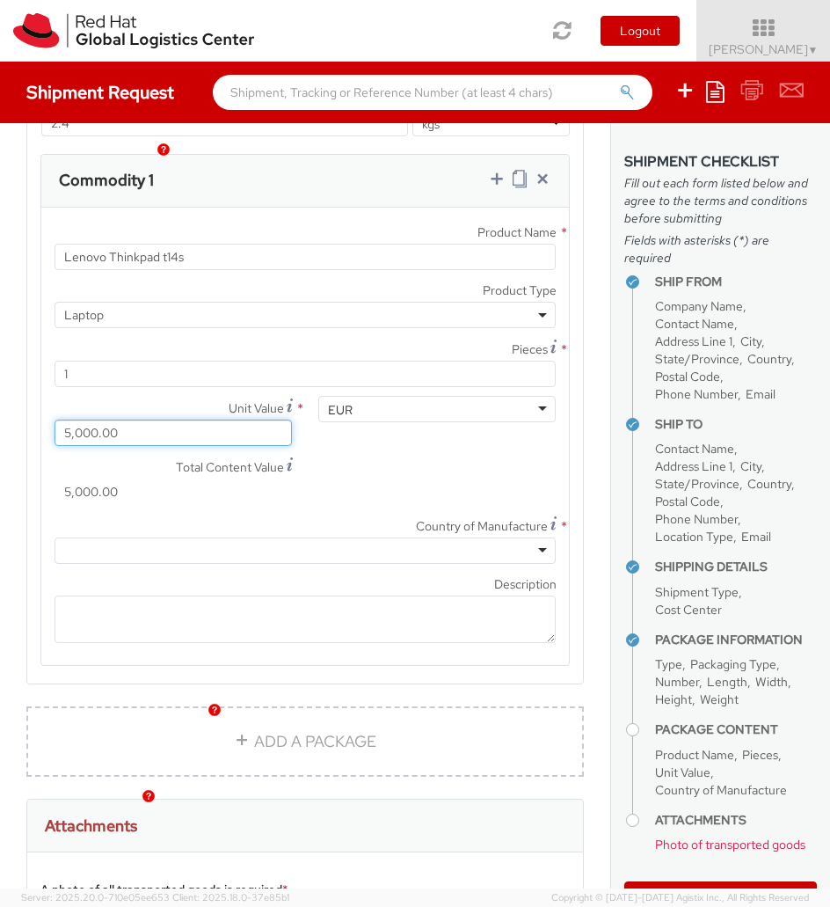
type input "500.00"
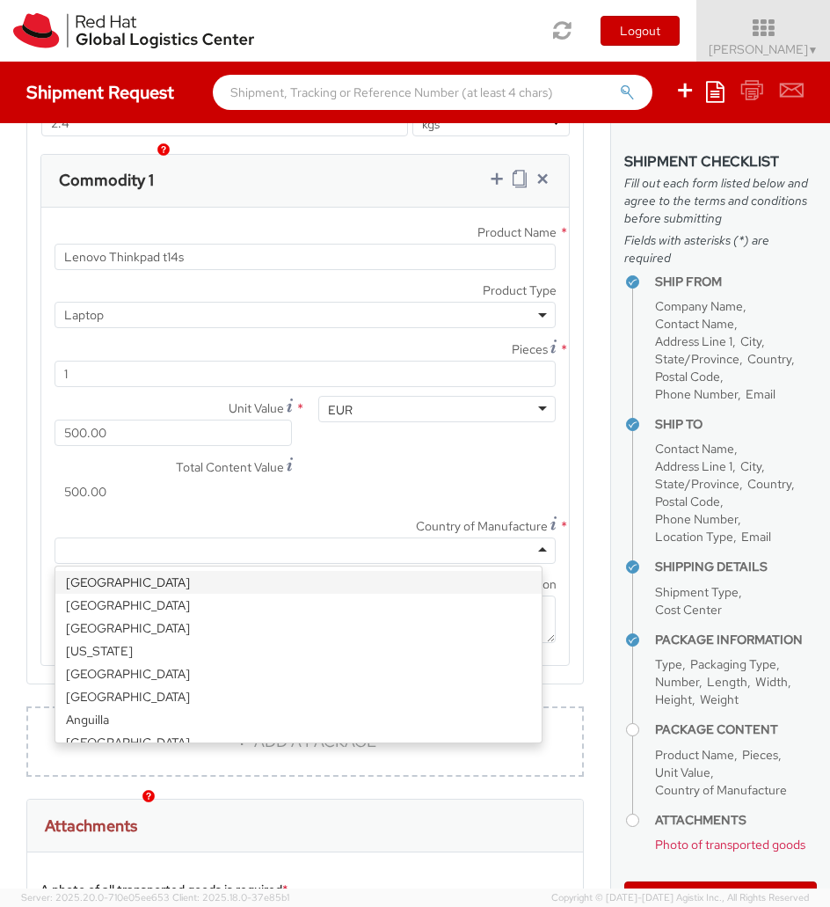
click at [516, 537] on div at bounding box center [305, 550] width 501 height 26
type input "chi"
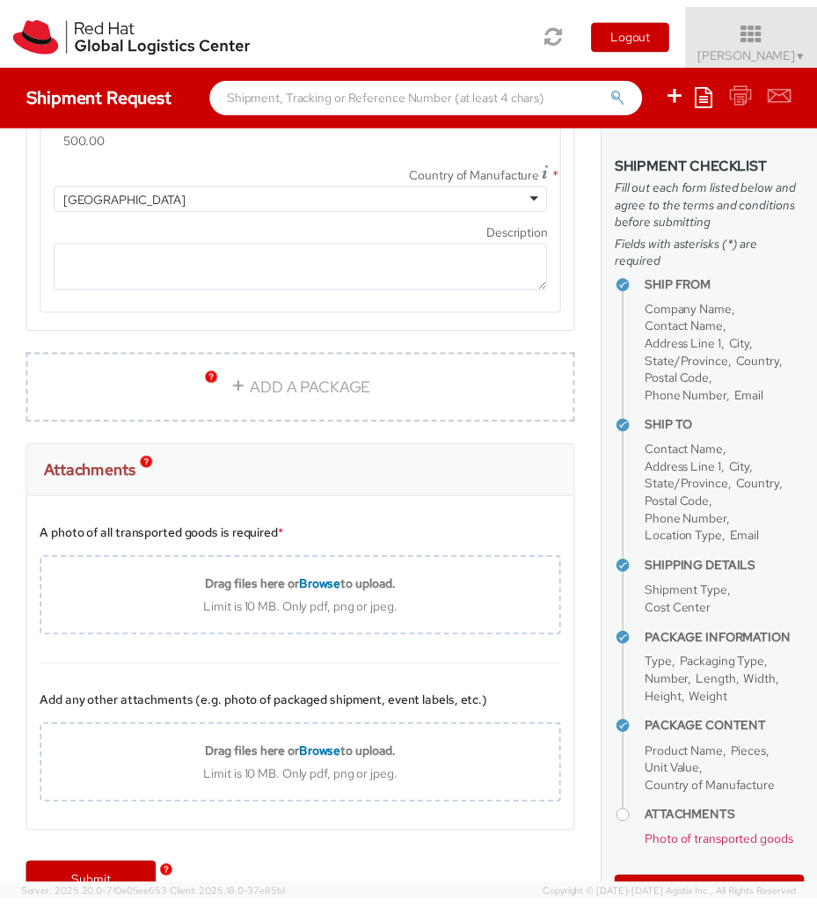
scroll to position [2967, 0]
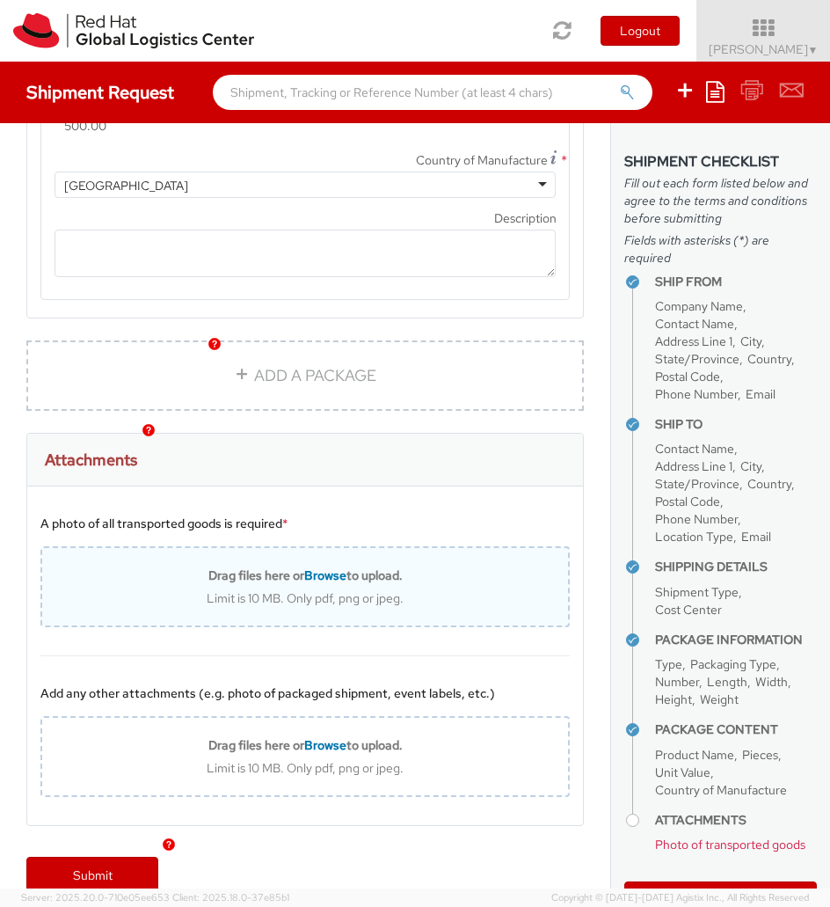
click at [317, 567] on span "Browse" at bounding box center [325, 575] width 42 height 16
type input "C:\fakepath\photo_2025-10-01_11-25-03.jpg"
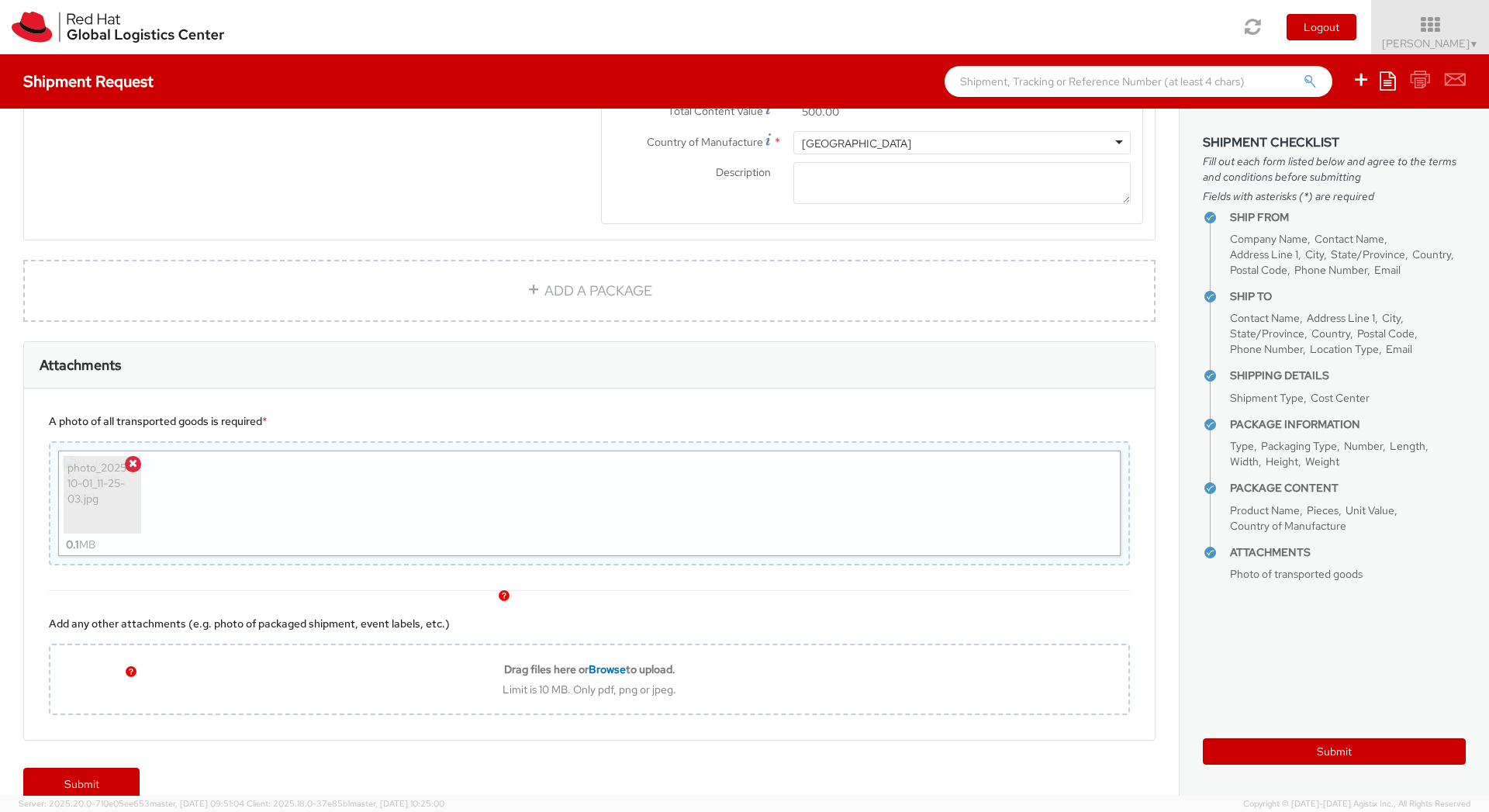
scroll to position [0, 0]
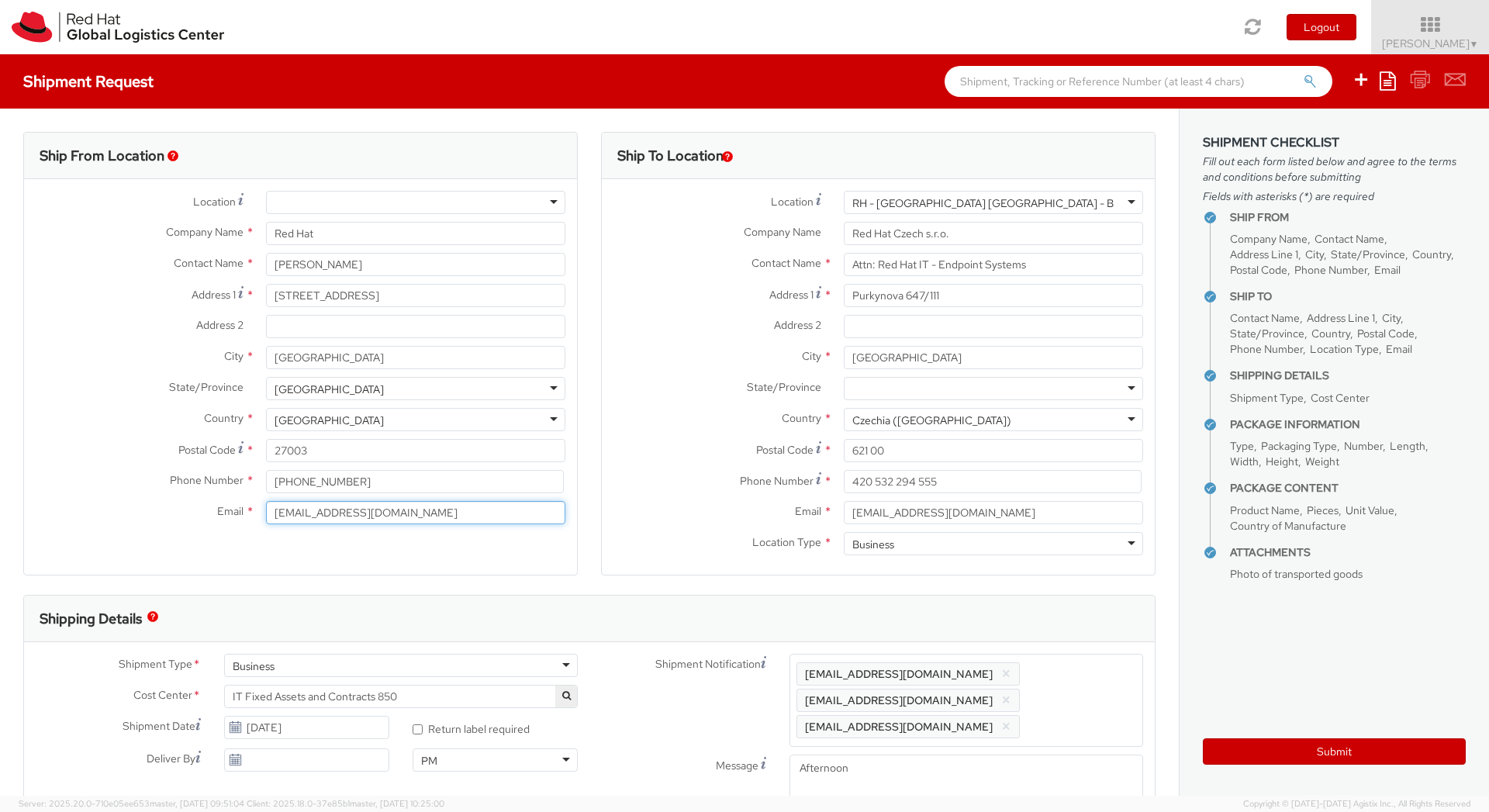
click at [391, 515] on input "[EMAIL_ADDRESS][DOMAIN_NAME]" at bounding box center [415, 512] width 299 height 23
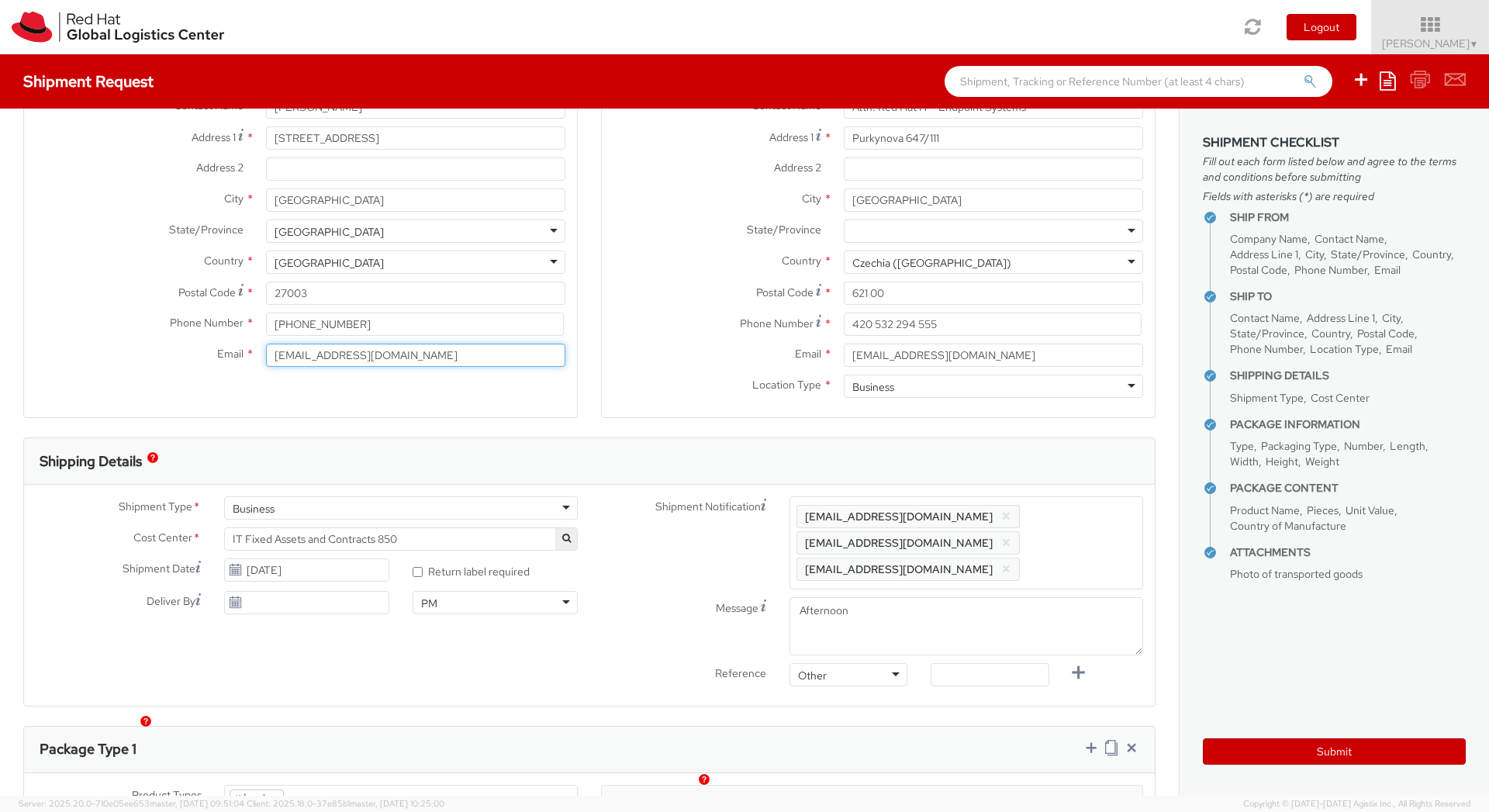
scroll to position [160, 0]
click at [235, 568] on icon at bounding box center [235, 568] width 13 height 12
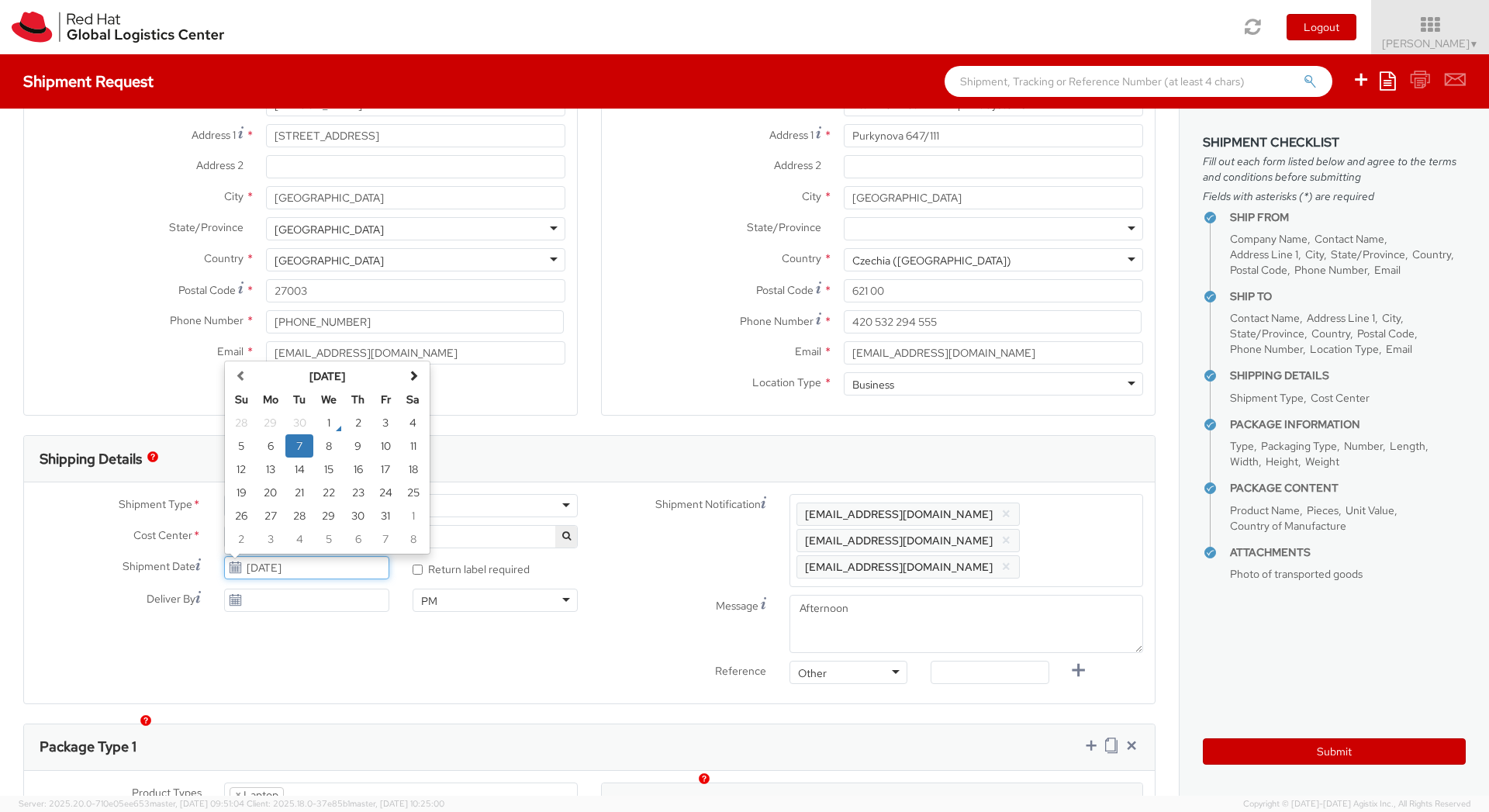
click at [270, 565] on input "[DATE]" at bounding box center [306, 567] width 165 height 23
click at [299, 632] on div "Shipment Type * Business Business Business Cost Center * R&D RHIVOS 669 IT Fixe…" at bounding box center [589, 592] width 1131 height 197
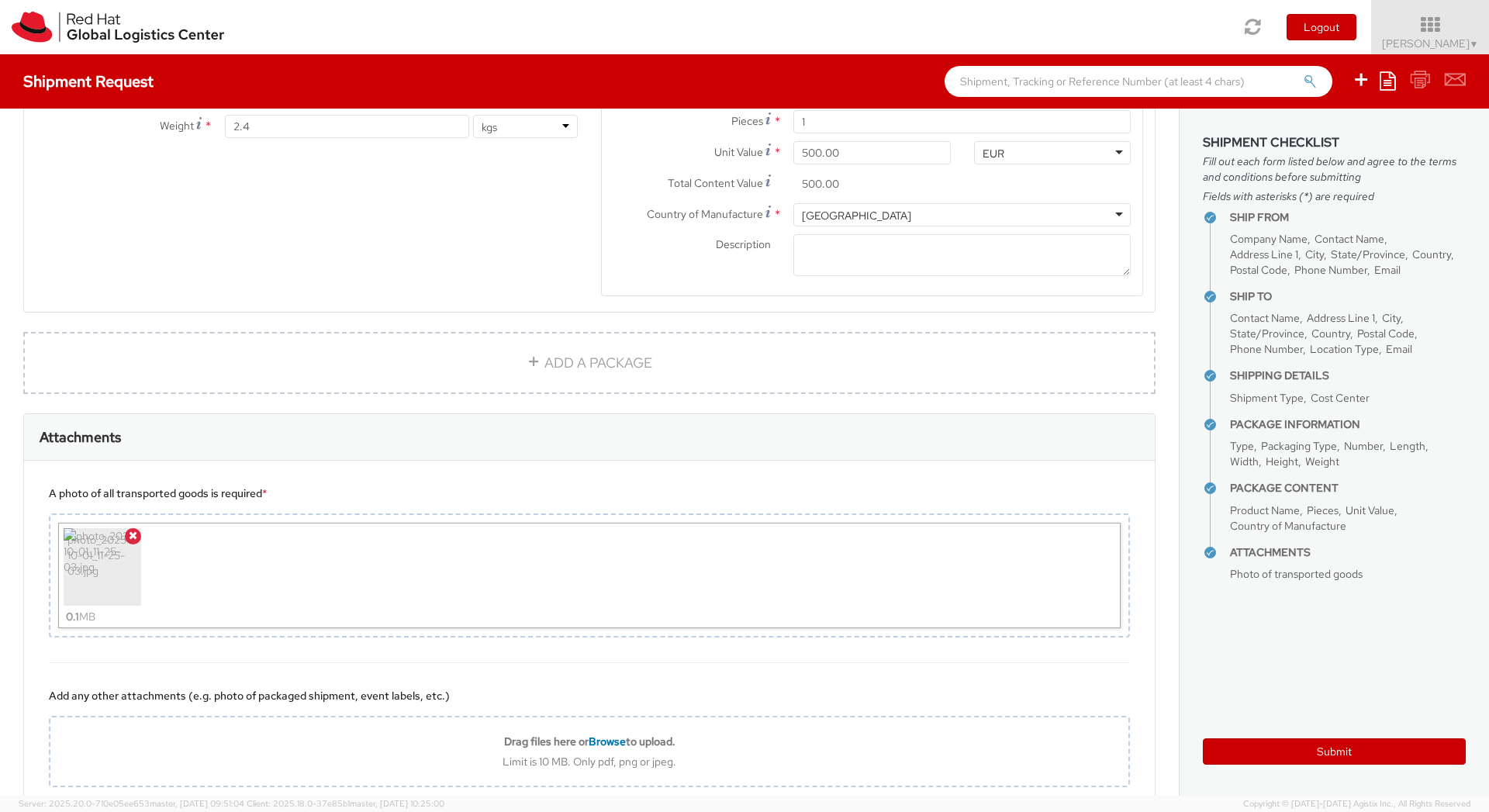
scroll to position [1024, 0]
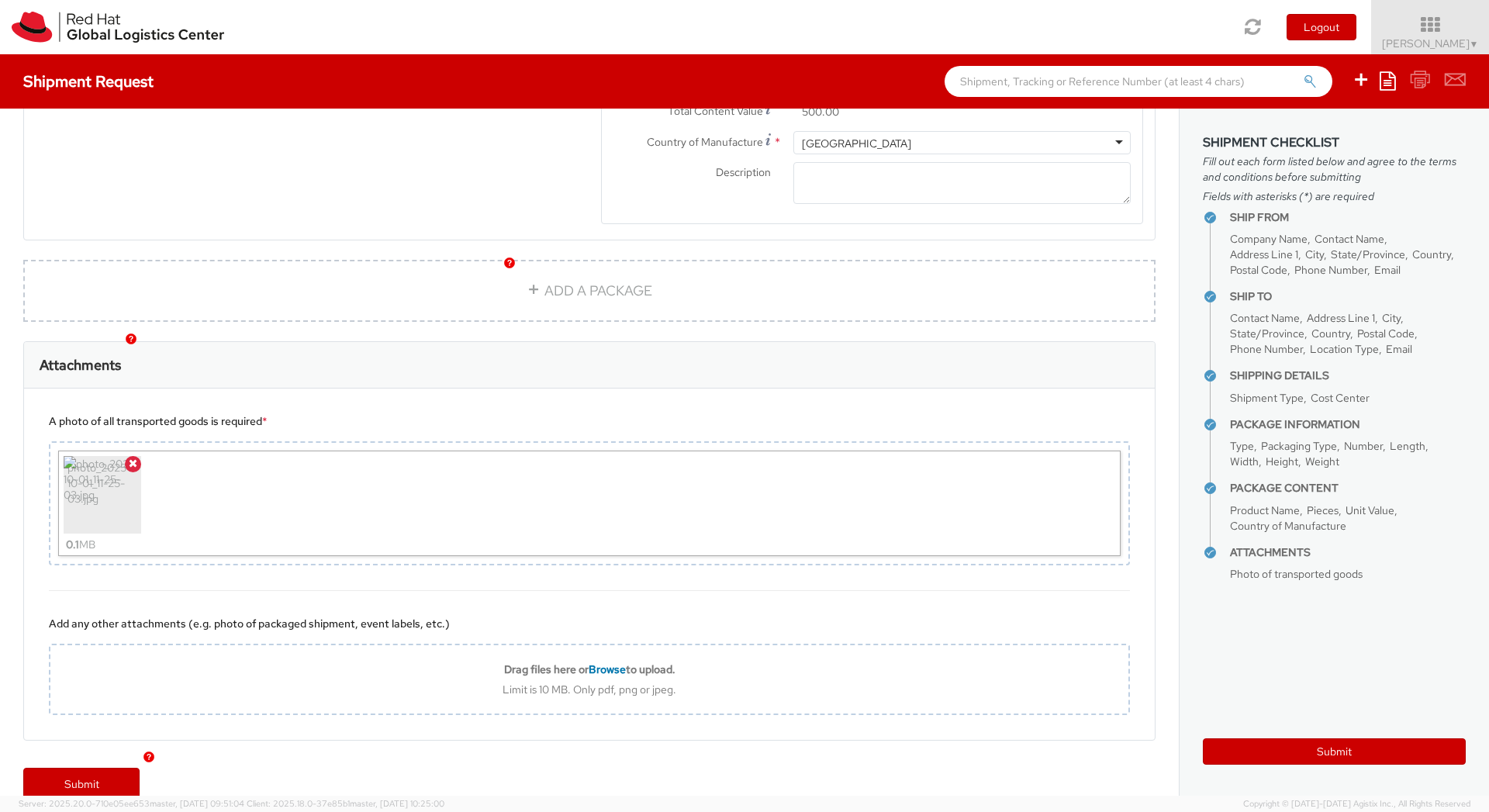
click at [460, 772] on div "Submit" at bounding box center [589, 791] width 1178 height 62
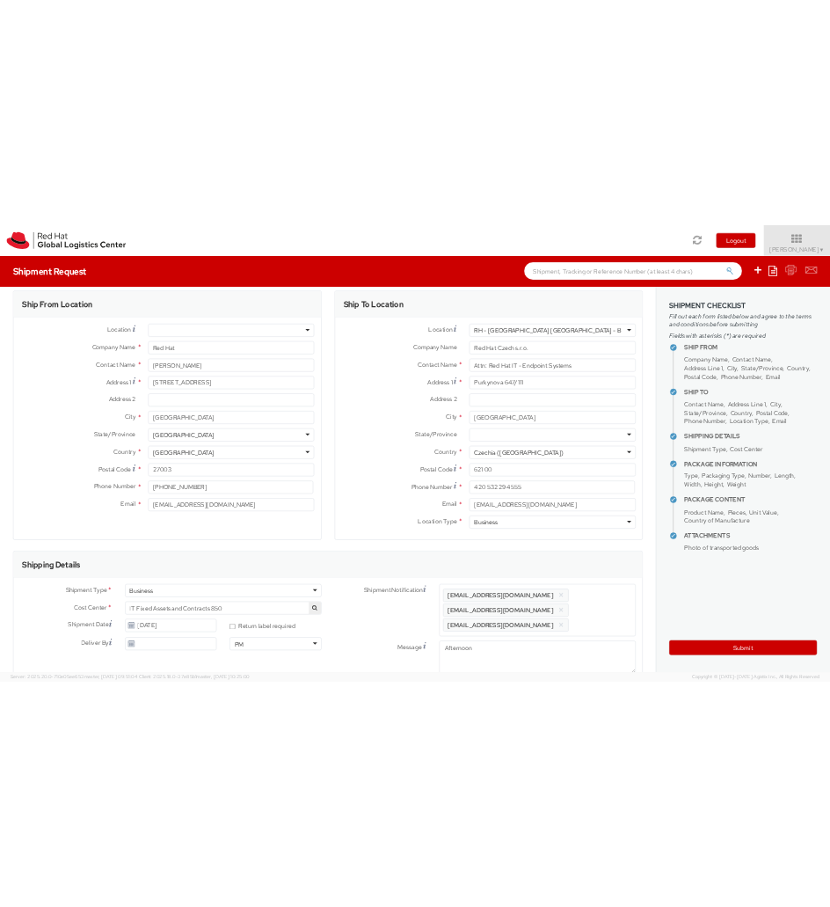
scroll to position [0, 0]
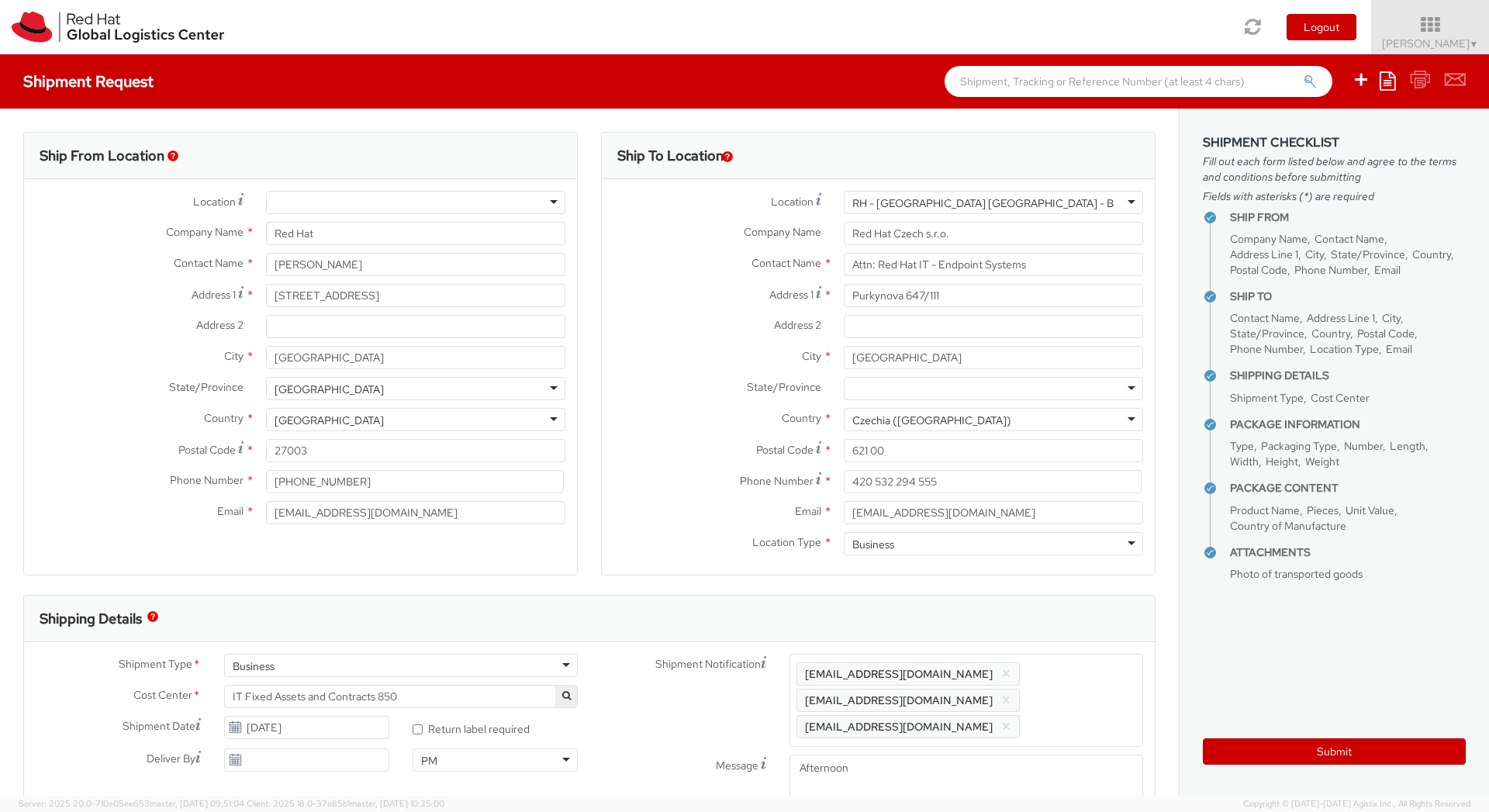
click at [550, 539] on div "Location * RH - Amsterdam - MSO RH - Amsterdam Data Center RH - Ashburn Data Ce…" at bounding box center [300, 361] width 553 height 364
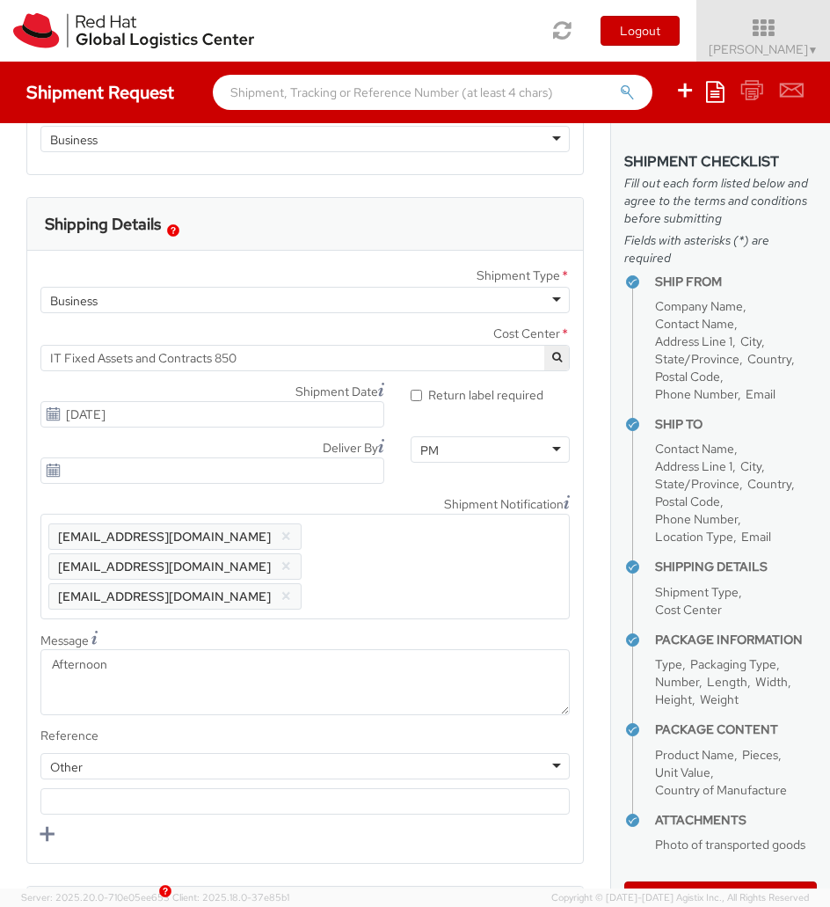
scroll to position [1486, 0]
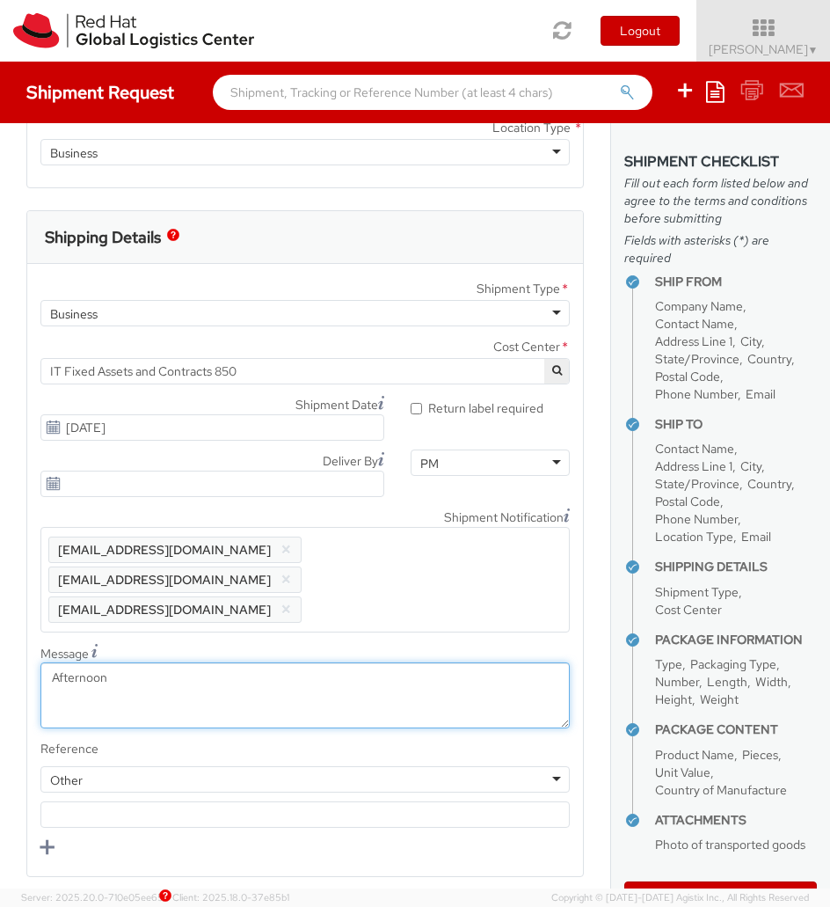
click at [84, 662] on textarea "Afternoon" at bounding box center [304, 695] width 529 height 66
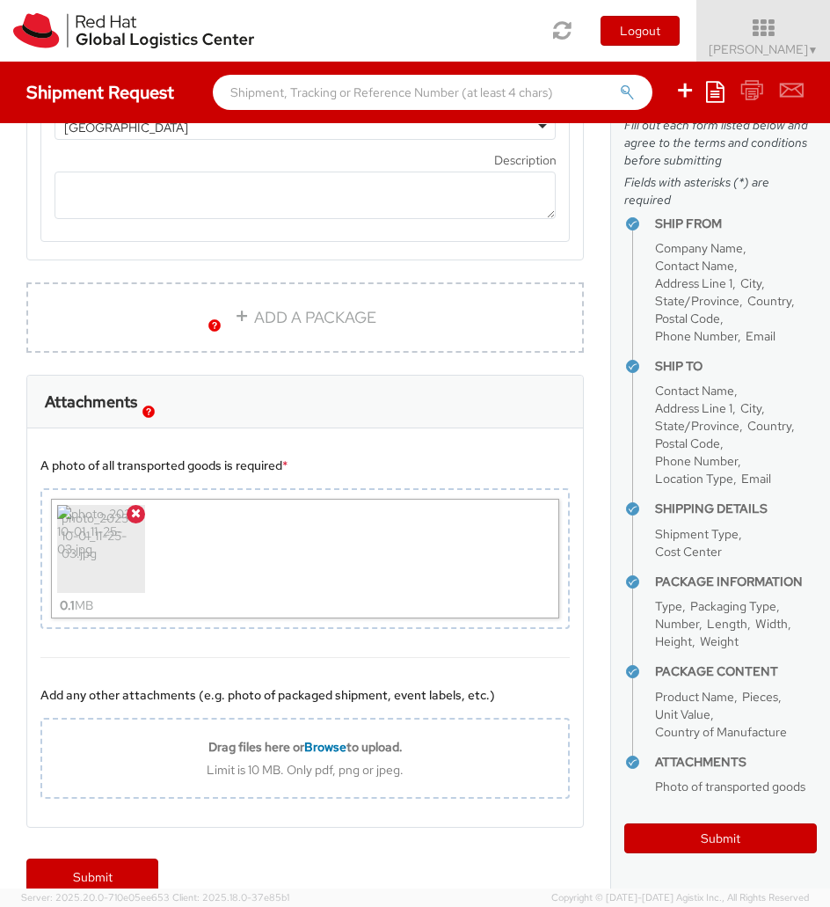
scroll to position [3026, 0]
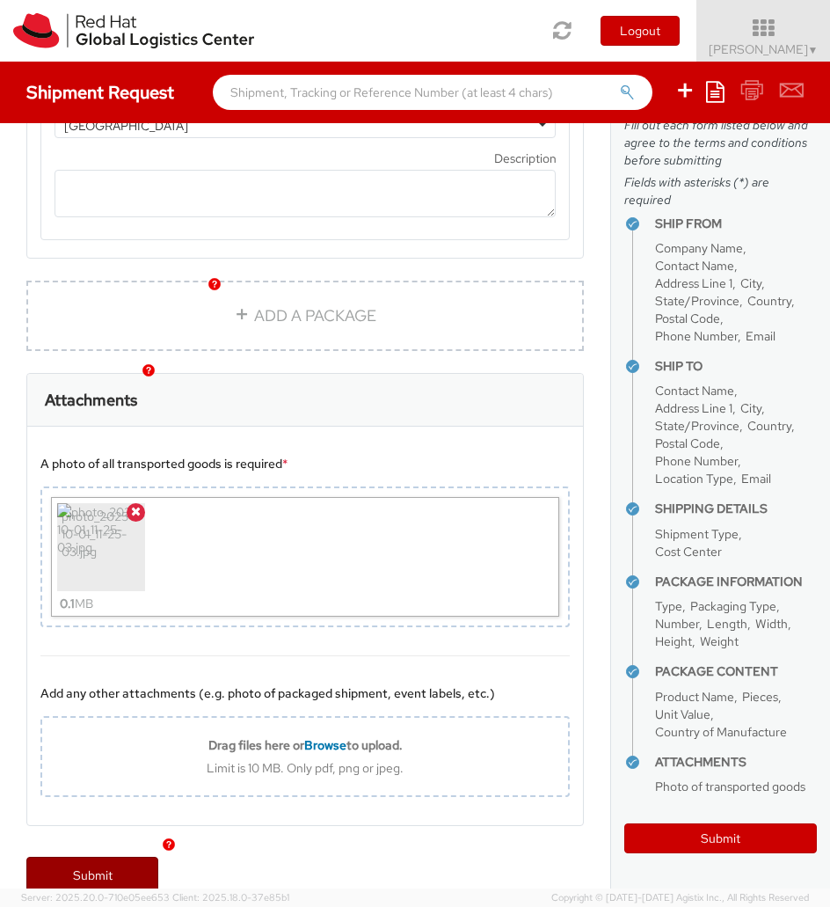
type textarea "Morning"
click at [96, 856] on link "Submit" at bounding box center [92, 873] width 132 height 35
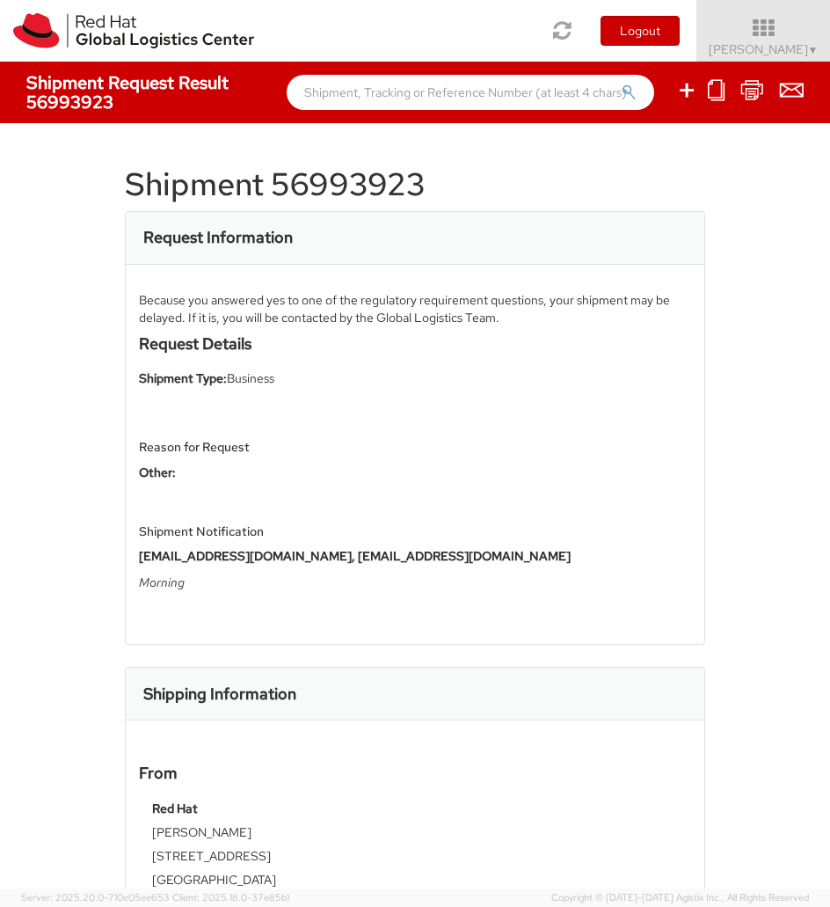
click at [44, 91] on h4 "Shipment Request Result 56993923" at bounding box center [147, 92] width 243 height 39
click at [48, 116] on div "Shipment Request Result 56993923" at bounding box center [415, 93] width 830 height 62
click at [73, 110] on h4 "Shipment Request Result 56993923" at bounding box center [147, 92] width 243 height 39
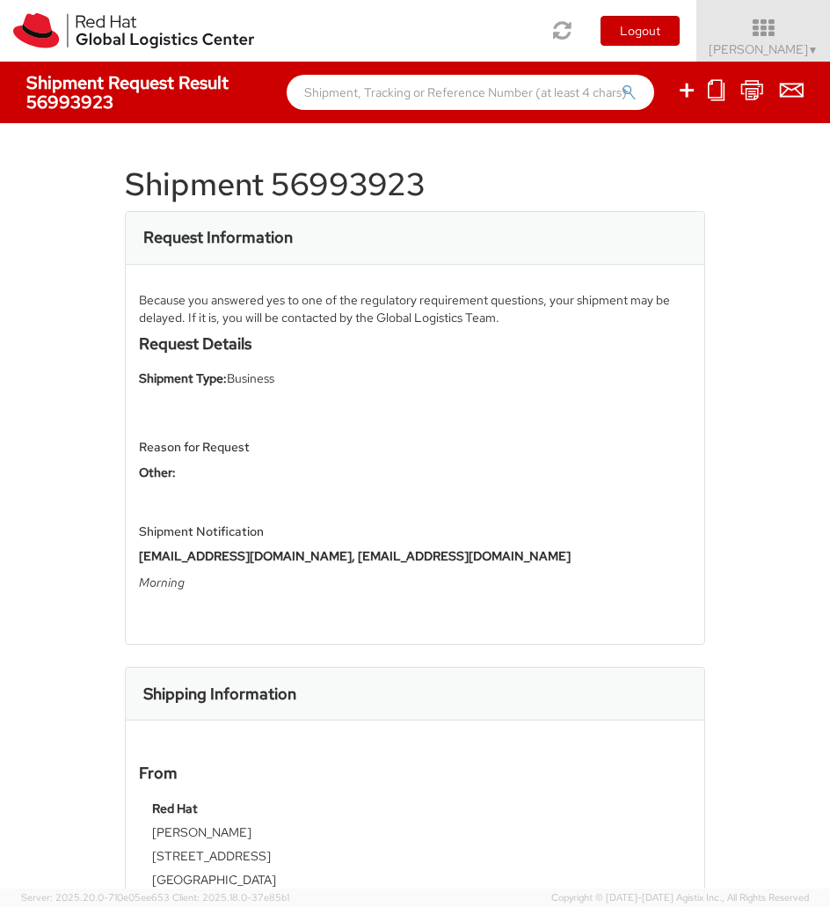
click at [362, 183] on h1 "Shipment 56993923" at bounding box center [415, 184] width 581 height 35
copy h1 "56993923"
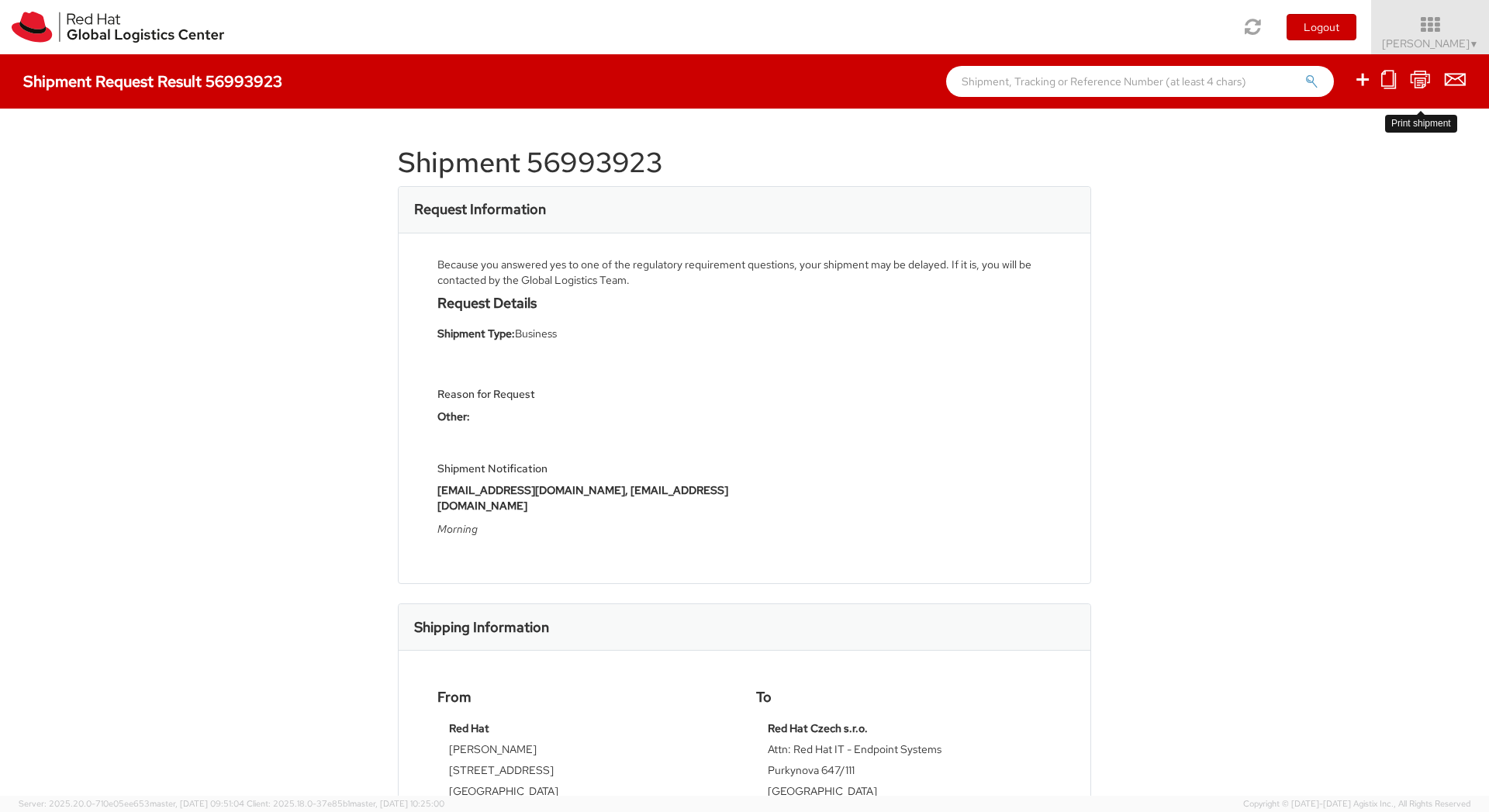
click at [1423, 77] on icon at bounding box center [1420, 79] width 21 height 19
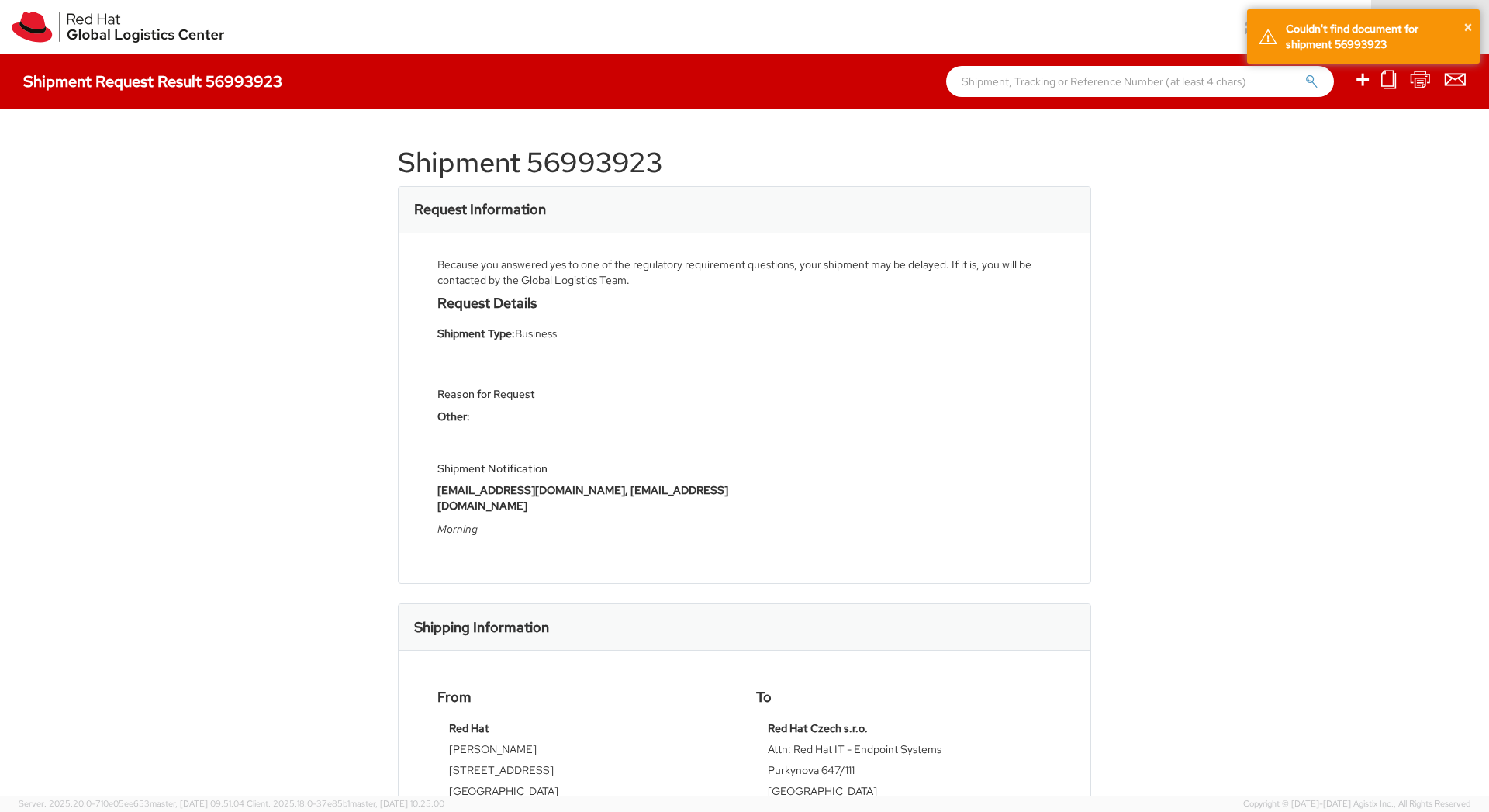
click at [1351, 173] on div "Shipment 56993923 Request Information Because you answered yes to one of the re…" at bounding box center [744, 451] width 1489 height 687
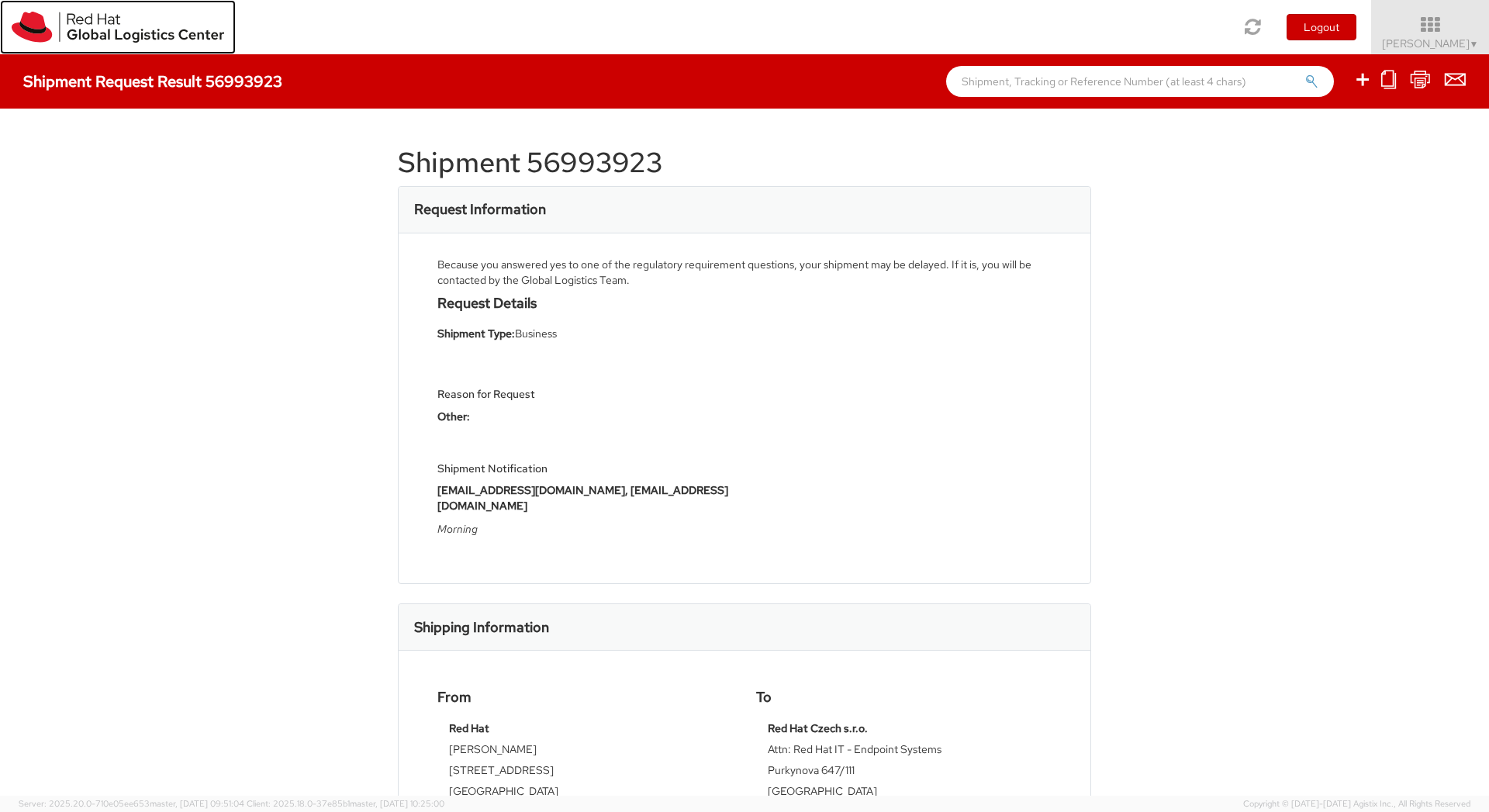
click at [112, 27] on img at bounding box center [117, 26] width 213 height 31
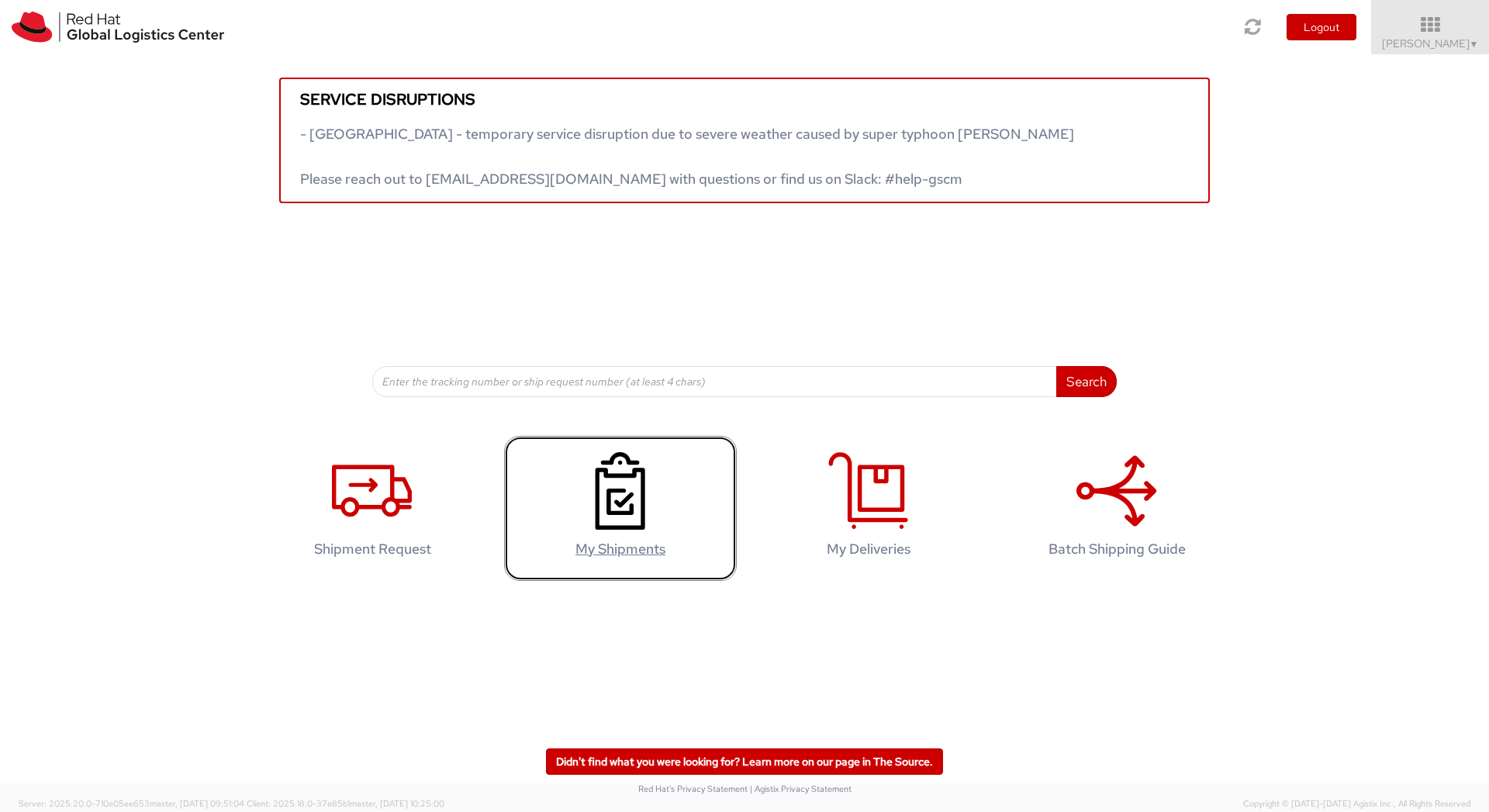
click at [607, 518] on icon at bounding box center [620, 491] width 80 height 78
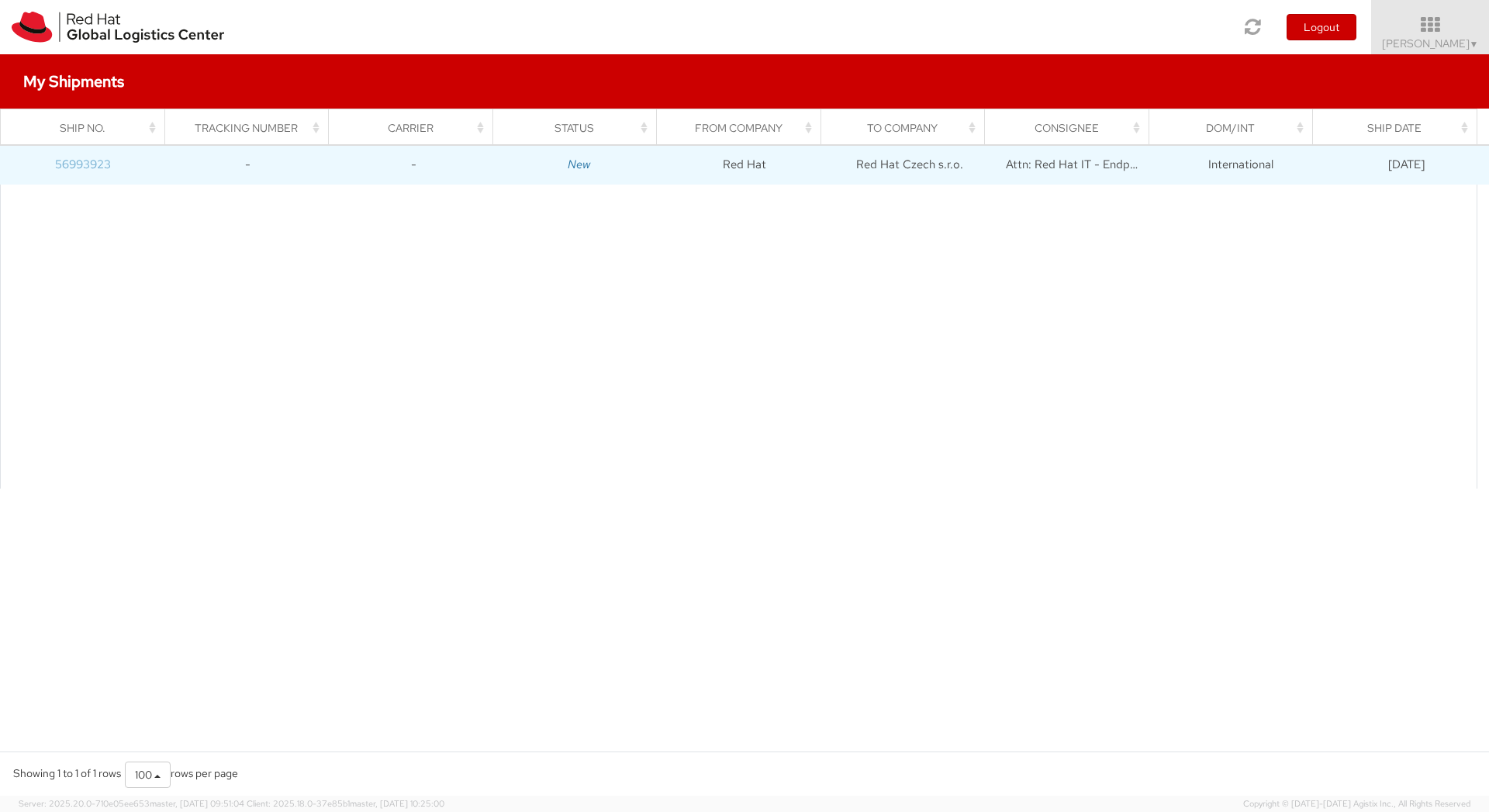
click at [84, 164] on link "56993923" at bounding box center [82, 165] width 56 height 16
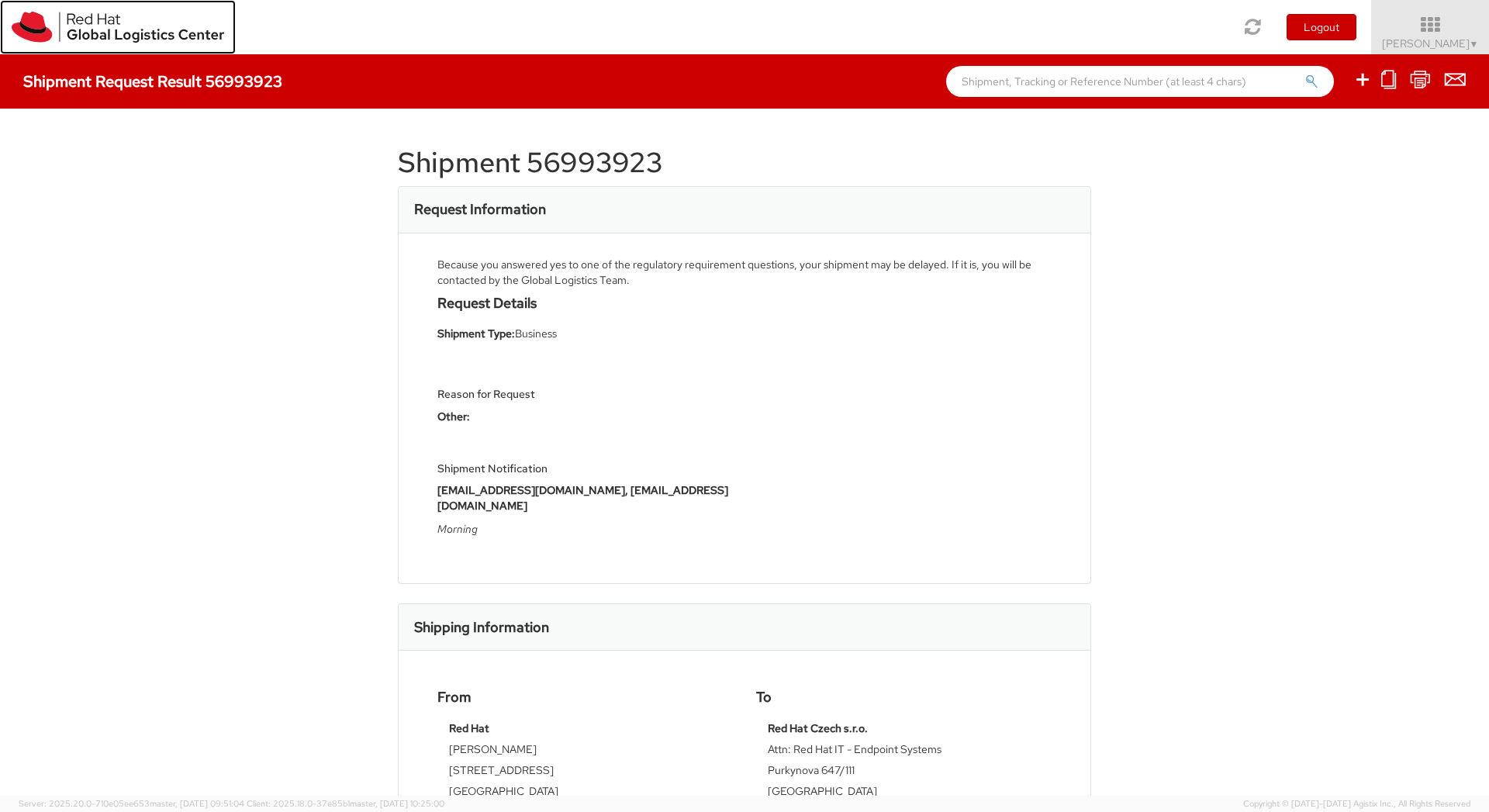
click at [107, 29] on img at bounding box center [117, 26] width 213 height 31
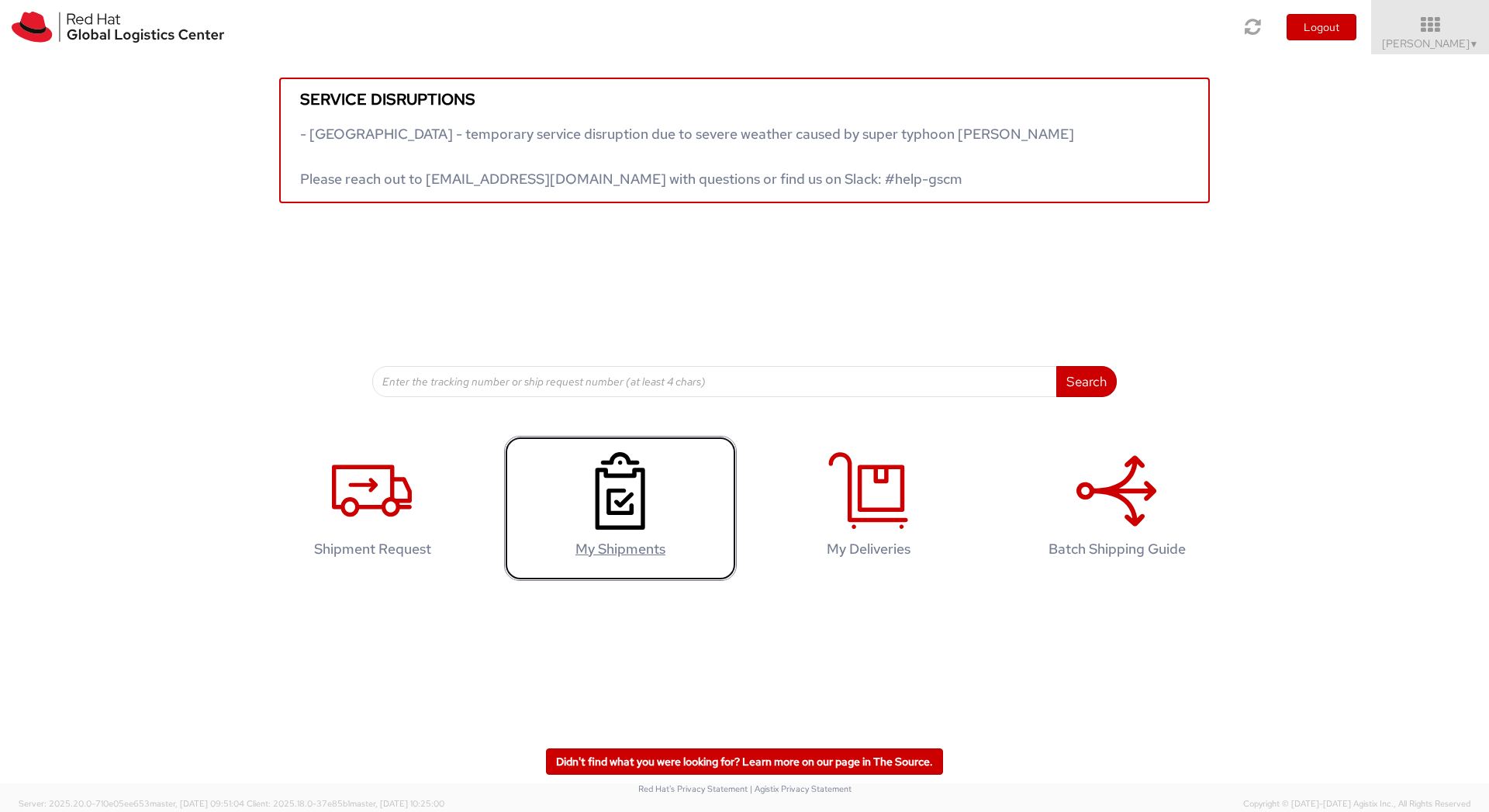
click at [572, 502] on link "My Shipments" at bounding box center [621, 508] width 233 height 145
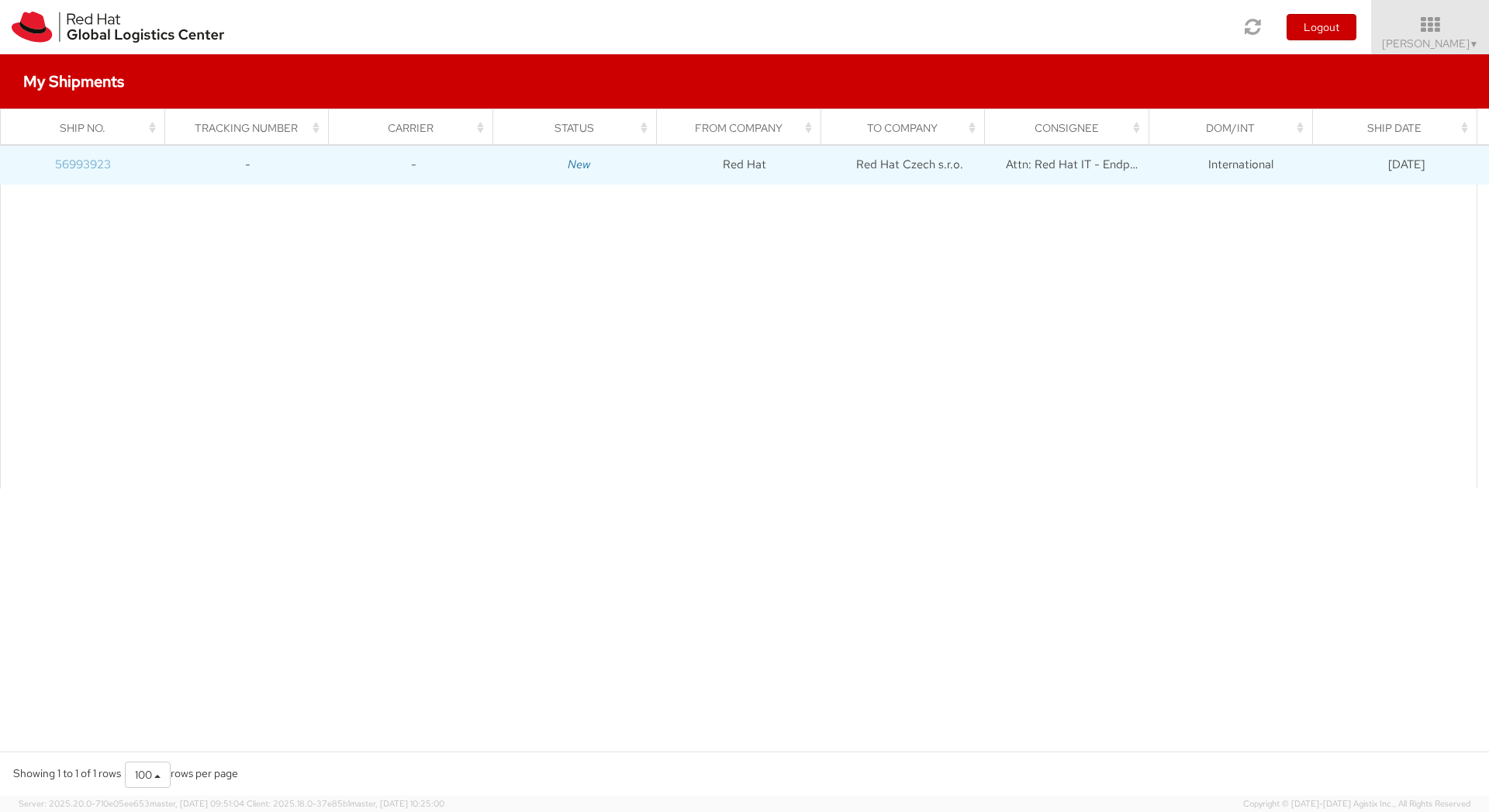
click at [80, 169] on link "56993923" at bounding box center [82, 165] width 56 height 16
